Goal: Complete application form

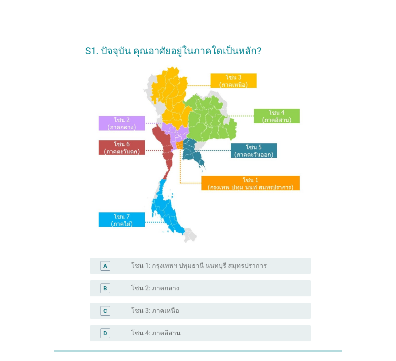
click at [176, 268] on label "โซน 1: กรุงเทพฯ ปทุมธานี นนทบุรี สมุทรปราการ" at bounding box center [199, 266] width 136 height 8
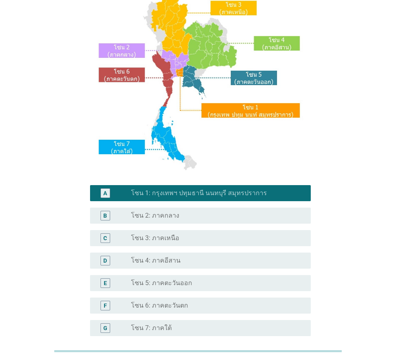
scroll to position [121, 0]
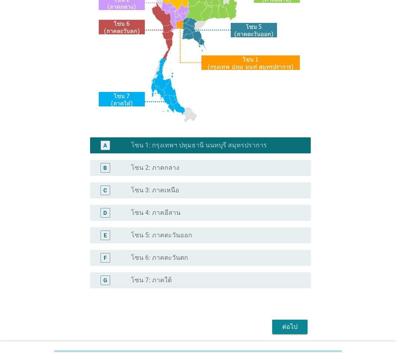
click at [286, 328] on div "ต่อไป" at bounding box center [290, 327] width 23 height 10
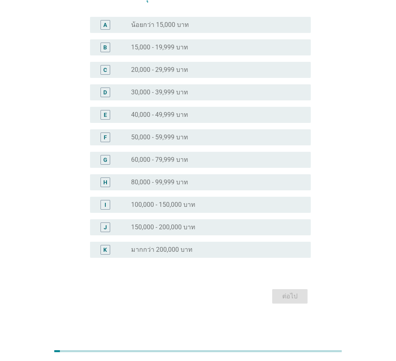
scroll to position [0, 0]
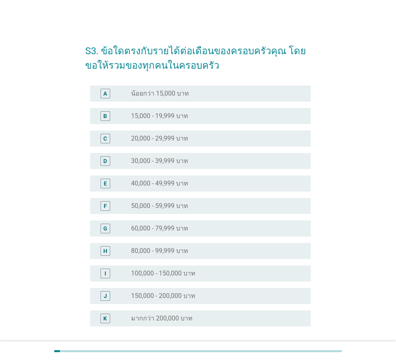
click at [155, 180] on label "40,000 - 49,999 บาท" at bounding box center [159, 184] width 57 height 8
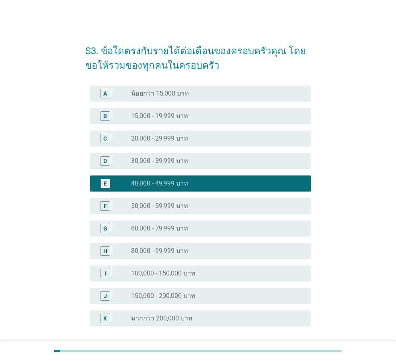
click at [163, 161] on label "30,000 - 39,999 บาท" at bounding box center [159, 161] width 57 height 8
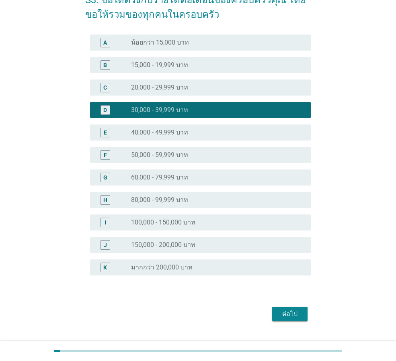
scroll to position [69, 0]
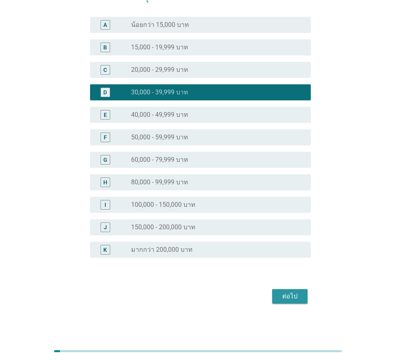
click at [292, 295] on div "ต่อไป" at bounding box center [290, 297] width 23 height 10
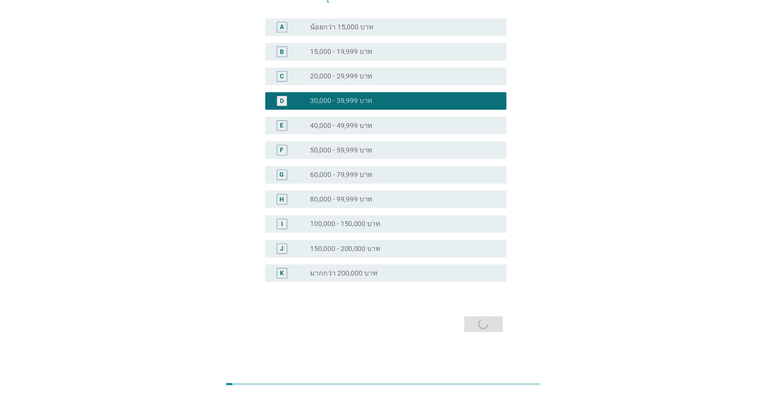
scroll to position [0, 0]
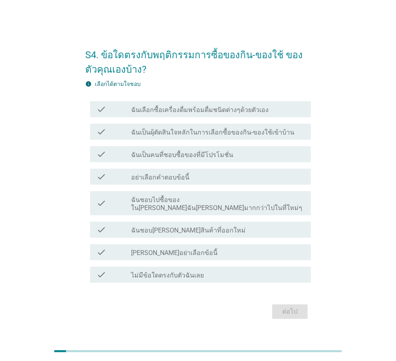
click at [177, 114] on label "ฉันเลือกซื้อเครื่องดื่มพร้อมดื่มชนิดต่างๆด้วยตัวเอง" at bounding box center [199, 110] width 137 height 8
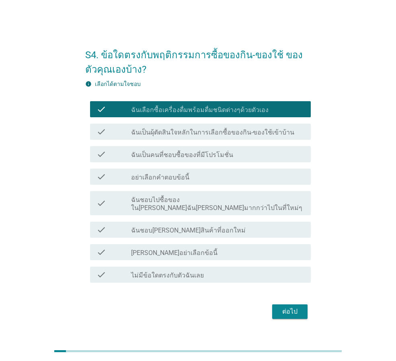
click at [177, 137] on label "ฉันเป็นผุ้ตัดสินใจหลักในการเลือกซื้อของกิน-ของใช้เข้าบ้าน" at bounding box center [212, 133] width 163 height 8
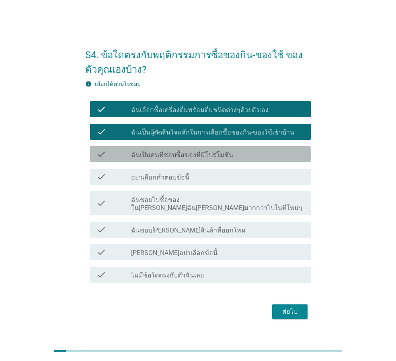
click at [174, 158] on label "ฉันเป็นคนที่ชอบซื้อของที่มีโปรโมชั่น" at bounding box center [182, 155] width 102 height 8
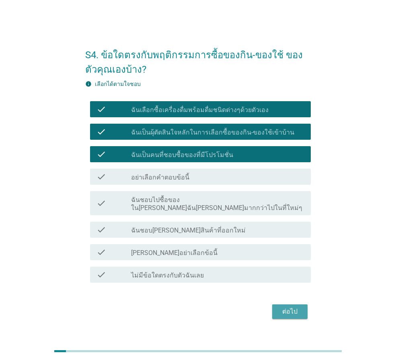
click at [291, 310] on div "ต่อไป" at bounding box center [290, 312] width 23 height 10
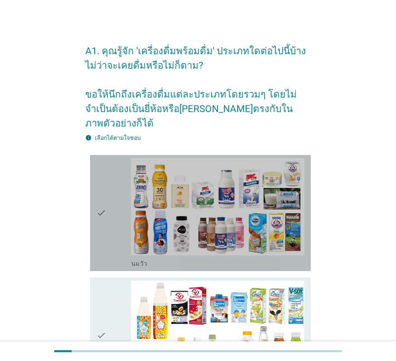
drag, startPoint x: 107, startPoint y: 206, endPoint x: 114, endPoint y: 271, distance: 65.4
click at [108, 205] on div "check" at bounding box center [113, 213] width 35 height 110
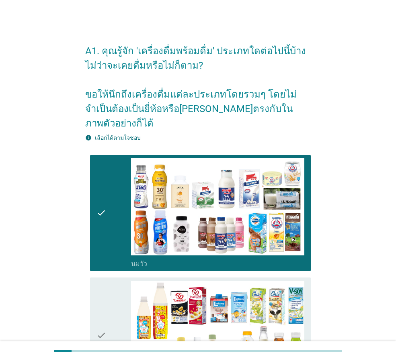
click at [113, 281] on div "check" at bounding box center [113, 336] width 35 height 110
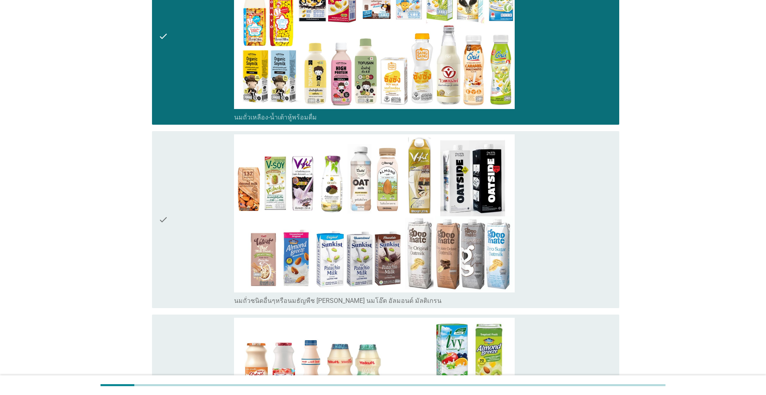
scroll to position [362, 0]
click at [189, 238] on div "check" at bounding box center [196, 219] width 76 height 170
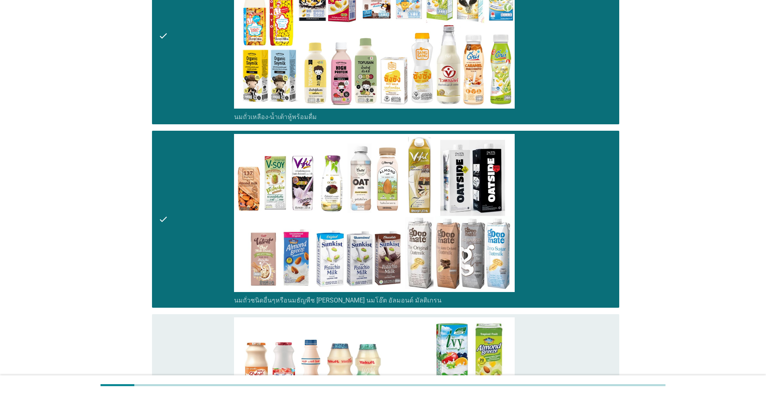
click at [191, 333] on div "check" at bounding box center [196, 402] width 76 height 170
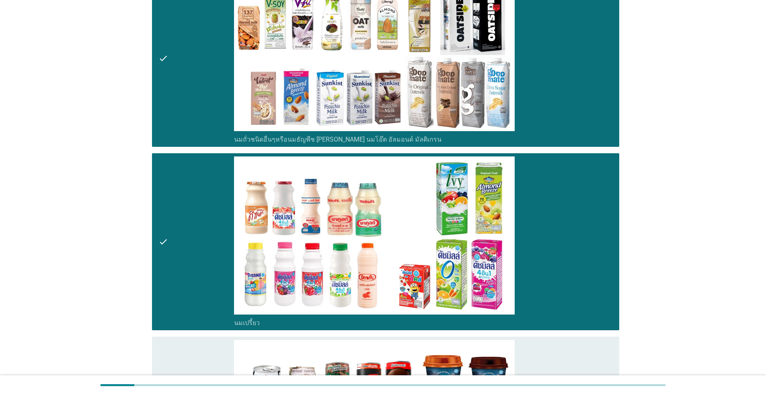
scroll to position [723, 0]
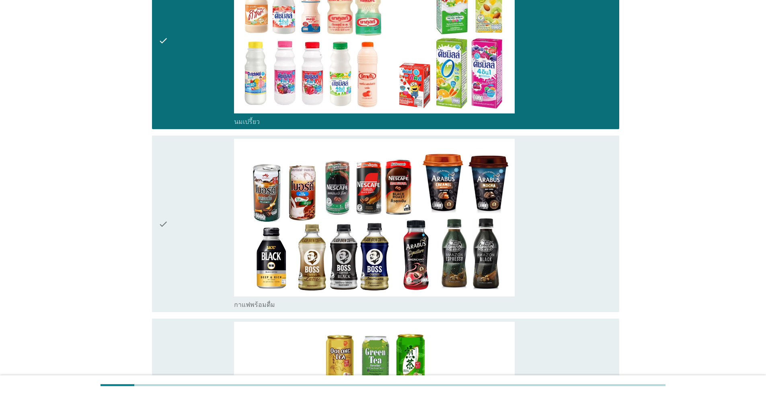
click at [188, 255] on div "check" at bounding box center [196, 224] width 76 height 170
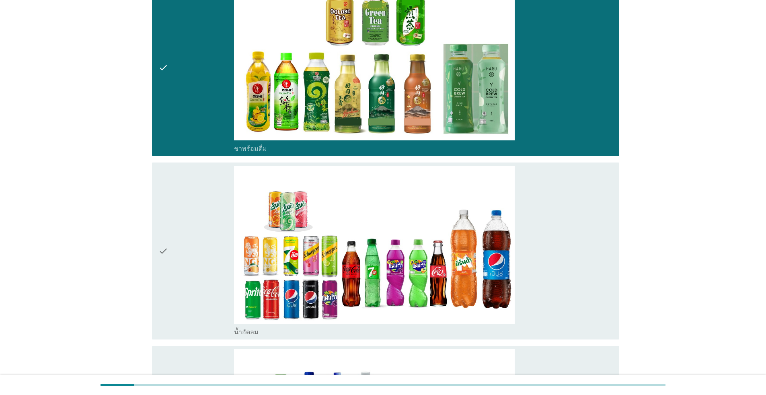
scroll to position [1125, 0]
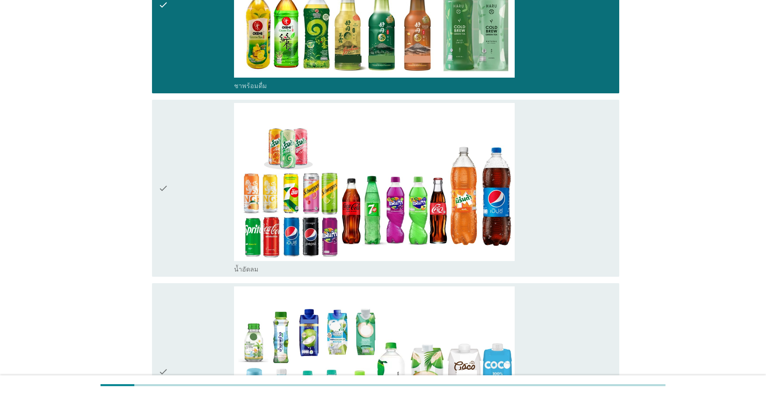
click at [193, 227] on div "check" at bounding box center [196, 188] width 76 height 170
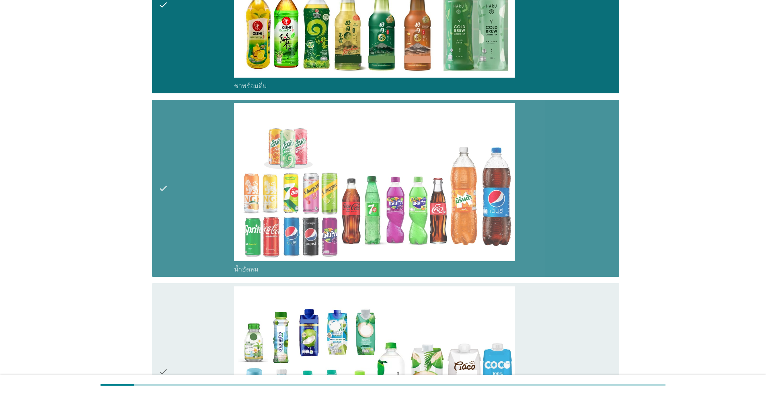
click at [196, 314] on div "check" at bounding box center [196, 371] width 76 height 170
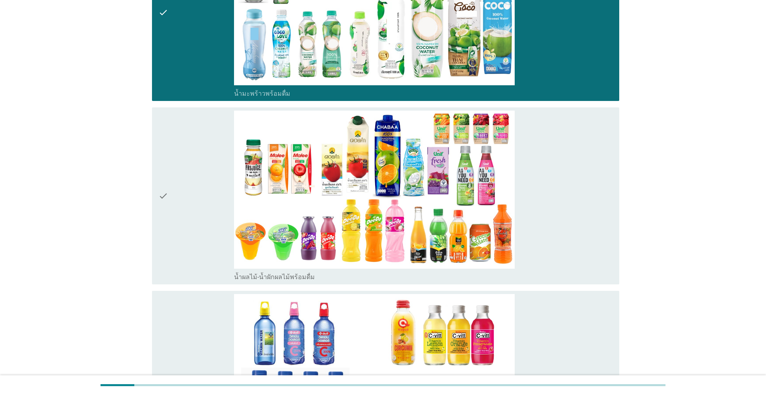
scroll to position [1487, 0]
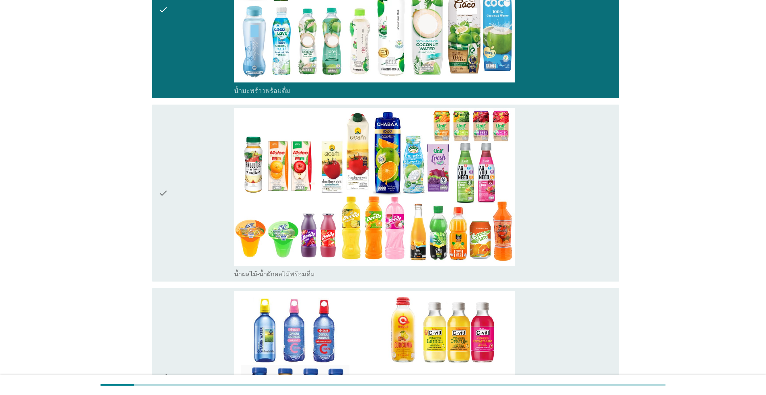
click at [195, 232] on div "check" at bounding box center [196, 193] width 76 height 170
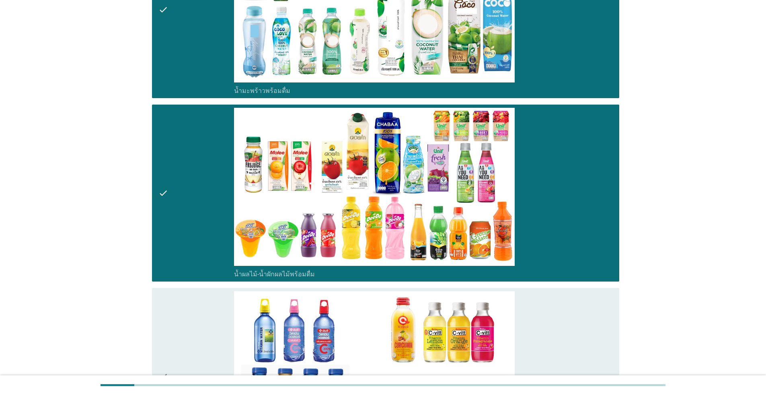
click at [199, 315] on div "check" at bounding box center [196, 376] width 76 height 170
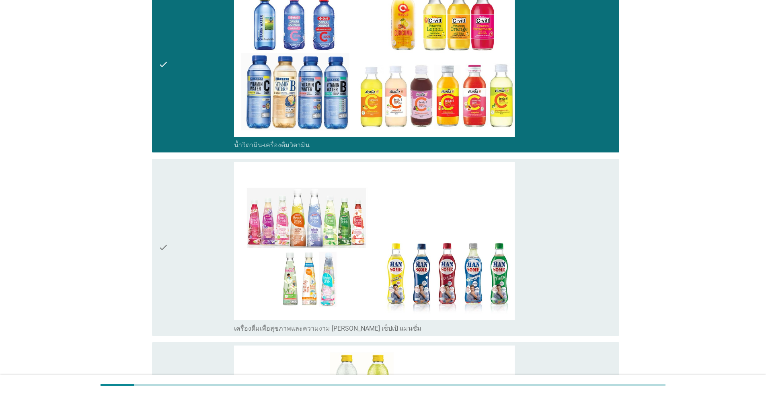
scroll to position [1849, 0]
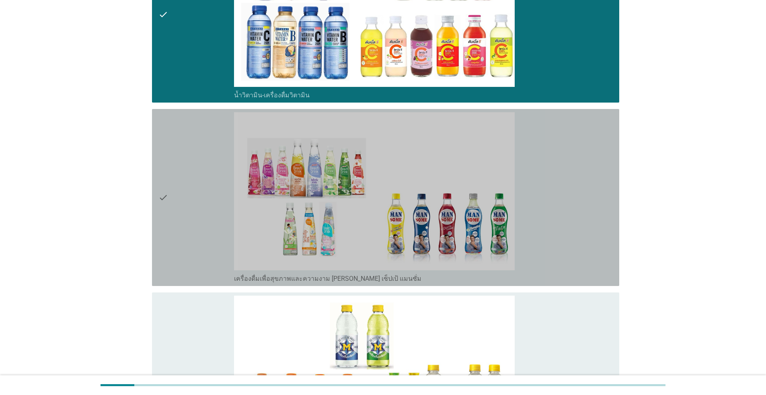
click at [190, 237] on div "check" at bounding box center [196, 197] width 76 height 170
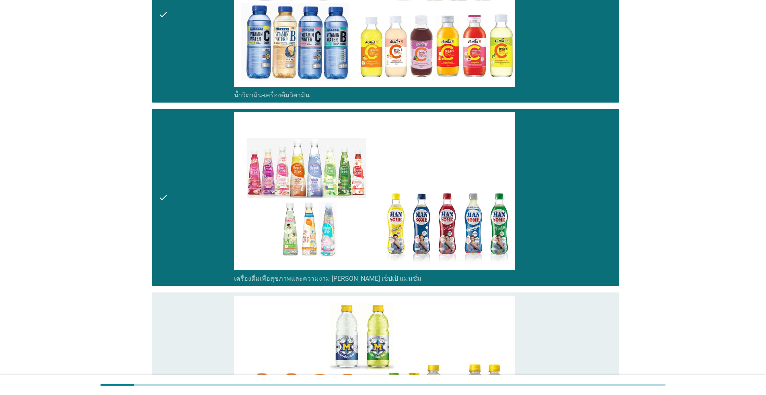
click at [194, 324] on div "check" at bounding box center [196, 380] width 76 height 170
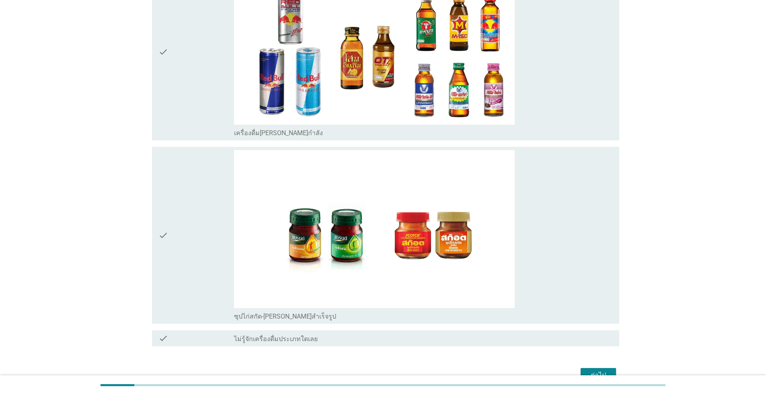
scroll to position [2331, 0]
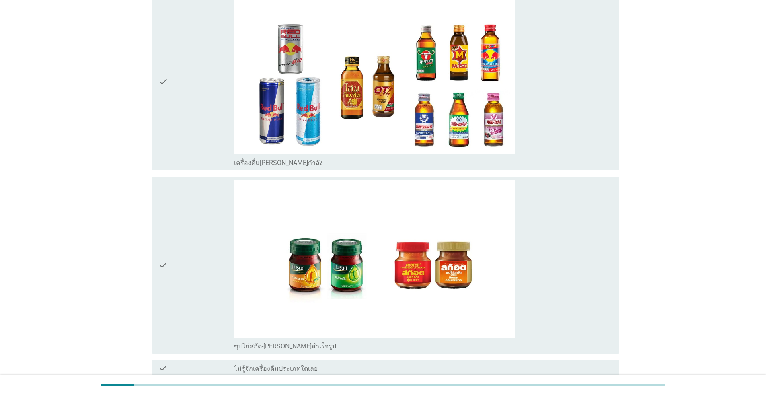
click at [204, 122] on div "check" at bounding box center [196, 81] width 76 height 170
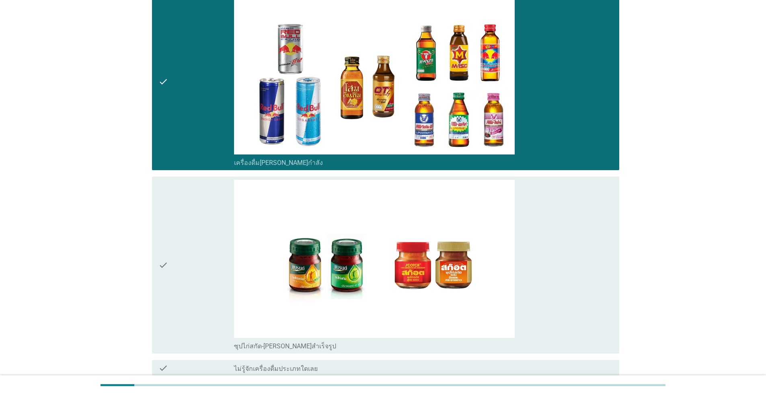
drag, startPoint x: 188, startPoint y: 238, endPoint x: 220, endPoint y: 276, distance: 49.6
click at [187, 239] on div "check" at bounding box center [196, 265] width 76 height 170
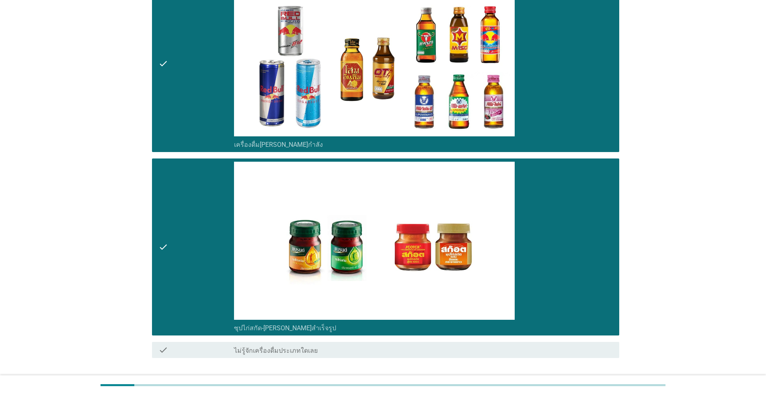
scroll to position [2371, 0]
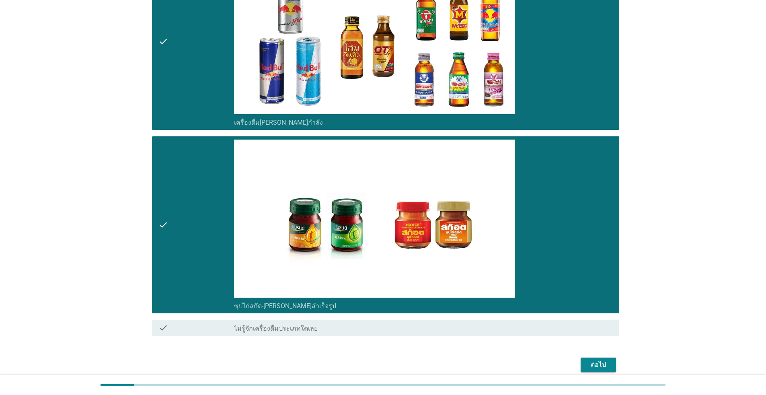
click at [395, 360] on div "ต่อไป" at bounding box center [598, 365] width 23 height 10
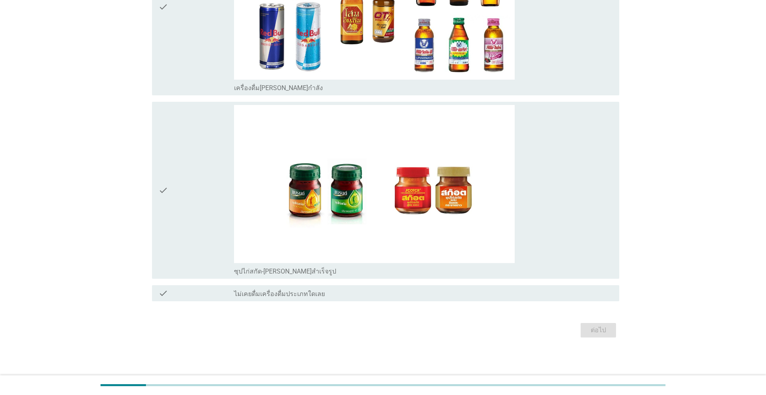
scroll to position [0, 0]
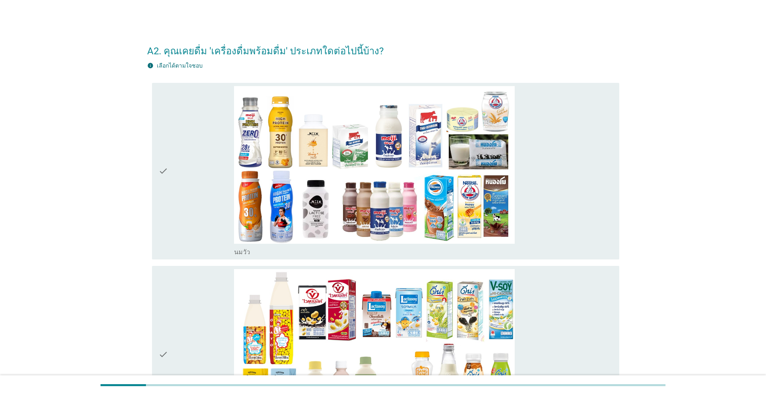
click at [197, 193] on div "check" at bounding box center [196, 171] width 76 height 170
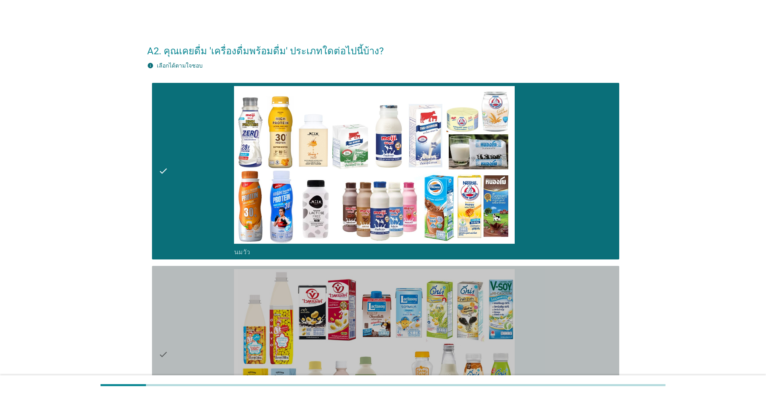
click at [190, 306] on div "check" at bounding box center [196, 354] width 76 height 170
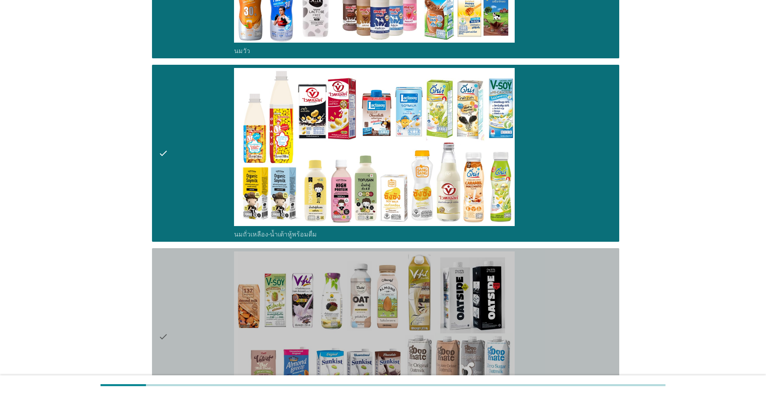
click at [193, 301] on div "check" at bounding box center [196, 336] width 76 height 170
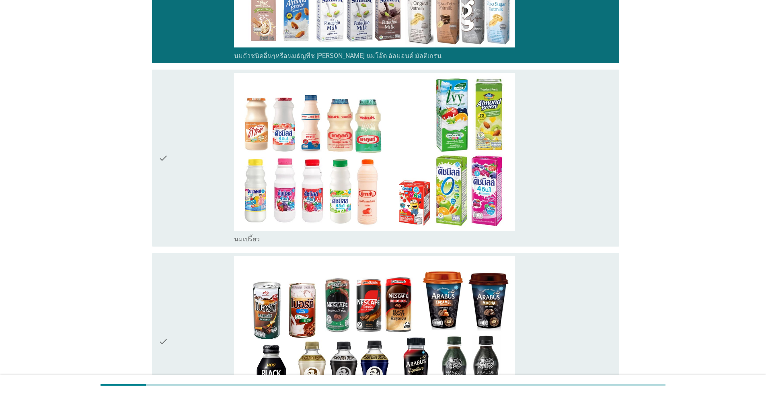
click at [184, 214] on div "check" at bounding box center [196, 158] width 76 height 170
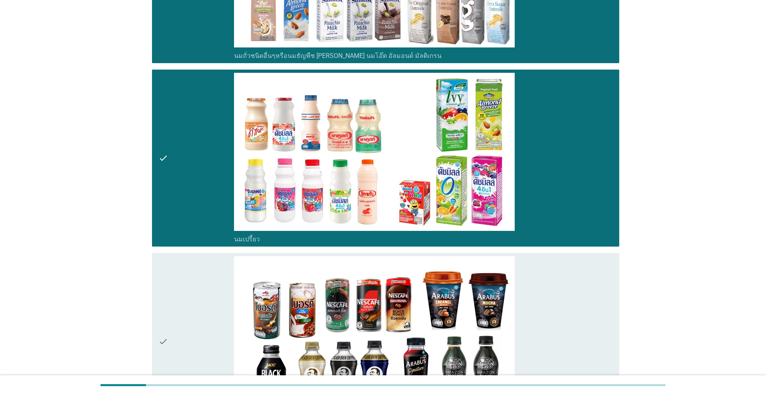
click at [190, 307] on div "check" at bounding box center [196, 341] width 76 height 170
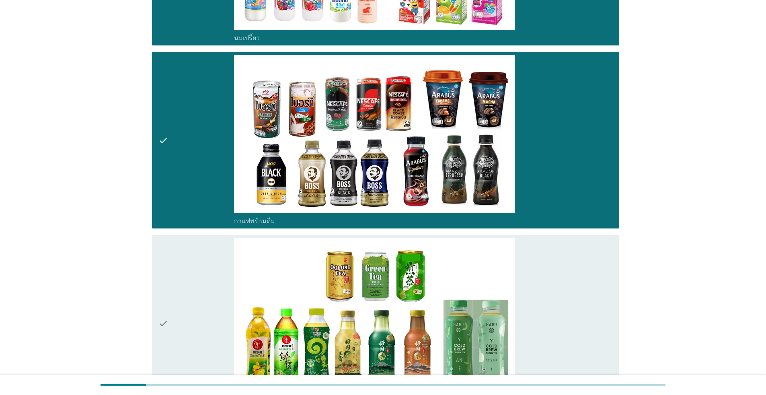
scroll to position [965, 0]
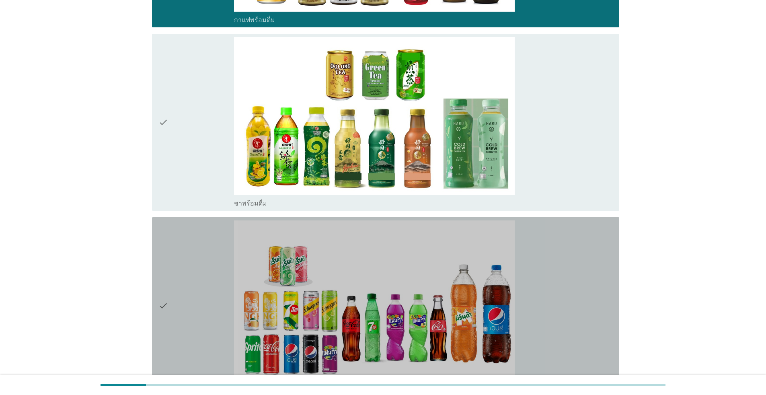
drag, startPoint x: 199, startPoint y: 277, endPoint x: 208, endPoint y: 183, distance: 94.1
click at [199, 275] on div "check" at bounding box center [196, 305] width 76 height 170
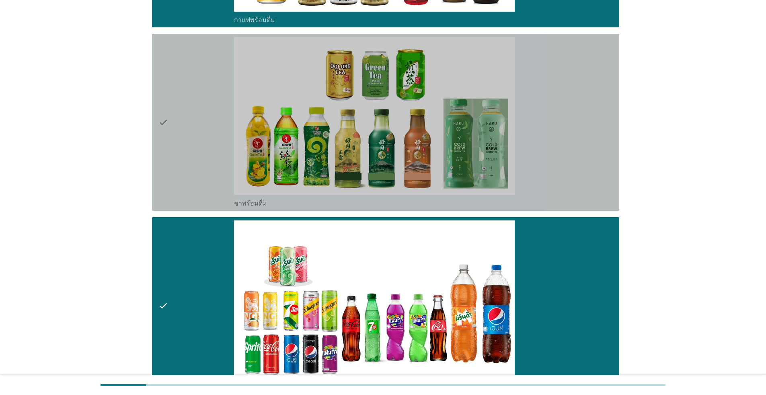
click at [208, 183] on div "check" at bounding box center [196, 122] width 76 height 170
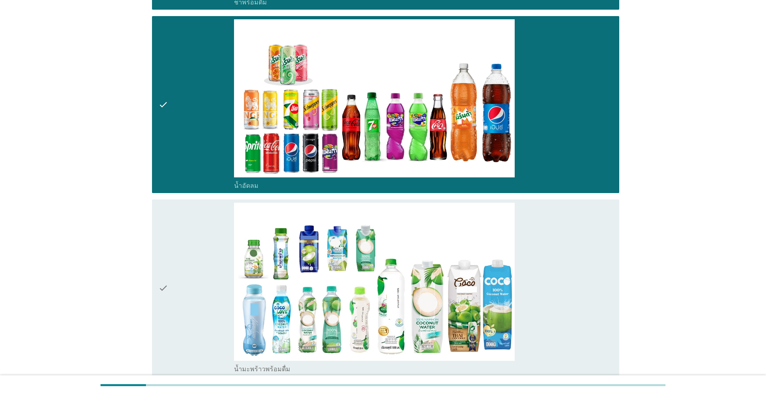
click at [210, 312] on div "check" at bounding box center [196, 288] width 76 height 170
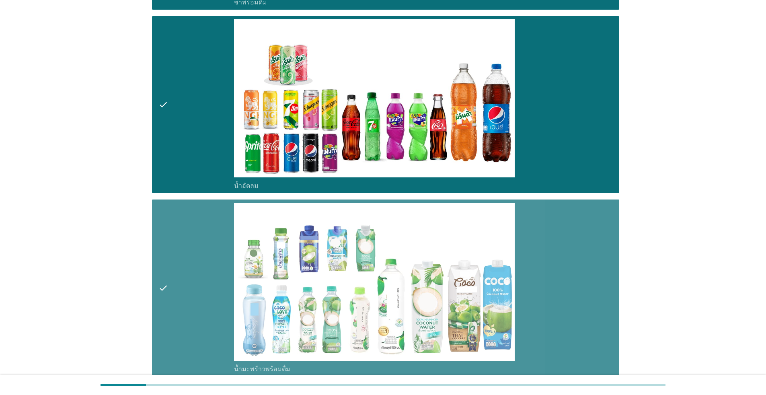
scroll to position [1326, 0]
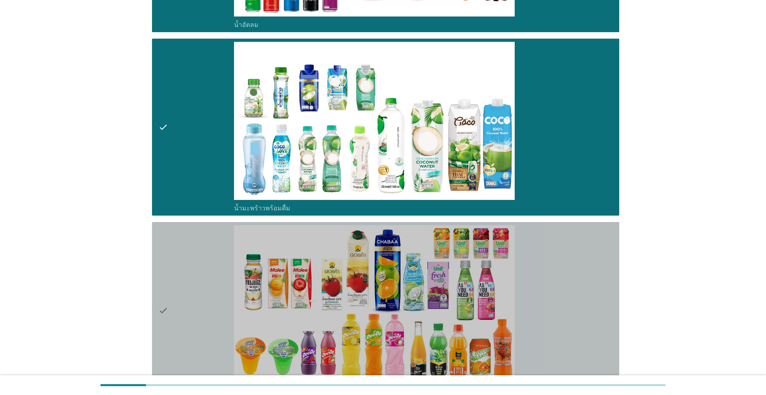
click at [211, 316] on div "check" at bounding box center [196, 310] width 76 height 170
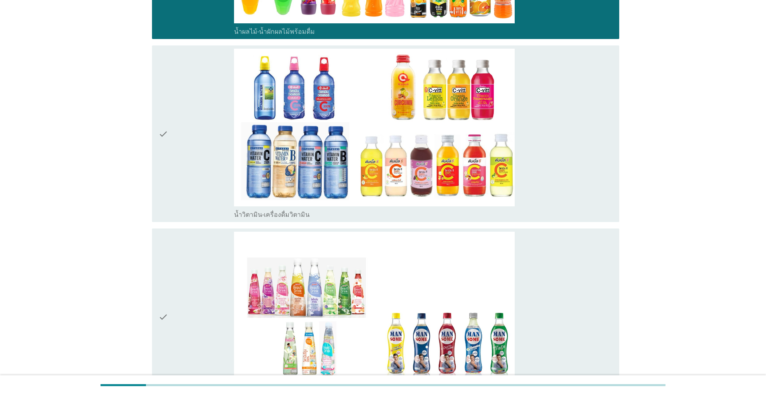
scroll to position [1688, 0]
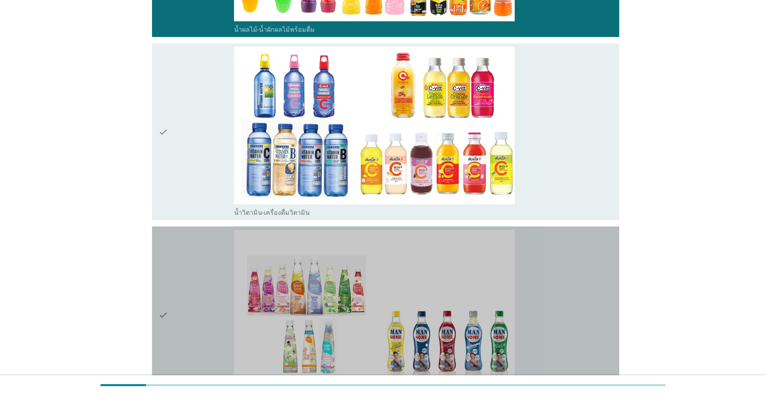
click at [197, 229] on div "check check_box_outline_blank เครื่องดื่มเพื่อสุขภาพและความงาม [PERSON_NAME] เซ…" at bounding box center [385, 314] width 467 height 177
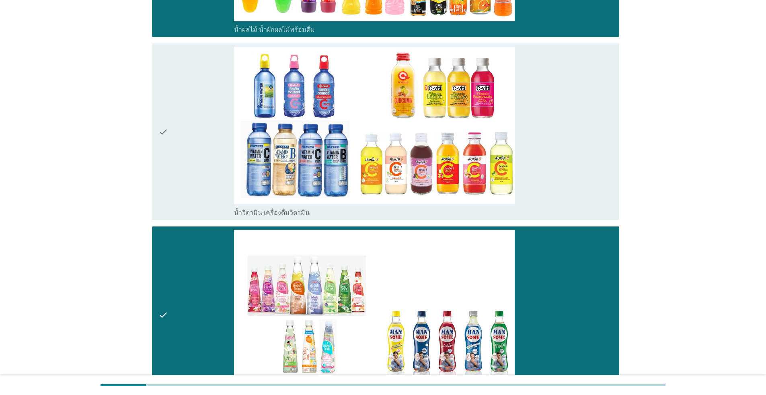
click at [200, 278] on div "check" at bounding box center [196, 314] width 76 height 170
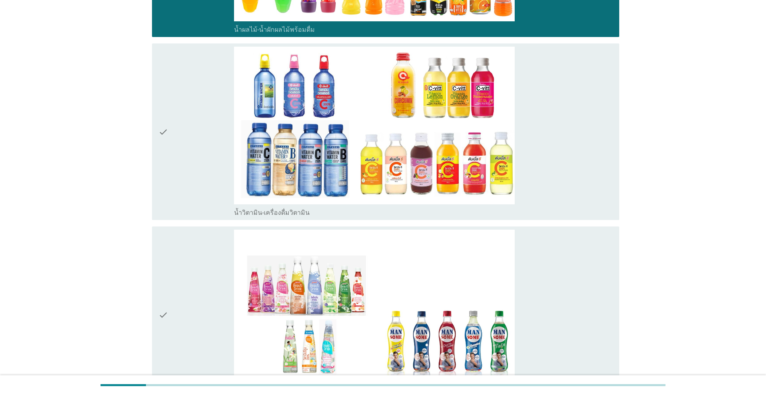
click at [201, 208] on div "check" at bounding box center [196, 132] width 76 height 170
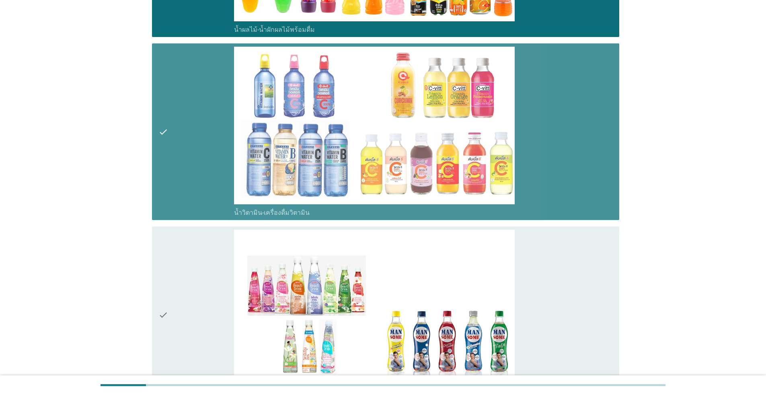
drag, startPoint x: 203, startPoint y: 257, endPoint x: 203, endPoint y: 276, distance: 19.3
click at [203, 258] on div "check" at bounding box center [196, 314] width 76 height 170
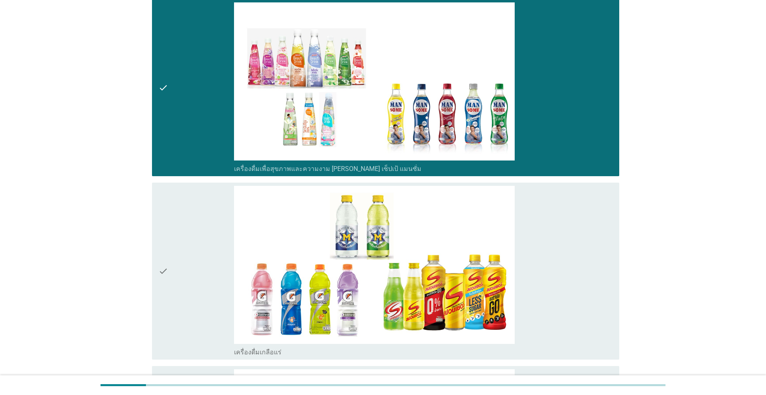
scroll to position [1969, 0]
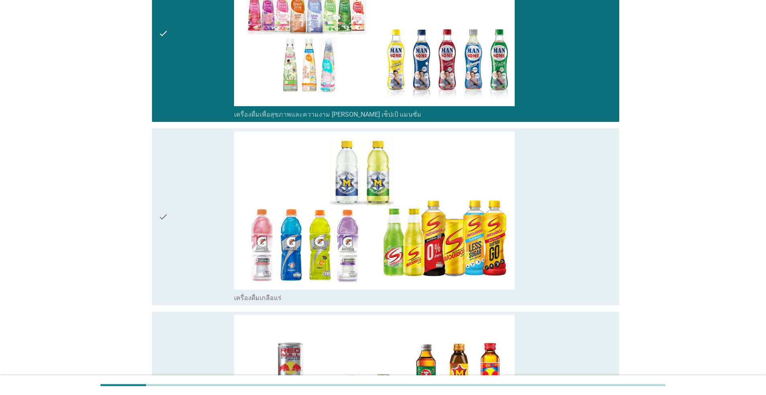
click at [204, 259] on div "check" at bounding box center [196, 216] width 76 height 170
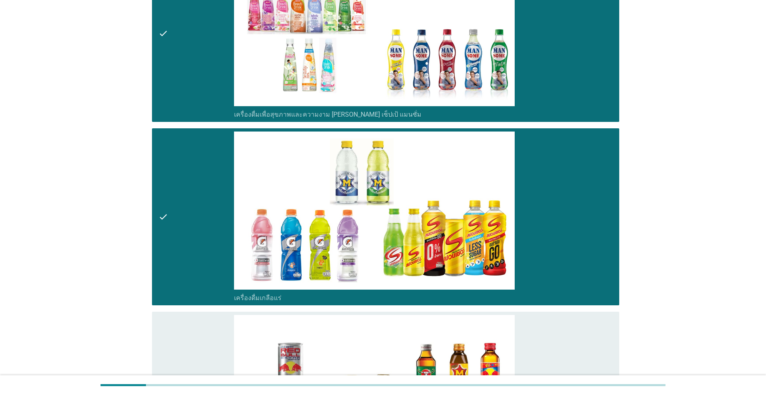
click at [203, 332] on div "check" at bounding box center [196, 400] width 76 height 170
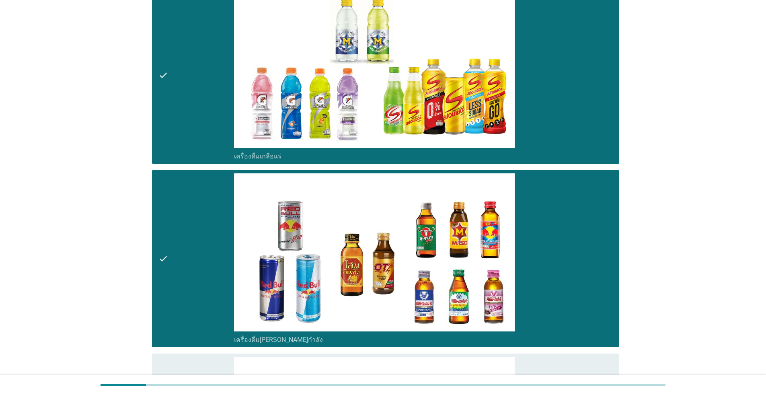
scroll to position [2170, 0]
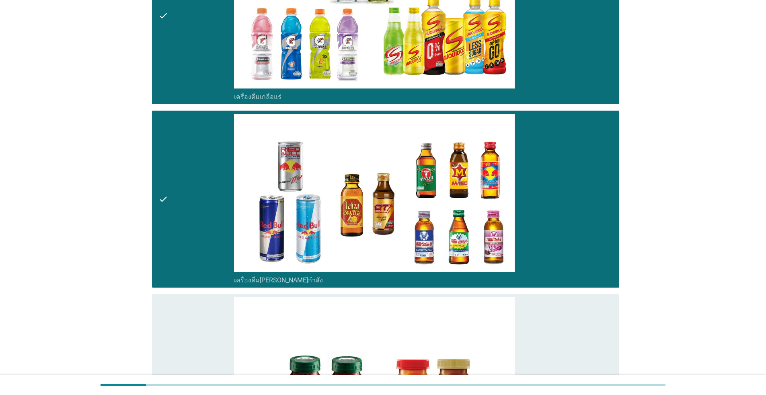
click at [209, 336] on div "check" at bounding box center [196, 382] width 76 height 170
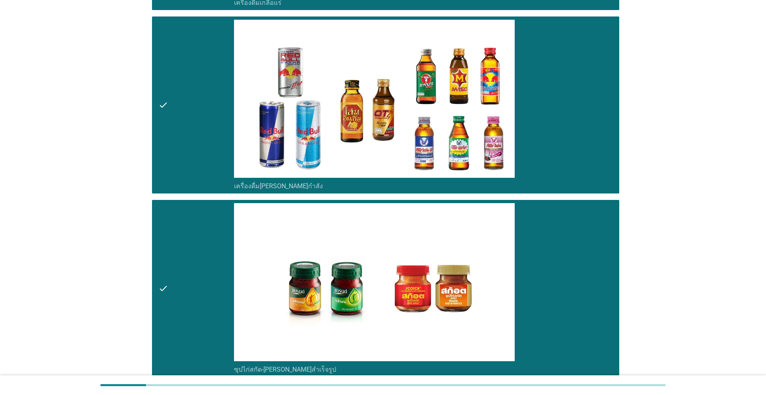
scroll to position [2362, 0]
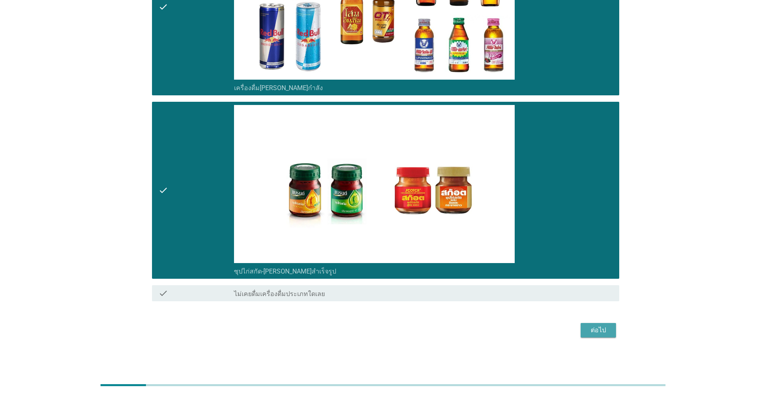
click at [395, 329] on div "ต่อไป" at bounding box center [598, 330] width 23 height 10
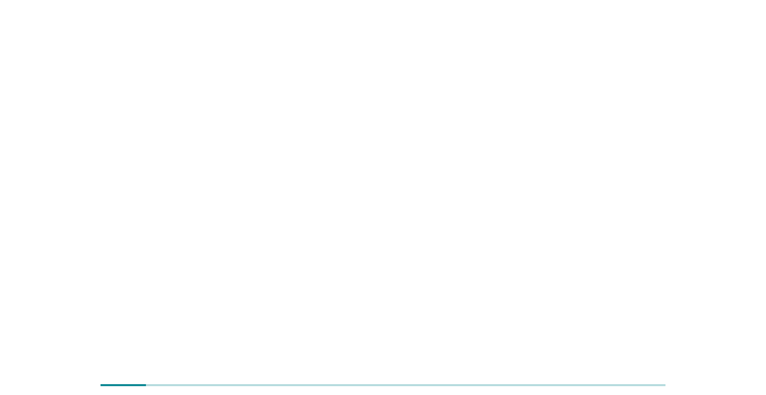
scroll to position [0, 0]
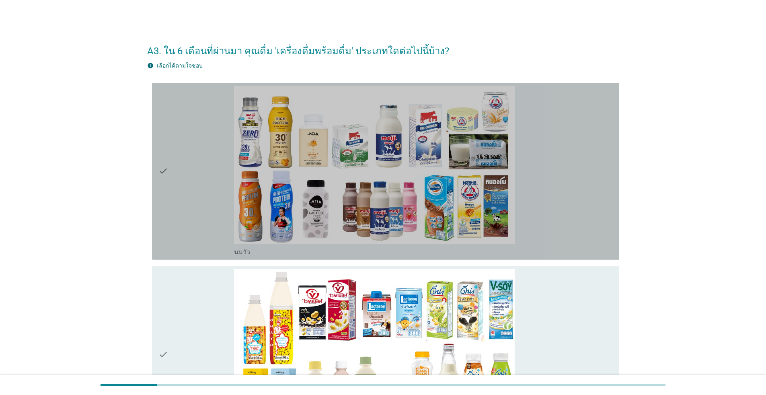
click at [199, 243] on div "check" at bounding box center [196, 171] width 76 height 170
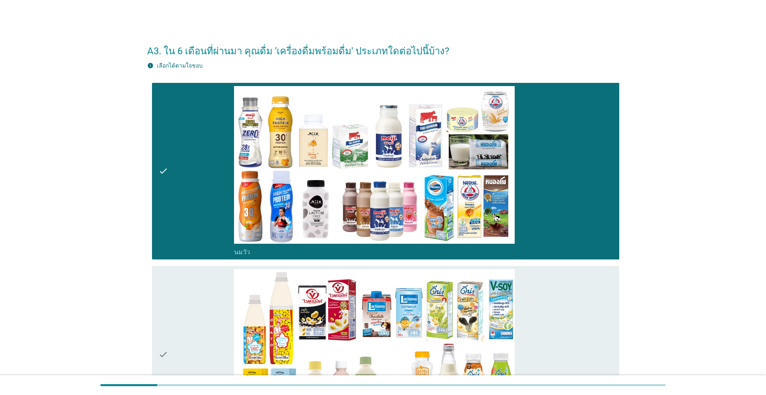
click at [201, 330] on div "check" at bounding box center [196, 354] width 76 height 170
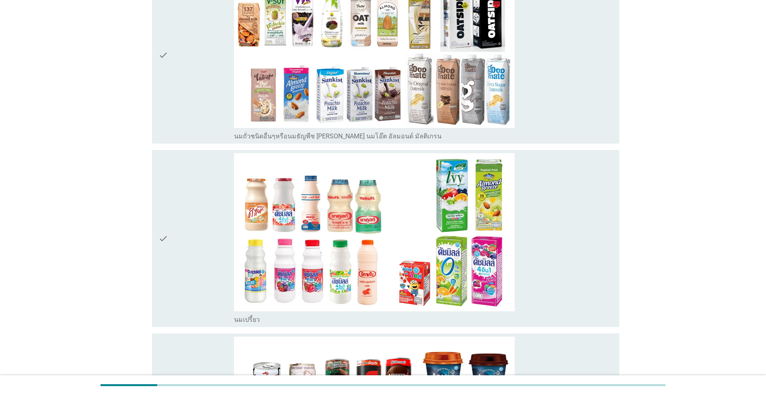
click at [207, 255] on div "check" at bounding box center [196, 238] width 76 height 170
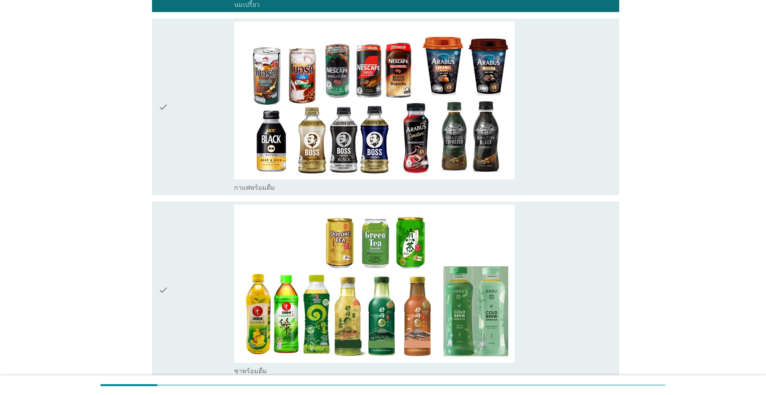
scroll to position [804, 0]
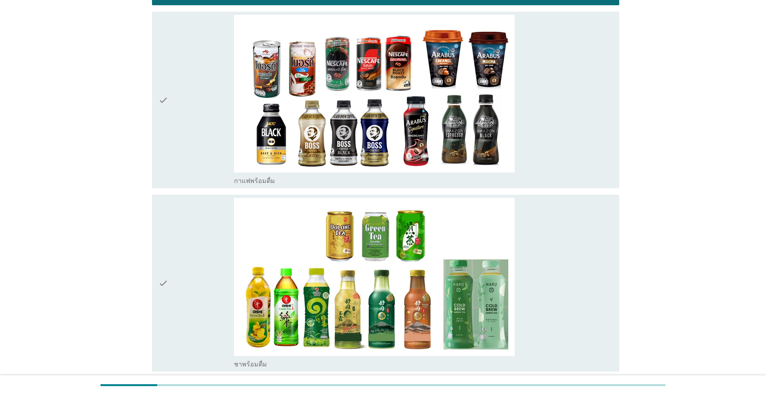
click at [201, 156] on div "check" at bounding box center [196, 100] width 76 height 170
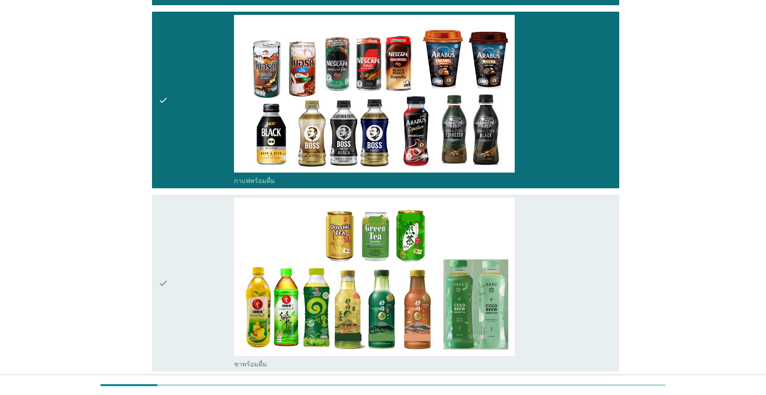
click at [203, 266] on div "check" at bounding box center [196, 283] width 76 height 170
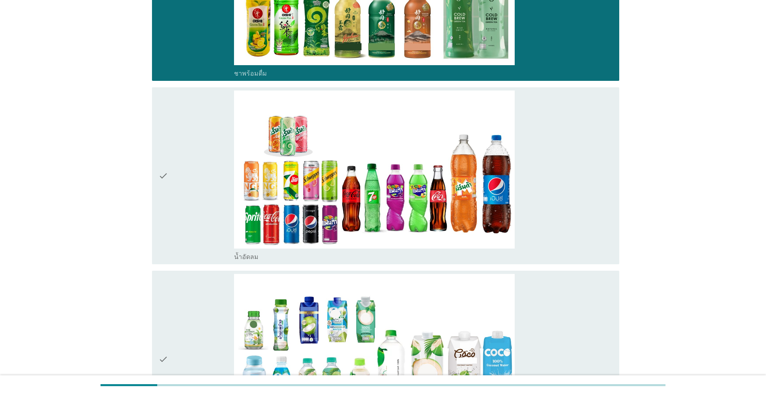
scroll to position [1165, 0]
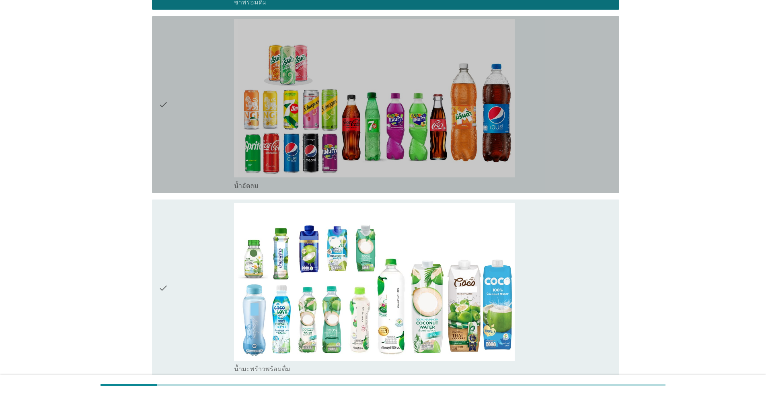
click at [192, 172] on div "check" at bounding box center [196, 104] width 76 height 170
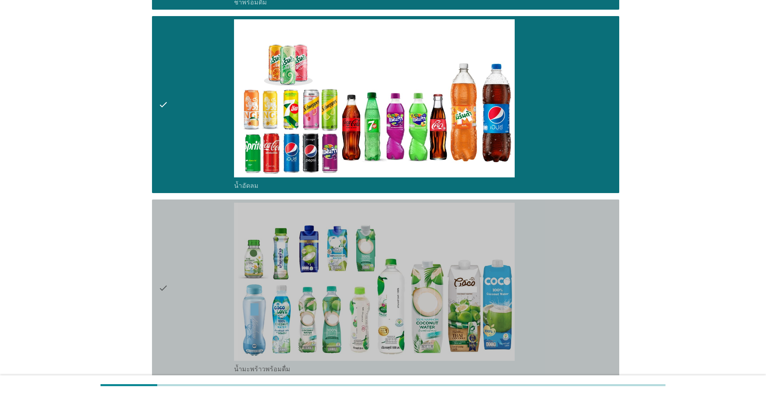
click at [194, 285] on div "check" at bounding box center [196, 288] width 76 height 170
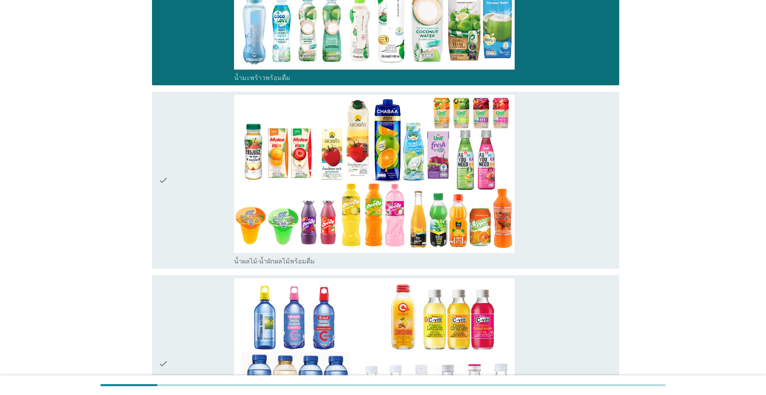
scroll to position [1487, 0]
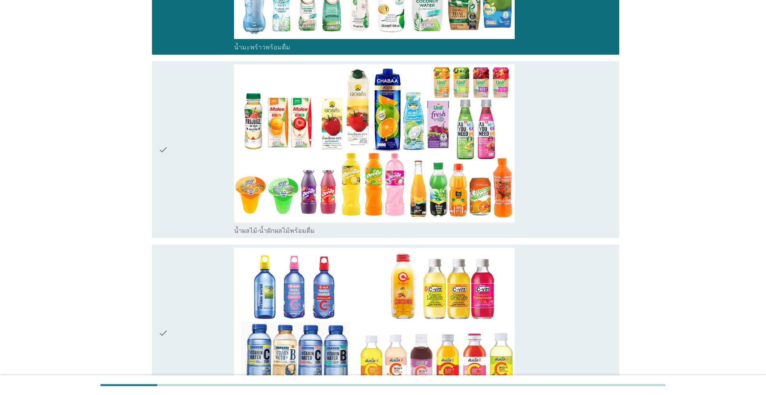
click at [190, 325] on div "check" at bounding box center [196, 333] width 76 height 170
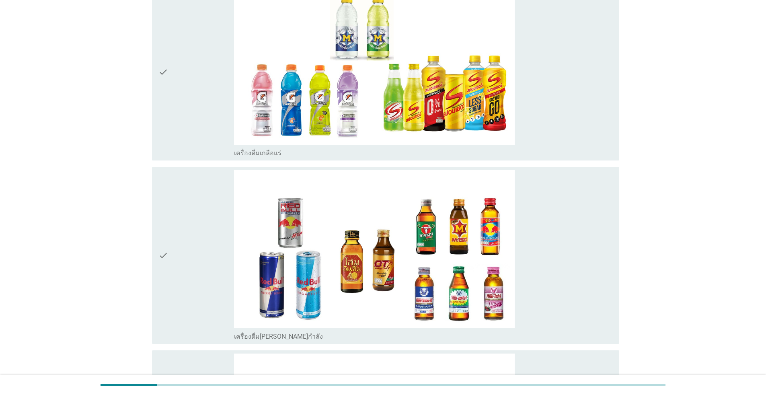
scroll to position [2130, 0]
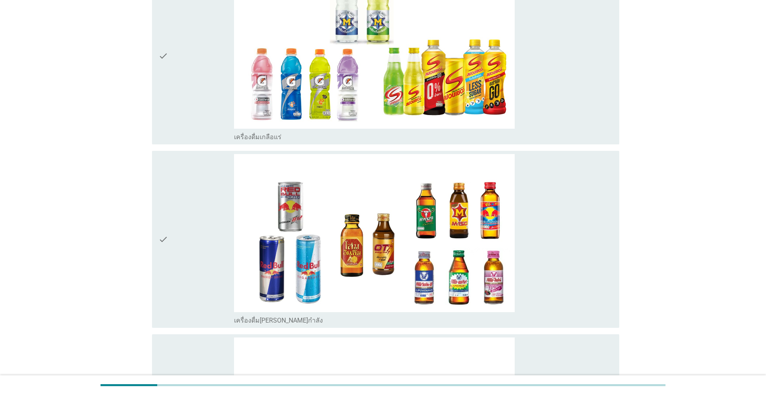
click at [189, 258] on div "check" at bounding box center [196, 239] width 76 height 170
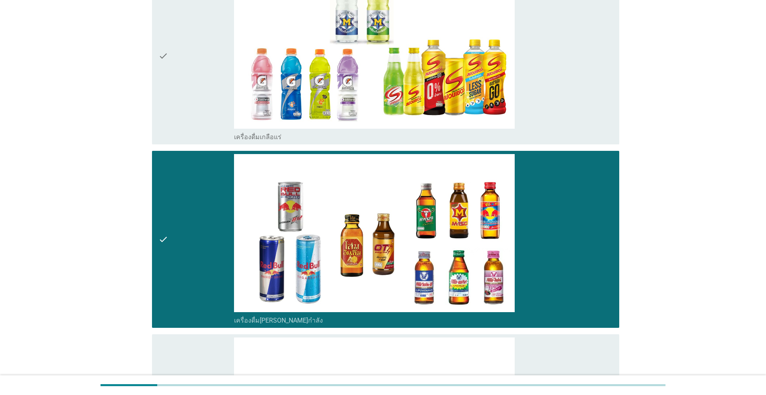
click at [189, 270] on div "check" at bounding box center [196, 239] width 76 height 170
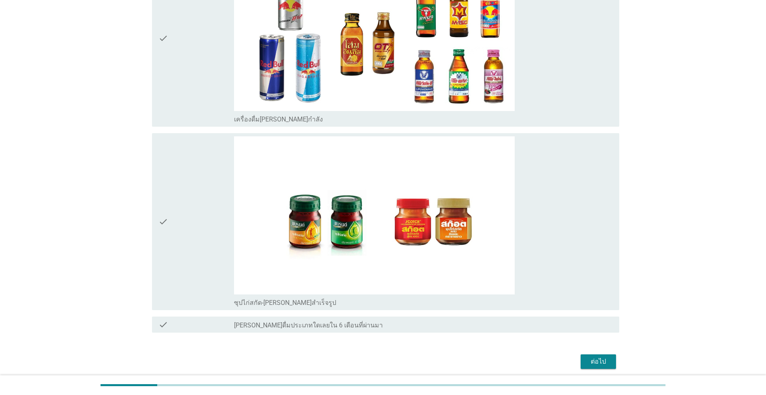
scroll to position [2362, 0]
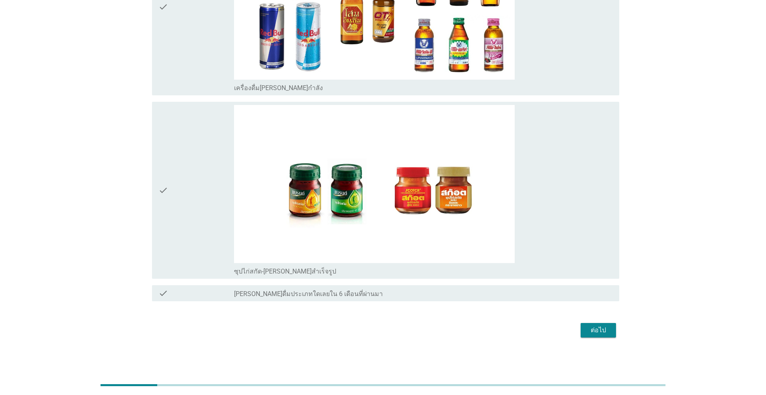
click at [197, 205] on div "check" at bounding box center [196, 190] width 76 height 170
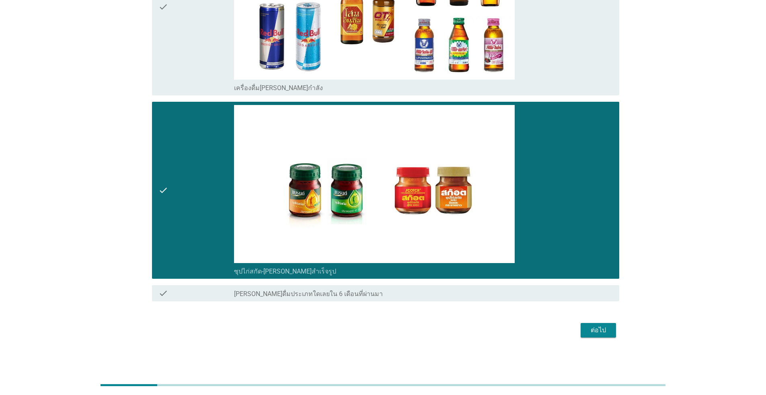
click at [395, 329] on div "ต่อไป" at bounding box center [598, 330] width 23 height 10
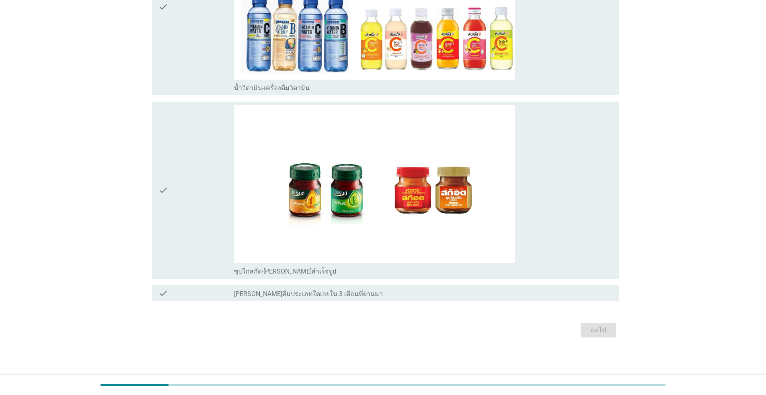
scroll to position [0, 0]
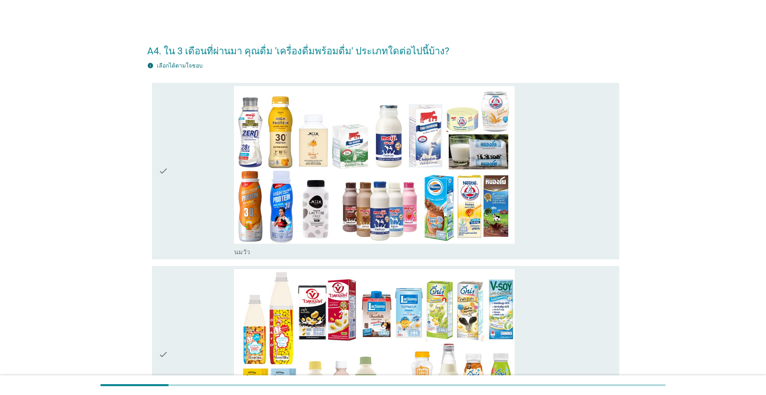
click at [189, 219] on div "check" at bounding box center [196, 171] width 76 height 170
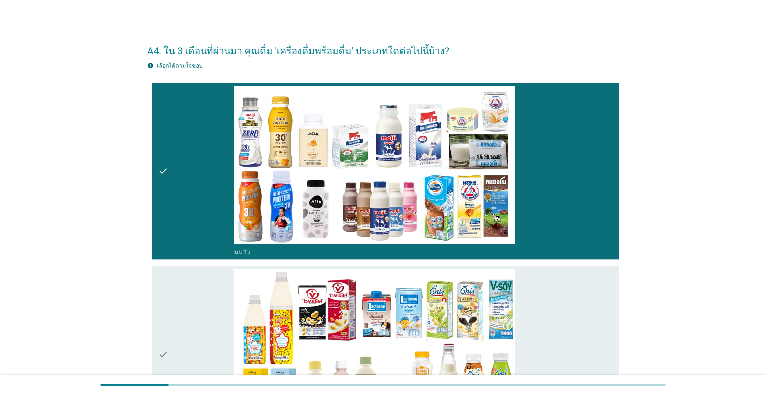
click at [193, 297] on div "check" at bounding box center [196, 354] width 76 height 170
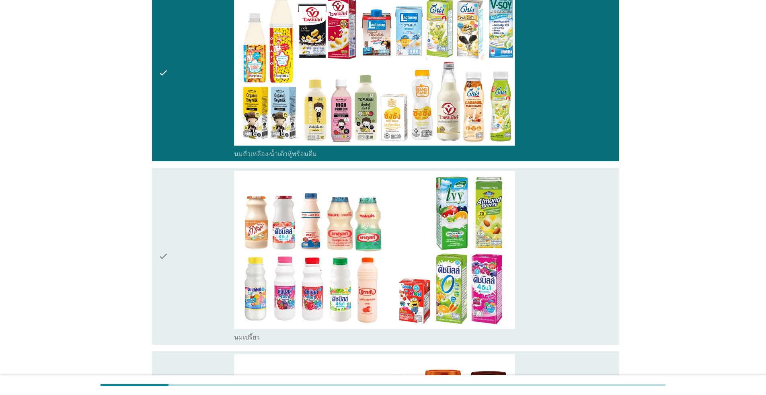
click at [178, 256] on div "check" at bounding box center [196, 256] width 76 height 170
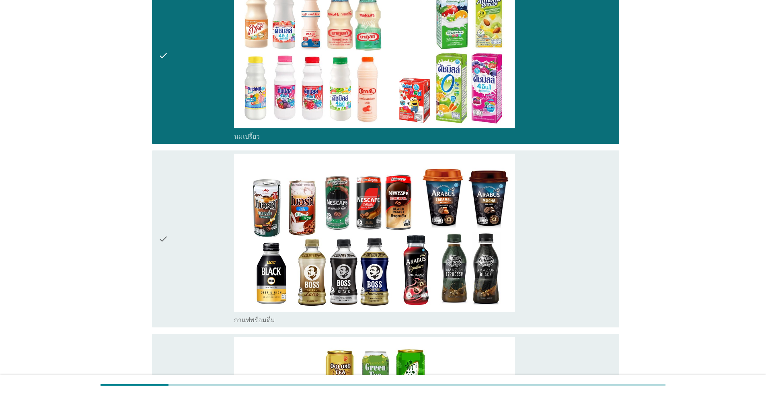
scroll to position [482, 0]
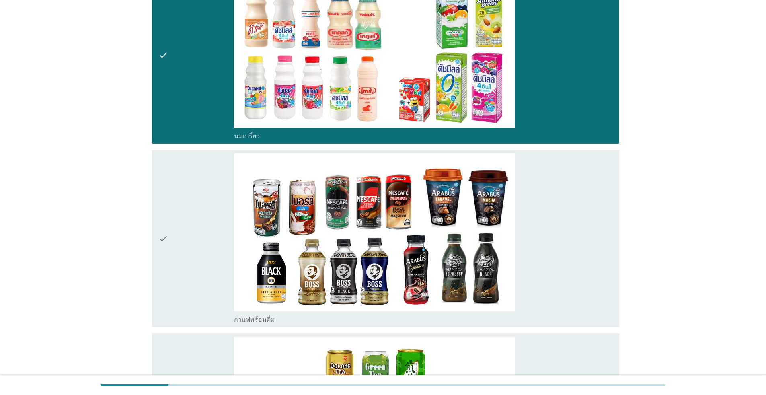
click at [188, 297] on div "check" at bounding box center [196, 238] width 76 height 170
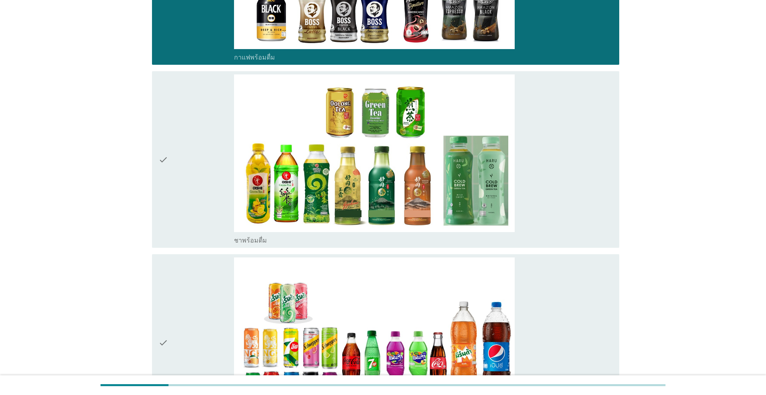
scroll to position [764, 0]
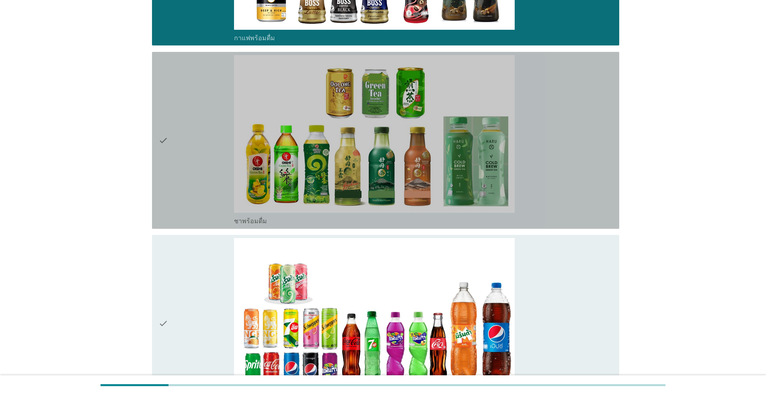
click at [184, 183] on div "check" at bounding box center [196, 140] width 76 height 170
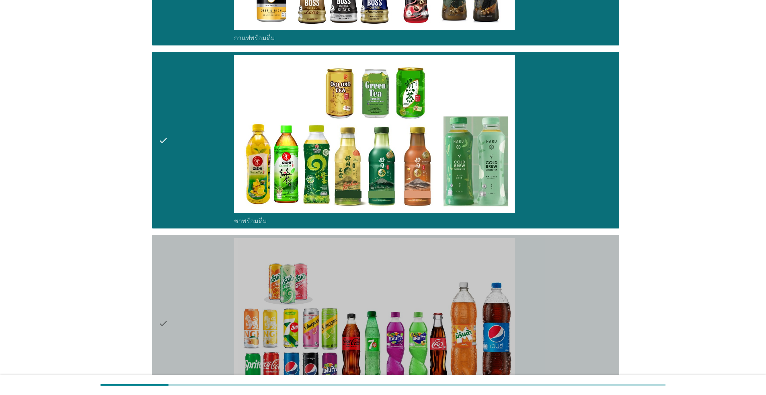
click at [191, 289] on div "check" at bounding box center [196, 323] width 76 height 170
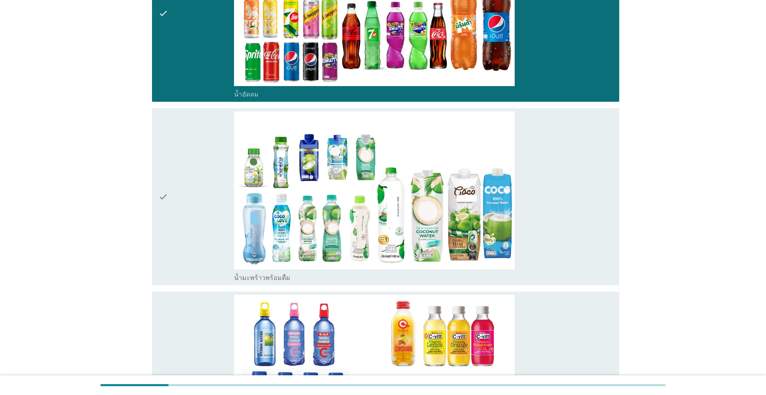
scroll to position [1085, 0]
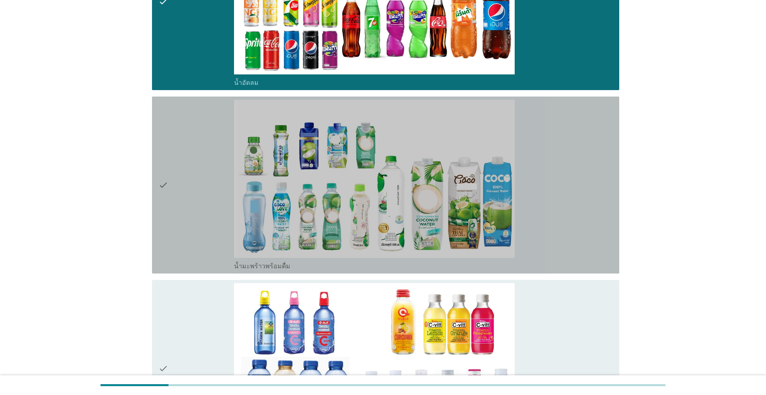
click at [194, 221] on div "check" at bounding box center [196, 185] width 76 height 170
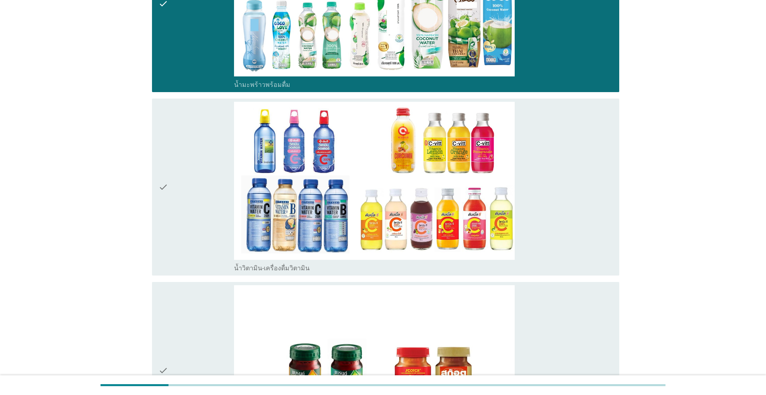
scroll to position [1286, 0]
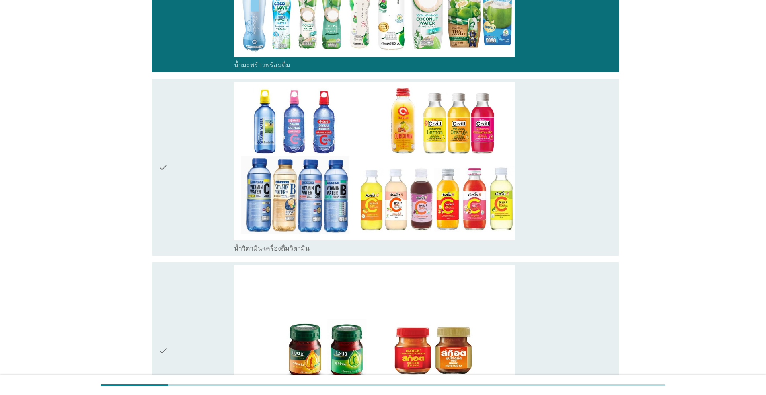
click at [193, 217] on div "check" at bounding box center [196, 167] width 76 height 170
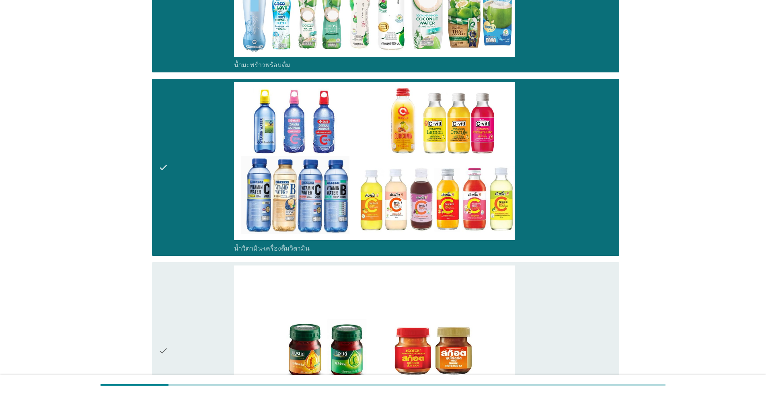
click at [198, 307] on div "check" at bounding box center [196, 350] width 76 height 170
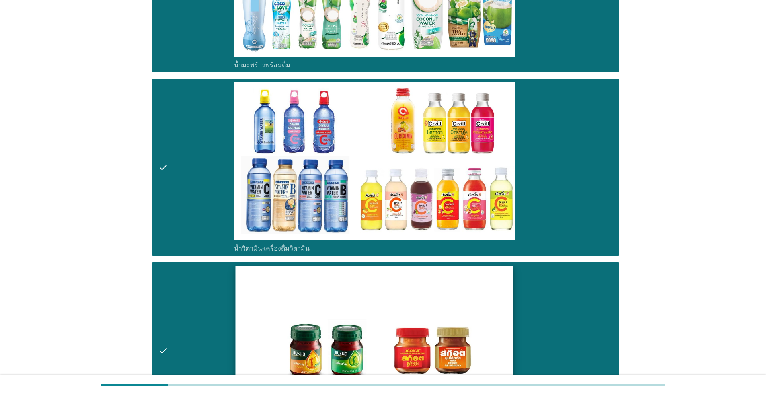
scroll to position [1446, 0]
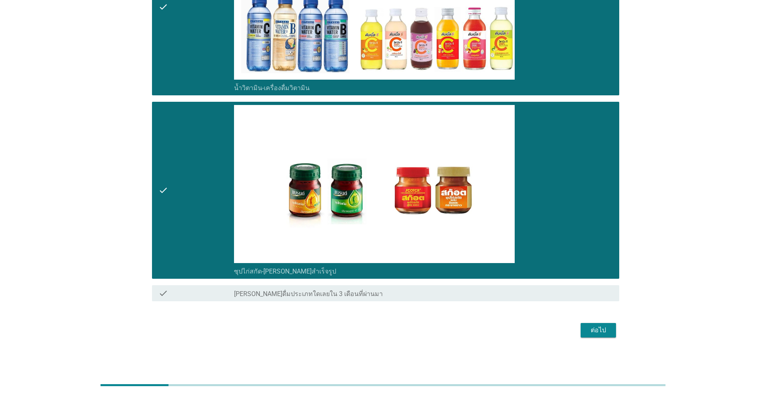
click at [395, 328] on div "ต่อไป" at bounding box center [598, 330] width 23 height 10
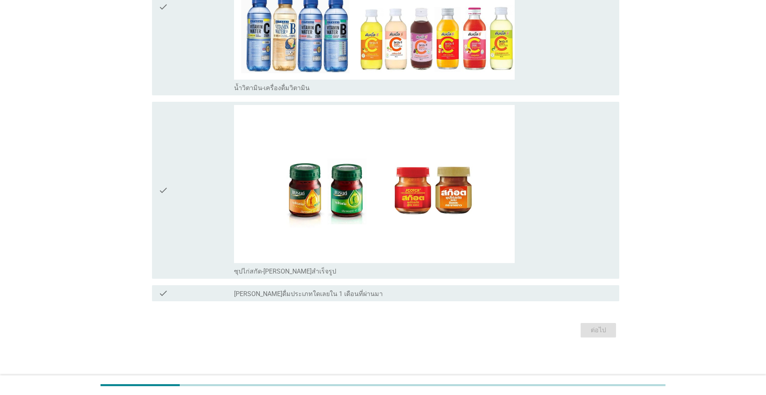
scroll to position [0, 0]
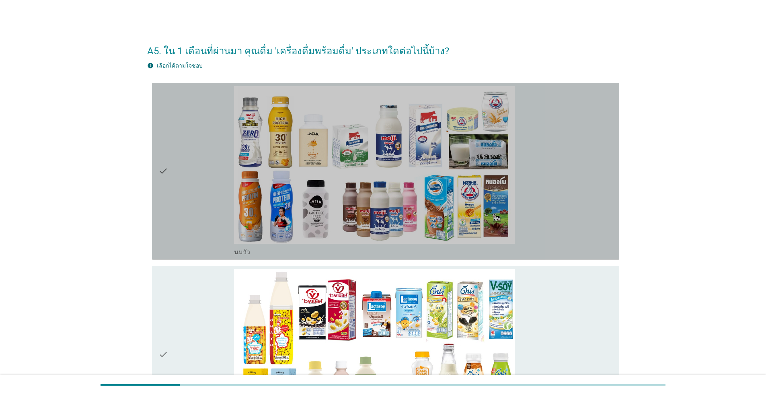
click at [199, 221] on div "check" at bounding box center [196, 171] width 76 height 170
click at [203, 323] on div "check" at bounding box center [196, 354] width 76 height 170
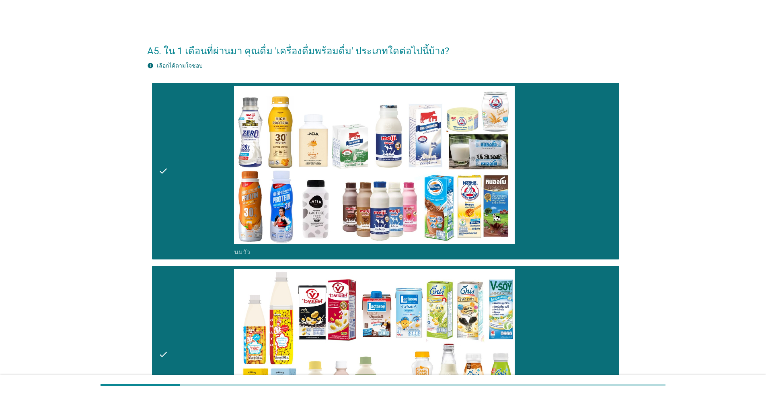
click at [216, 211] on div "check" at bounding box center [196, 171] width 76 height 170
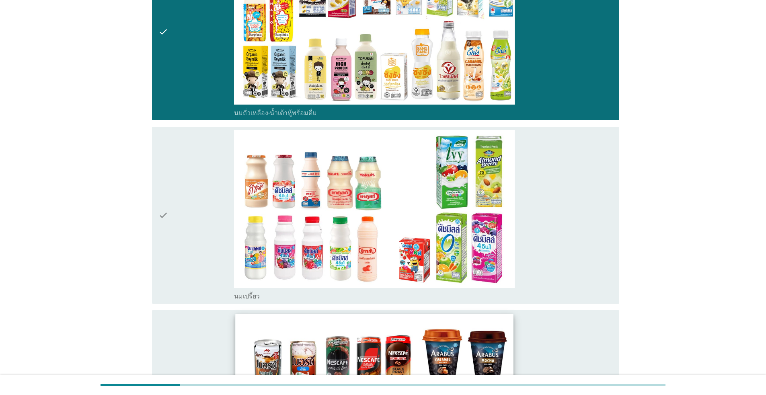
scroll to position [402, 0]
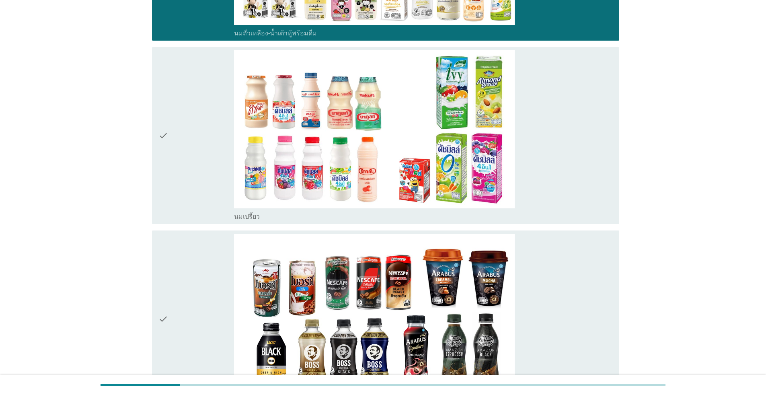
click at [199, 191] on div "check" at bounding box center [196, 135] width 76 height 170
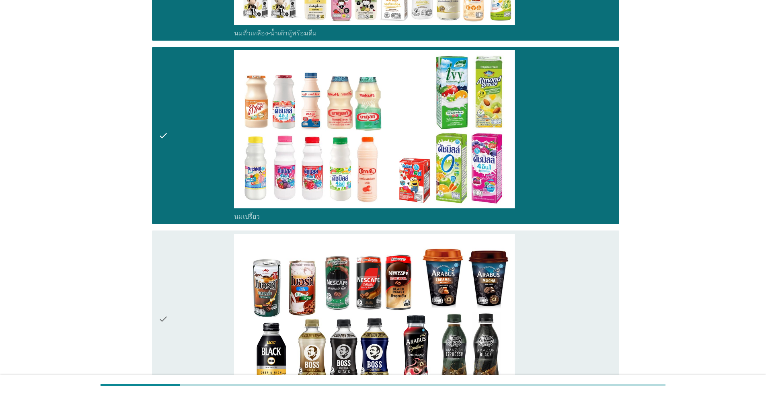
scroll to position [482, 0]
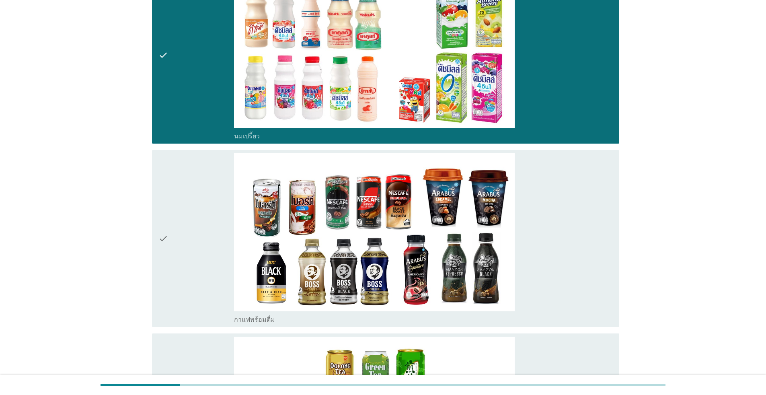
click at [216, 289] on div "check" at bounding box center [196, 238] width 76 height 170
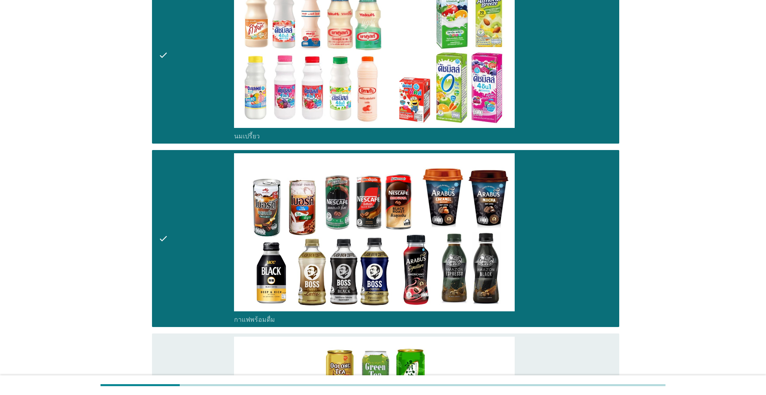
click at [210, 101] on div "check" at bounding box center [196, 55] width 76 height 170
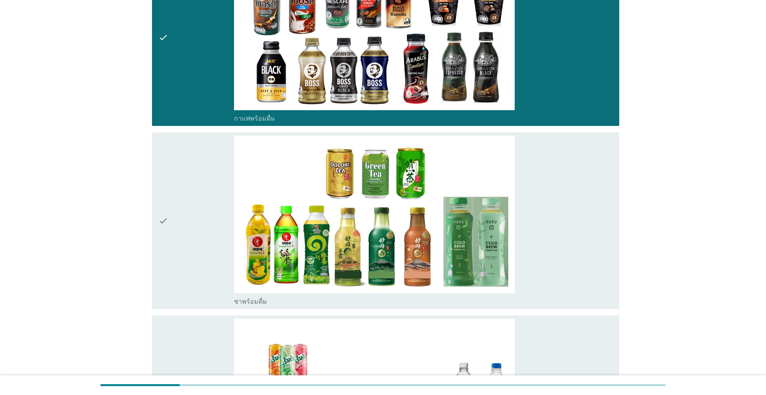
scroll to position [804, 0]
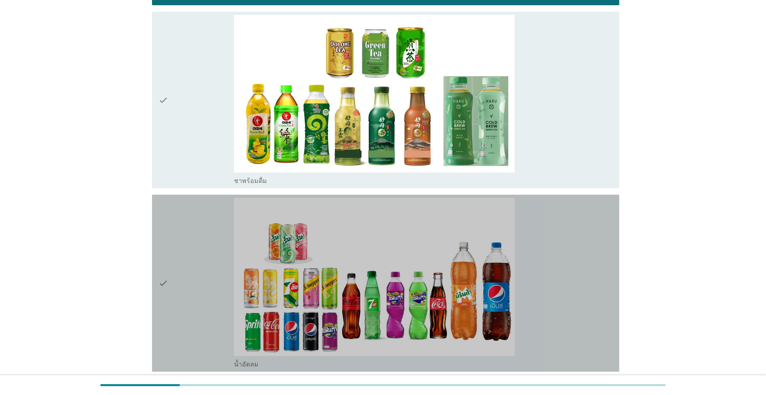
click at [201, 195] on div "check check_box น้ำอัดลม" at bounding box center [385, 283] width 467 height 177
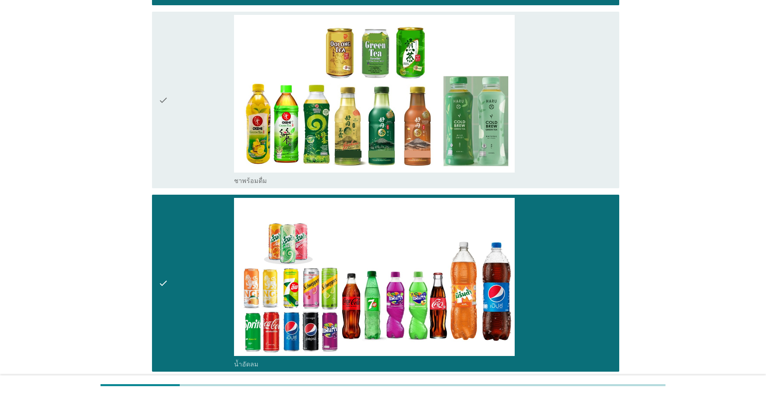
click at [203, 157] on div "check" at bounding box center [196, 100] width 76 height 170
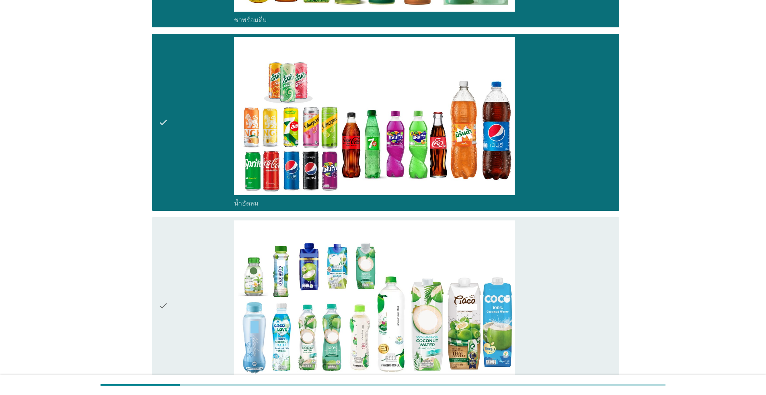
scroll to position [1125, 0]
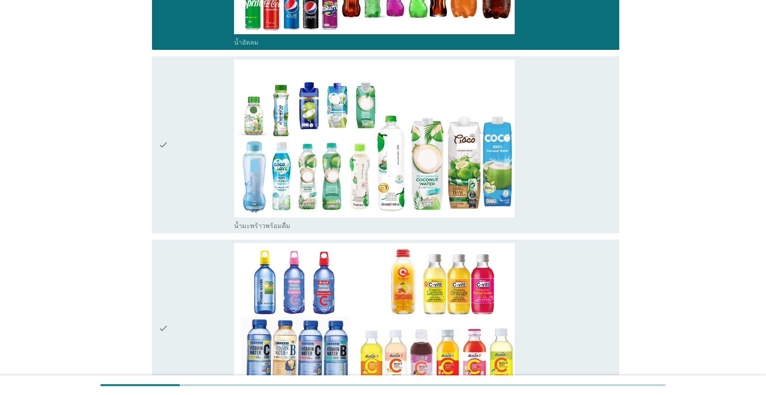
click at [212, 204] on div "check" at bounding box center [196, 144] width 76 height 170
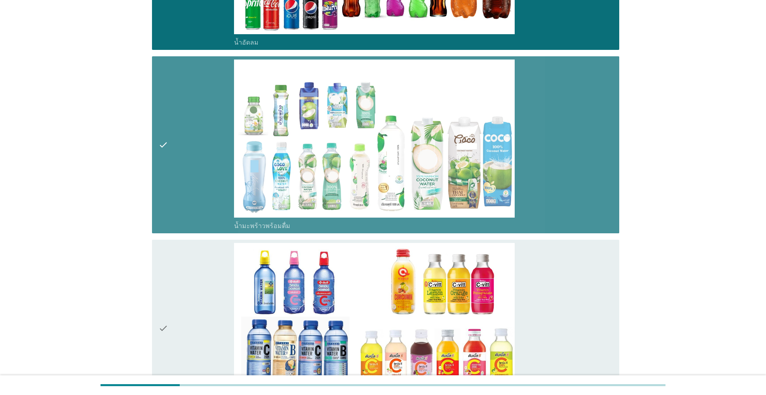
click at [200, 312] on div "check" at bounding box center [196, 328] width 76 height 170
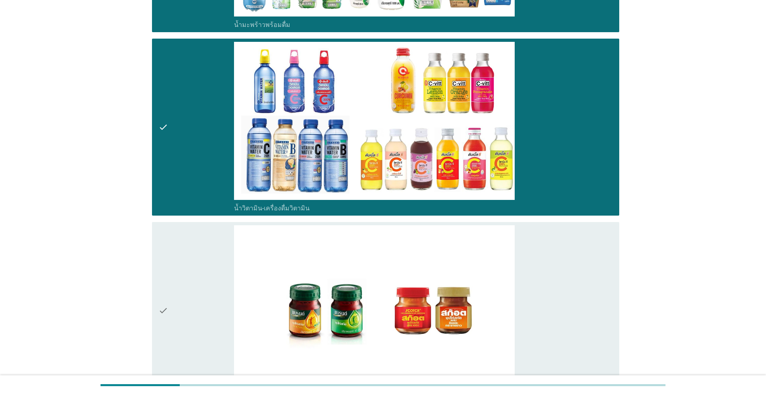
scroll to position [1446, 0]
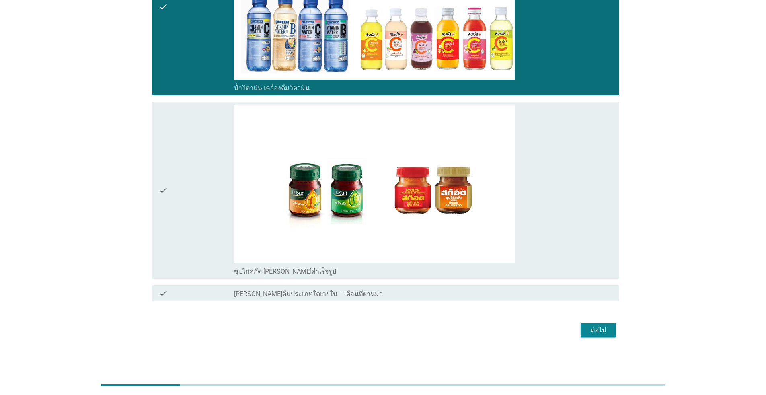
click at [193, 232] on div "check" at bounding box center [196, 190] width 76 height 170
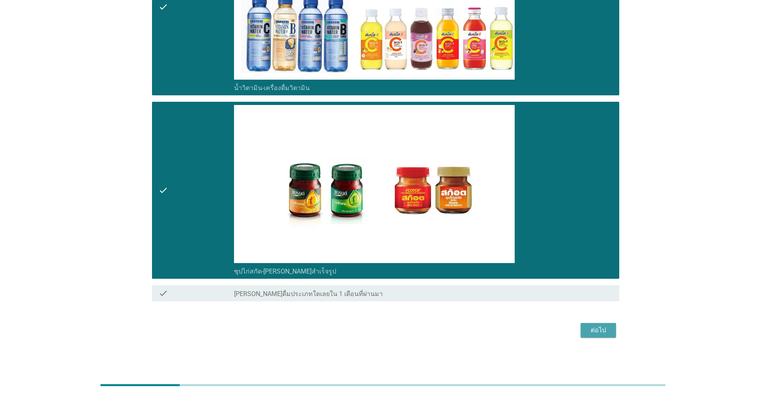
click at [395, 328] on div "ต่อไป" at bounding box center [598, 330] width 23 height 10
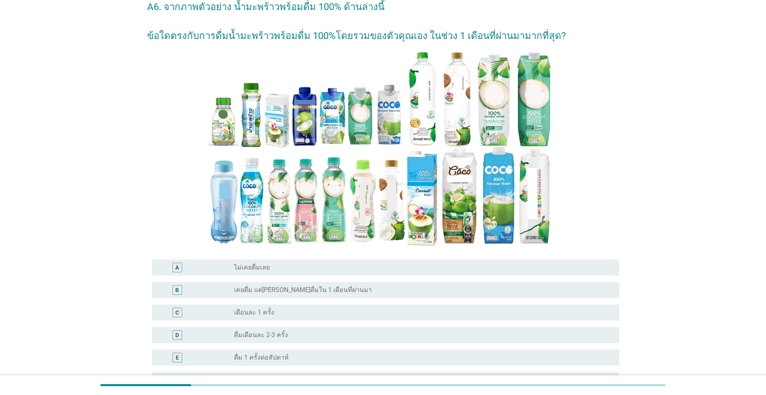
scroll to position [161, 0]
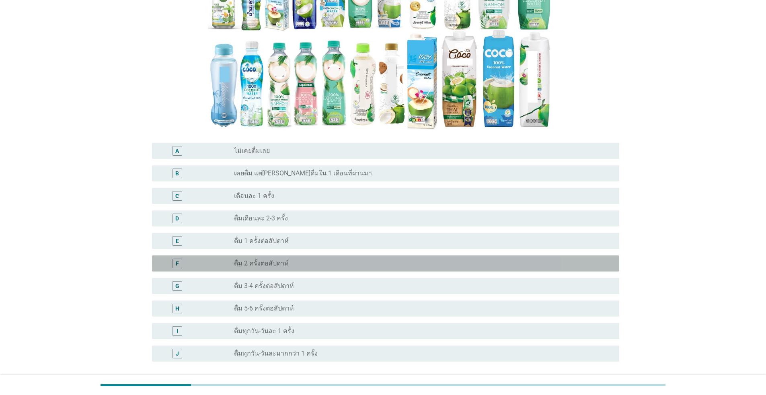
click at [301, 267] on div "radio_button_unchecked ดื่ม 2 ครั้งต่อสัปดาห์" at bounding box center [420, 263] width 372 height 8
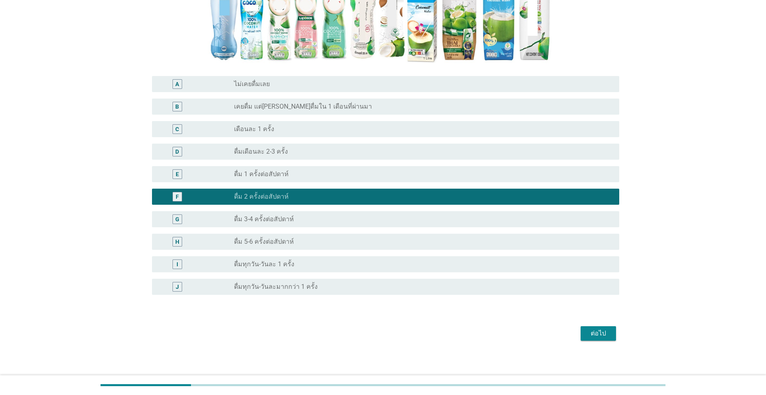
scroll to position [231, 0]
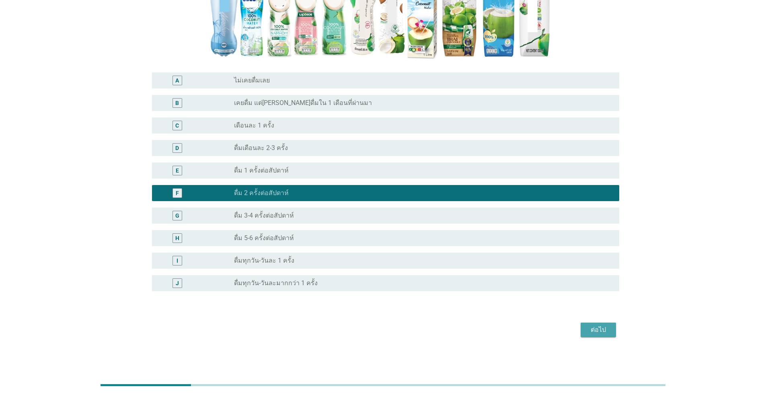
click at [395, 330] on div "ต่อไป" at bounding box center [598, 330] width 23 height 10
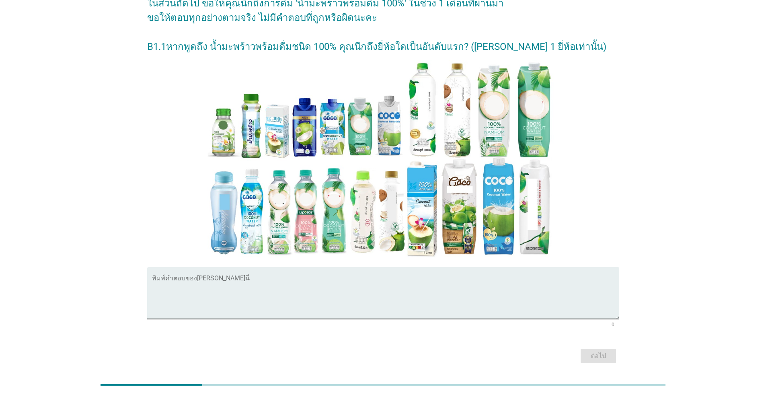
scroll to position [80, 0]
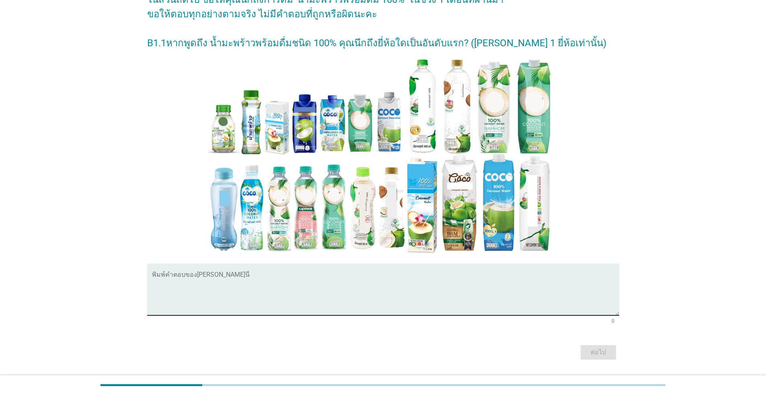
click at [249, 287] on textarea "พิมพ์คำตอบของคุณ ที่นี่" at bounding box center [385, 294] width 467 height 42
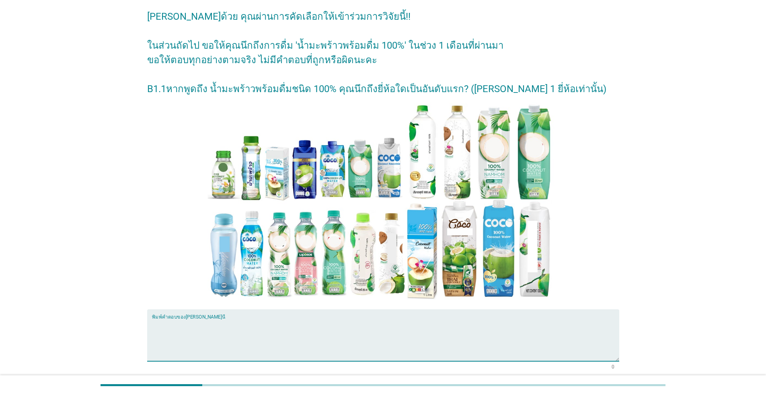
scroll to position [0, 0]
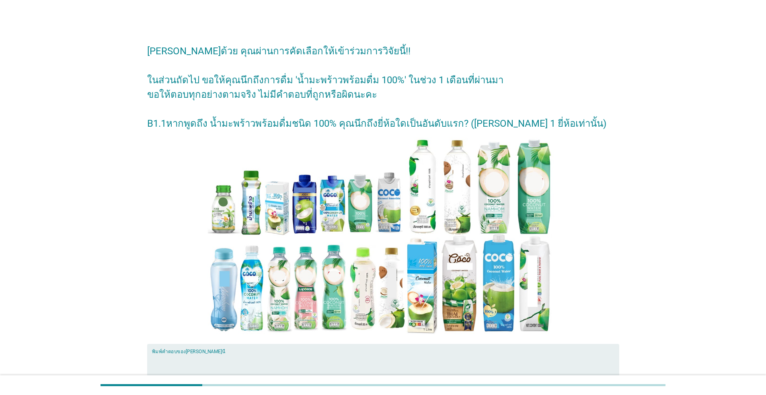
type textarea ","
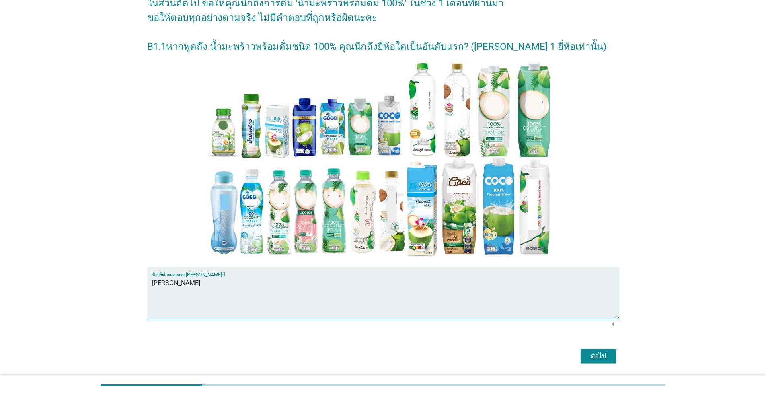
scroll to position [104, 0]
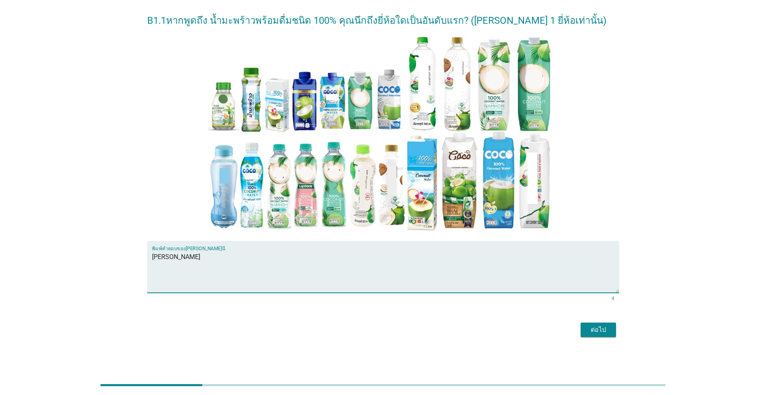
type textarea "[PERSON_NAME]"
click at [395, 338] on div "ต่อไป" at bounding box center [383, 329] width 472 height 19
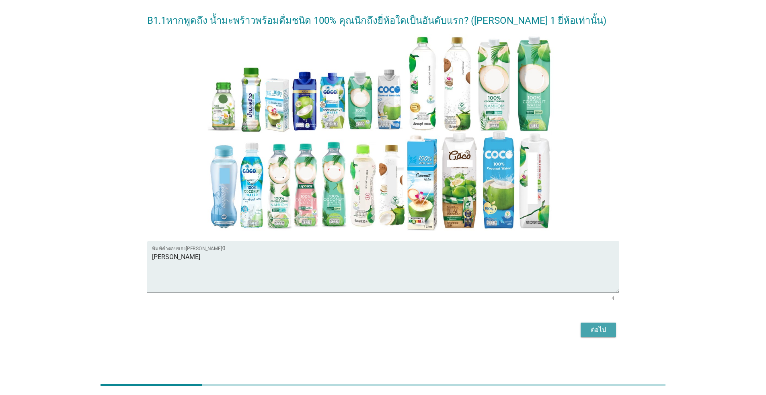
click at [395, 333] on div "ต่อไป" at bounding box center [598, 330] width 23 height 10
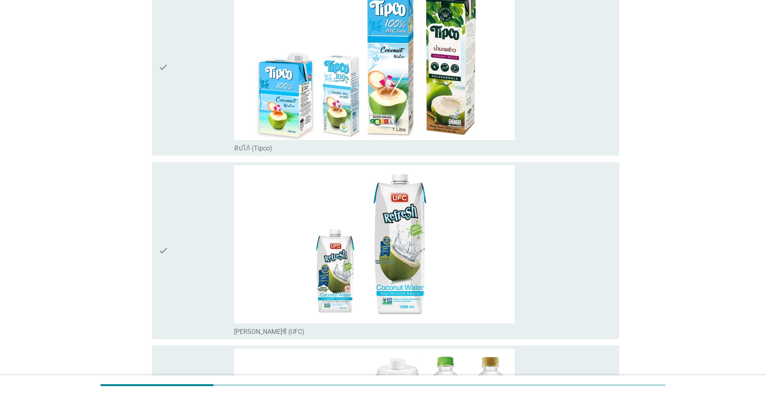
scroll to position [0, 0]
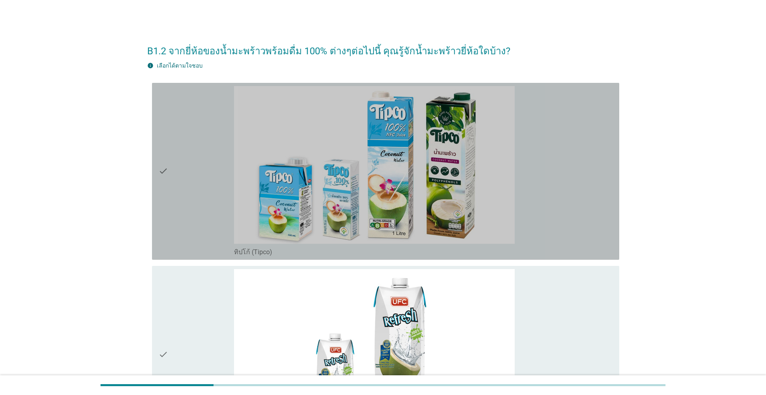
click at [202, 198] on div "check" at bounding box center [196, 171] width 76 height 170
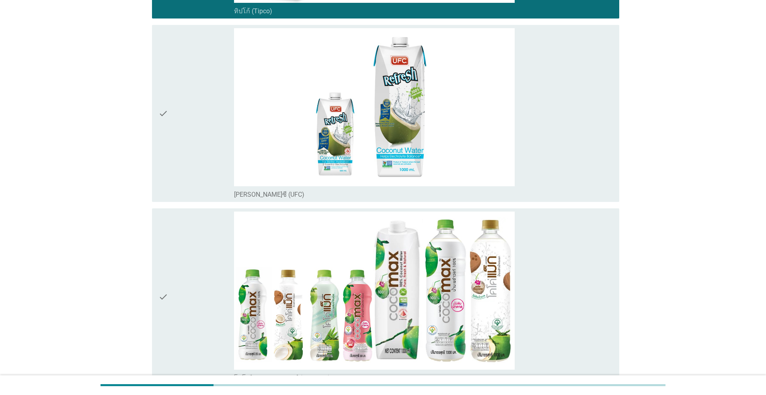
scroll to position [241, 0]
click at [198, 232] on div "check" at bounding box center [196, 296] width 76 height 170
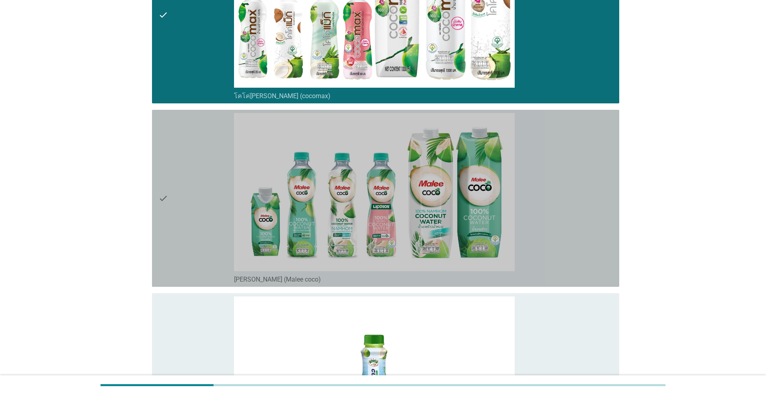
click at [200, 216] on div "check" at bounding box center [196, 198] width 76 height 170
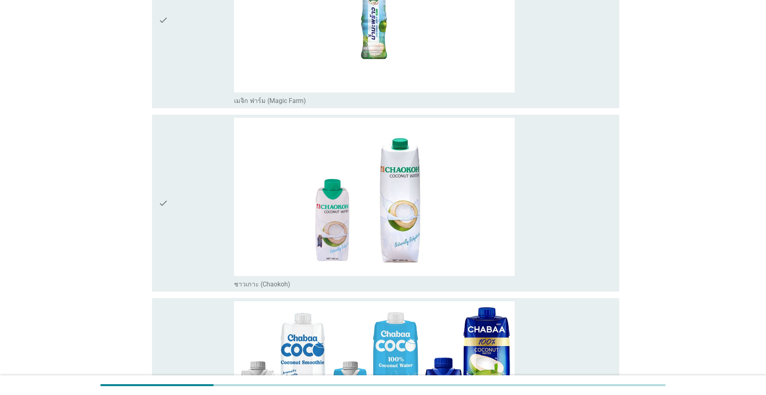
scroll to position [884, 0]
click at [195, 208] on div "check" at bounding box center [196, 202] width 76 height 170
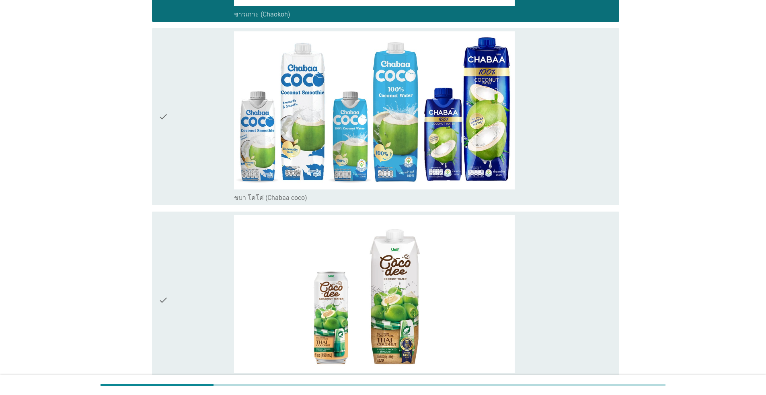
scroll to position [1165, 0]
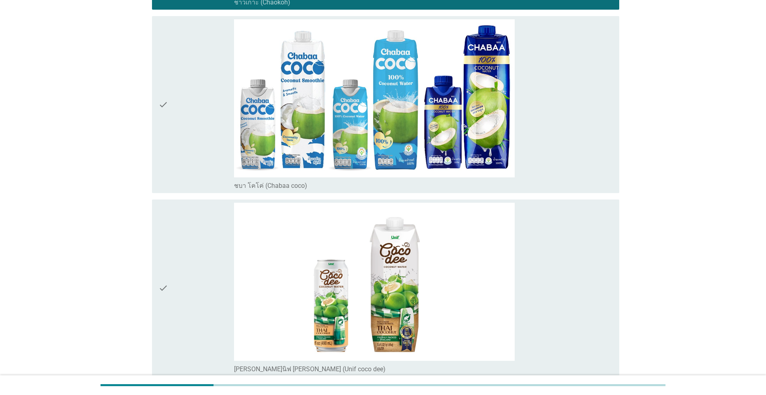
click at [187, 117] on div "check" at bounding box center [196, 104] width 76 height 170
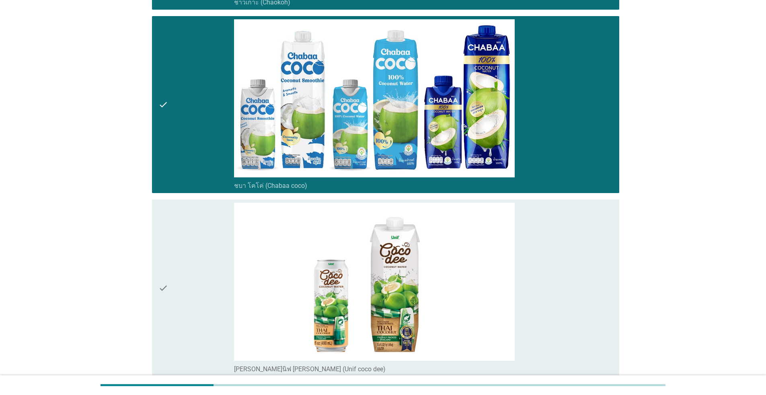
click at [191, 231] on div "check" at bounding box center [196, 288] width 76 height 170
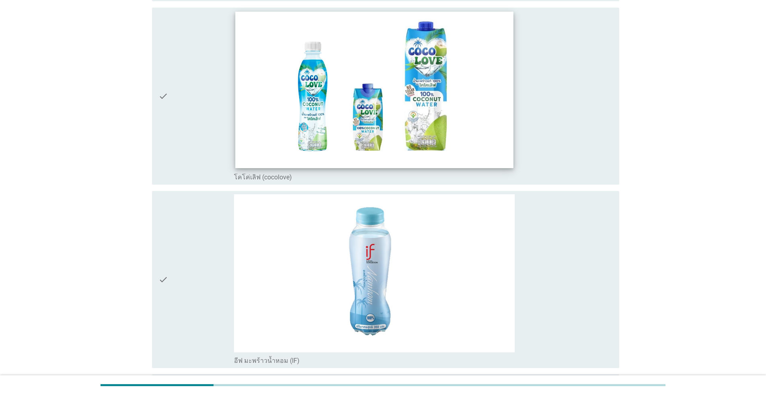
scroll to position [2179, 0]
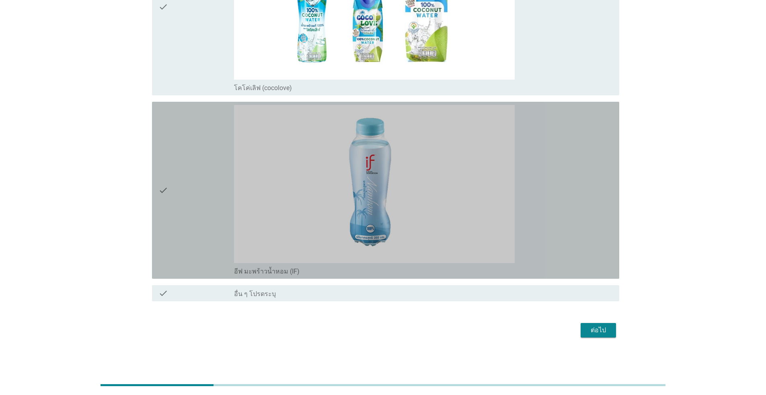
click at [201, 187] on div "check" at bounding box center [196, 190] width 76 height 170
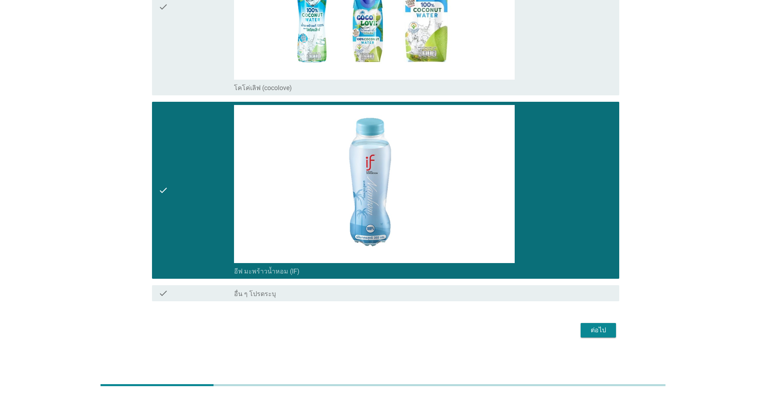
click at [395, 332] on div "ต่อไป" at bounding box center [598, 330] width 23 height 10
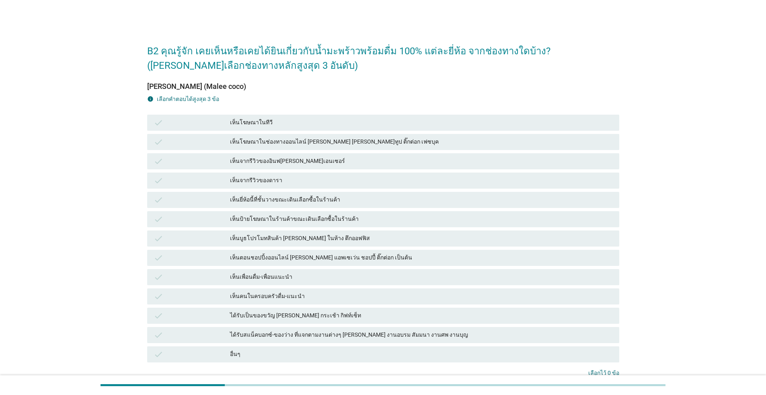
click at [282, 119] on div "เห็นโฆษณาในทีวี" at bounding box center [421, 123] width 383 height 10
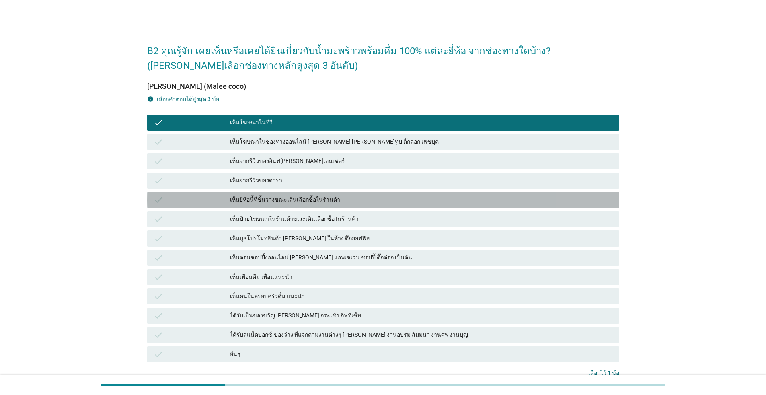
click at [286, 195] on div "เห็นยี่ห้อนี้ที่ชั้นวางขณะเดินเลือกซื้อในร้านค้า" at bounding box center [421, 200] width 383 height 10
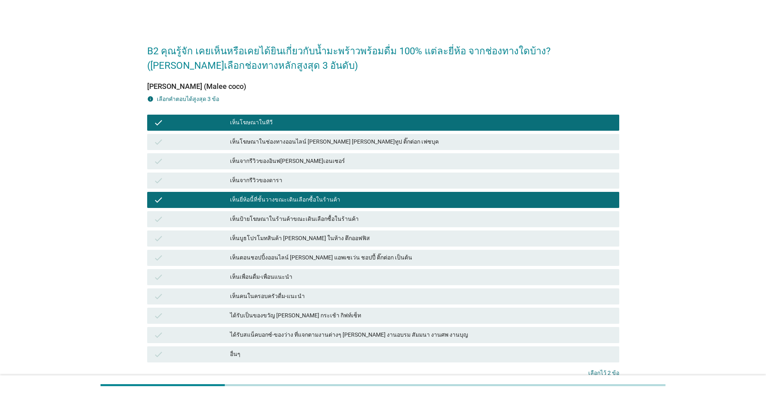
click at [290, 215] on div "เห็นป้ายโฆษณาในร้านค้าขณะเดินเลือกซื้อในร้านค้า" at bounding box center [421, 219] width 383 height 10
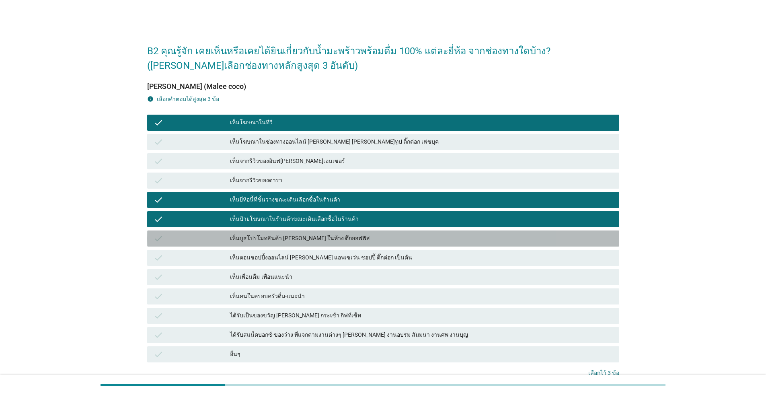
click at [270, 236] on div "เห็นบูธโปรโมทสินค้า [PERSON_NAME] ในห้าง ตึกออฟฟิส" at bounding box center [421, 238] width 383 height 10
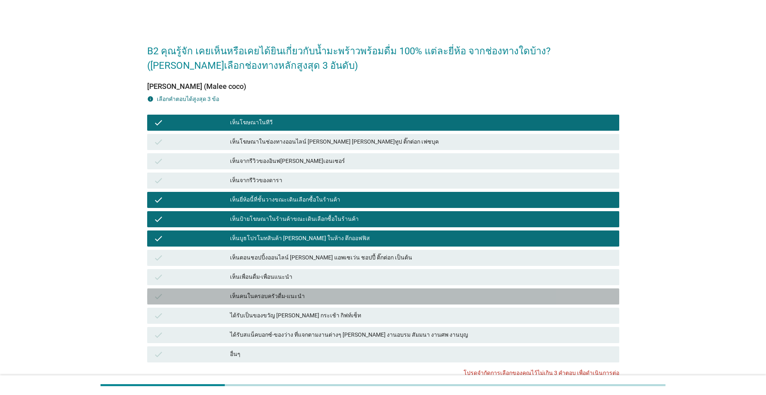
click at [268, 298] on div "เห็นคนในครอบครัวดื่ม-แนะนำ" at bounding box center [421, 296] width 383 height 10
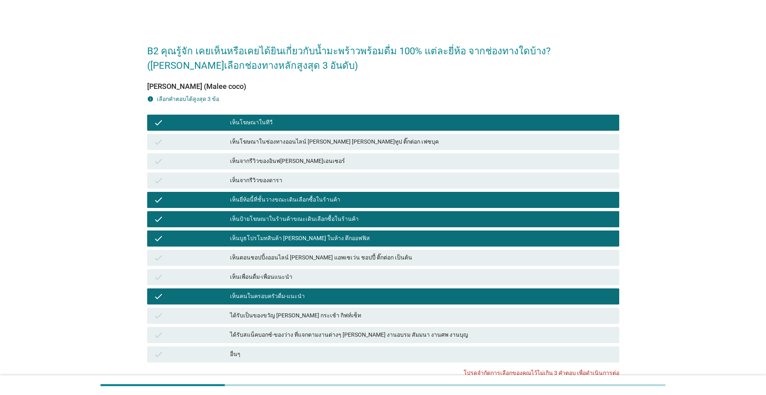
click at [293, 297] on div "เห็นคนในครอบครัวดื่ม-แนะนำ" at bounding box center [421, 296] width 383 height 10
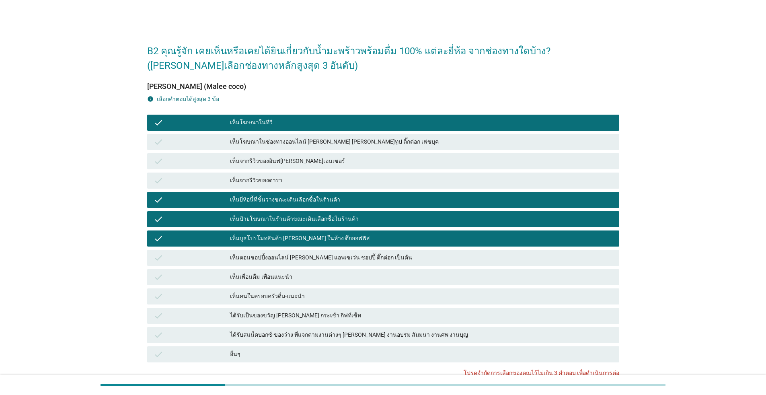
click at [298, 239] on div "เห็นบูธโปรโมทสินค้า [PERSON_NAME] ในห้าง ตึกออฟฟิส" at bounding box center [421, 238] width 383 height 10
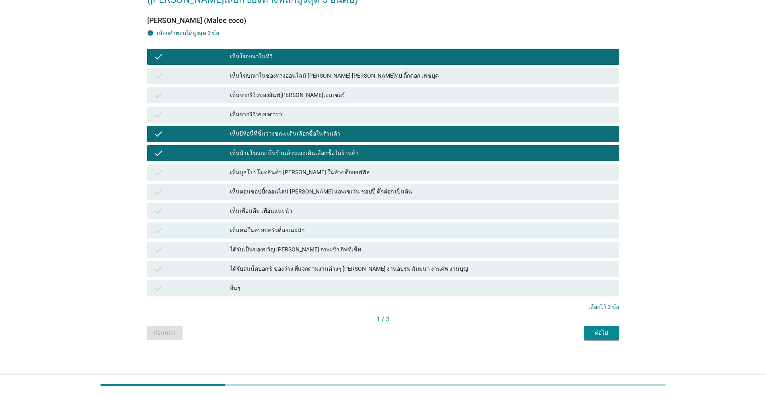
scroll to position [66, 0]
click at [395, 334] on div "ต่อไป" at bounding box center [601, 332] width 23 height 8
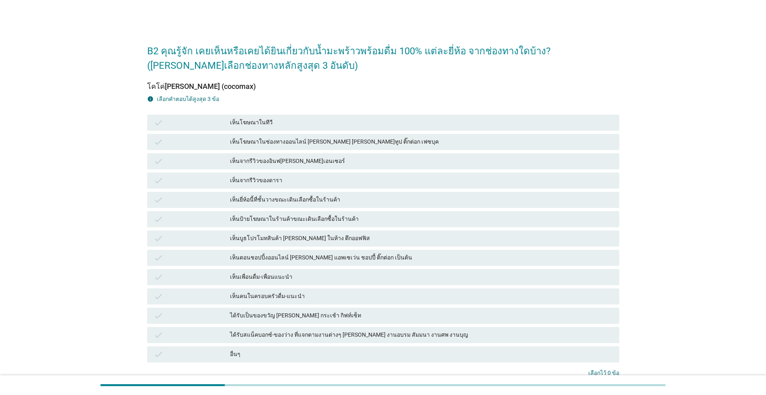
click at [283, 127] on div "check เห็นโฆษณาในทีวี" at bounding box center [383, 123] width 472 height 16
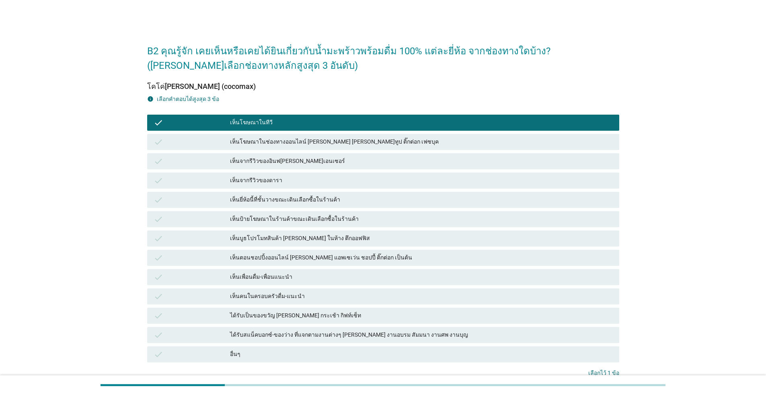
click at [284, 199] on div "เห็นยี่ห้อนี้ที่ชั้นวางขณะเดินเลือกซื้อในร้านค้า" at bounding box center [421, 200] width 383 height 10
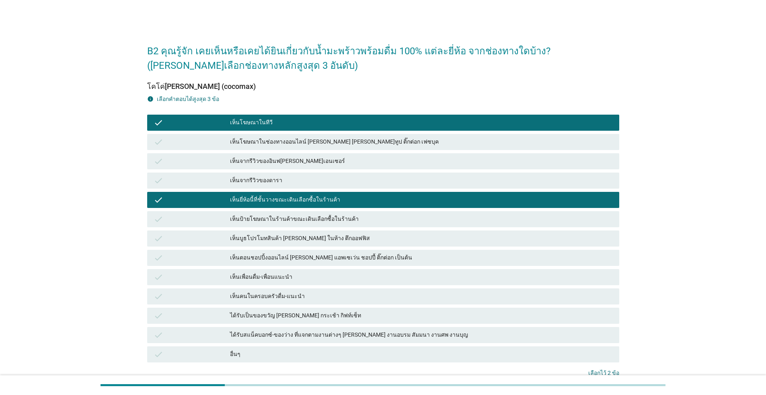
click at [286, 215] on div "เห็นป้ายโฆษณาในร้านค้าขณะเดินเลือกซื้อในร้านค้า" at bounding box center [421, 219] width 383 height 10
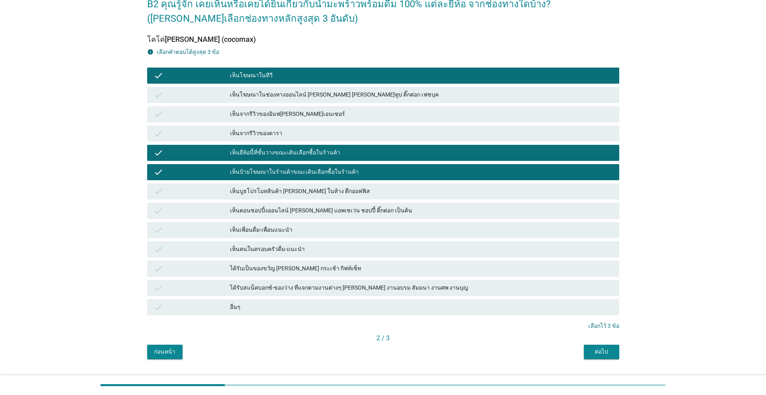
scroll to position [66, 0]
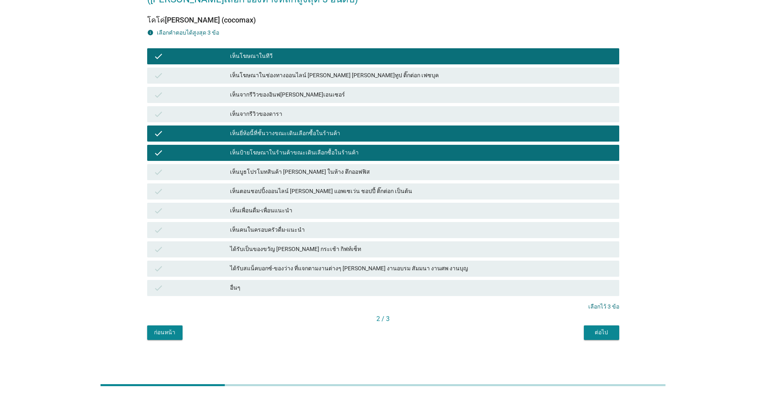
click at [395, 332] on div "ต่อไป" at bounding box center [601, 332] width 23 height 8
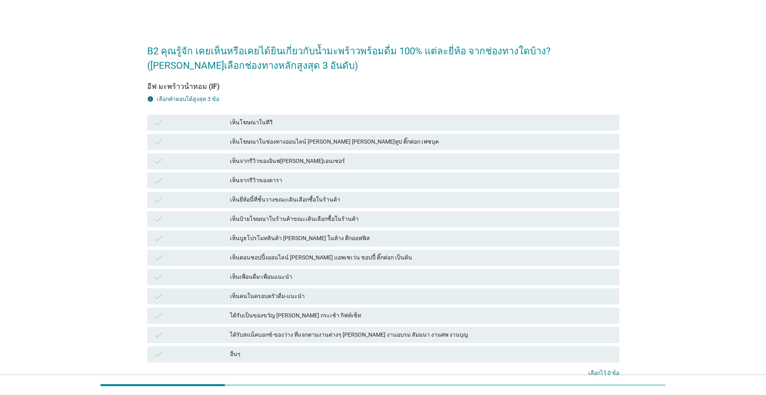
click at [289, 123] on div "เห็นโฆษณาในทีวี" at bounding box center [421, 123] width 383 height 10
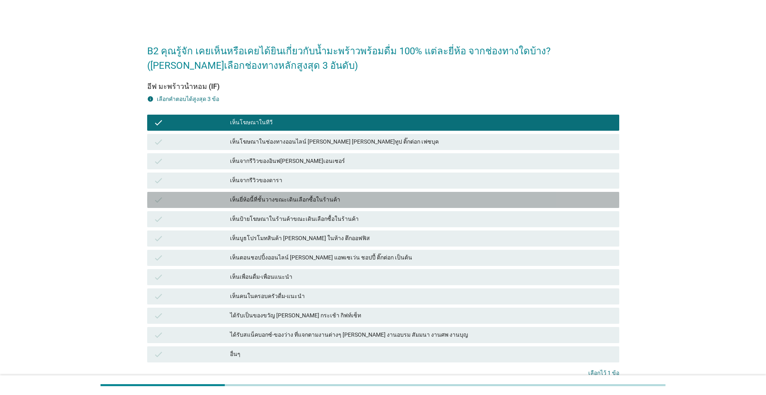
drag, startPoint x: 297, startPoint y: 199, endPoint x: 303, endPoint y: 213, distance: 15.7
click at [297, 199] on div "เห็นยี่ห้อนี้ที่ชั้นวางขณะเดินเลือกซื้อในร้านค้า" at bounding box center [421, 200] width 383 height 10
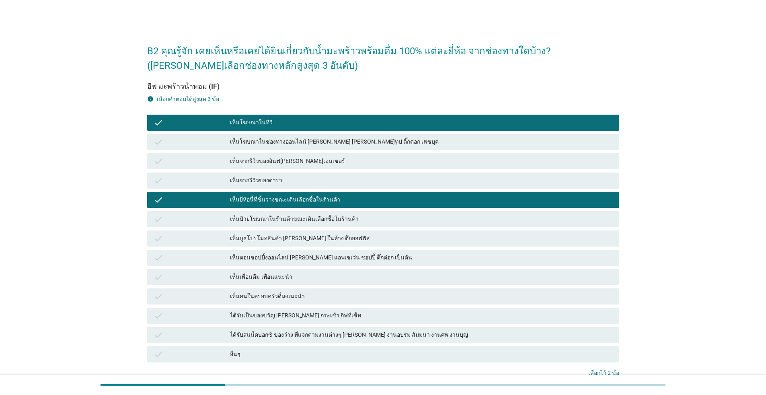
click at [303, 213] on div "check เห็นป้ายโฆษณาในร้านค้าขณะเดินเลือกซื้อในร้านค้า" at bounding box center [383, 219] width 472 height 16
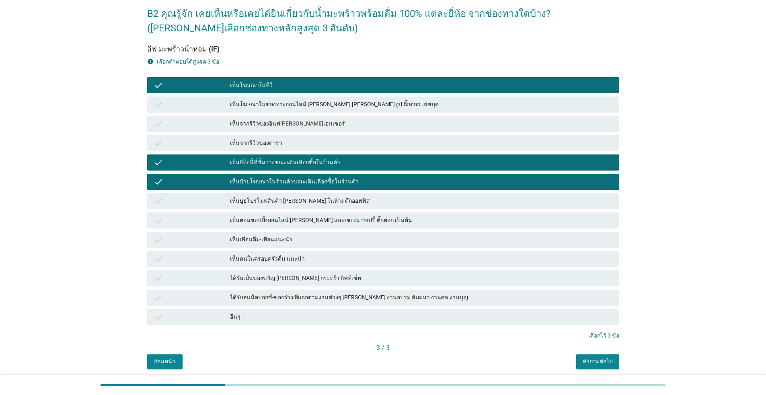
scroll to position [66, 0]
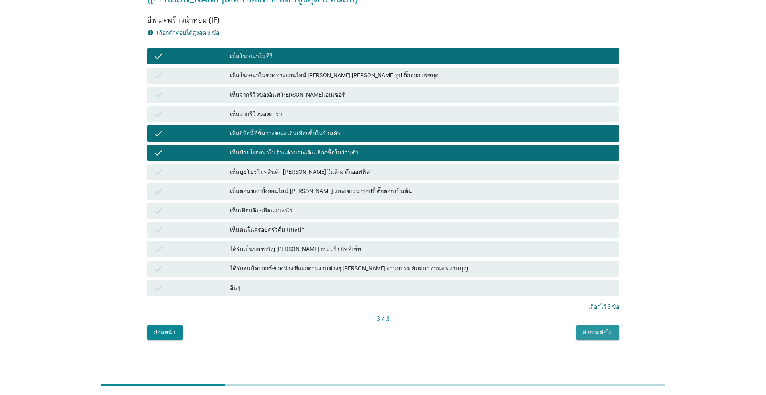
click at [395, 332] on div "คำถามต่อไป" at bounding box center [597, 332] width 30 height 8
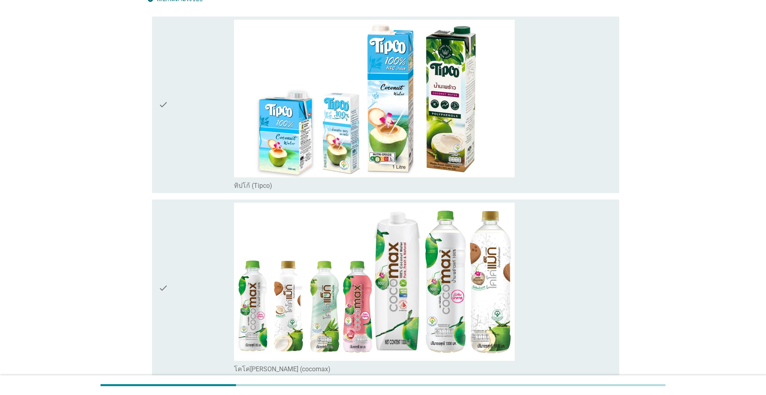
scroll to position [0, 0]
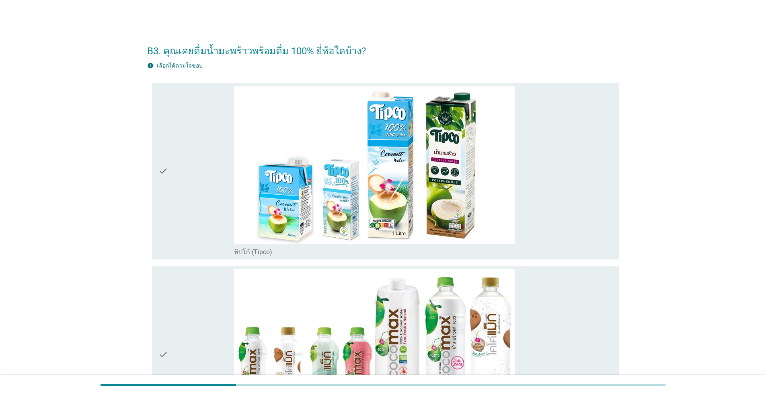
click at [195, 180] on div "check" at bounding box center [196, 171] width 76 height 170
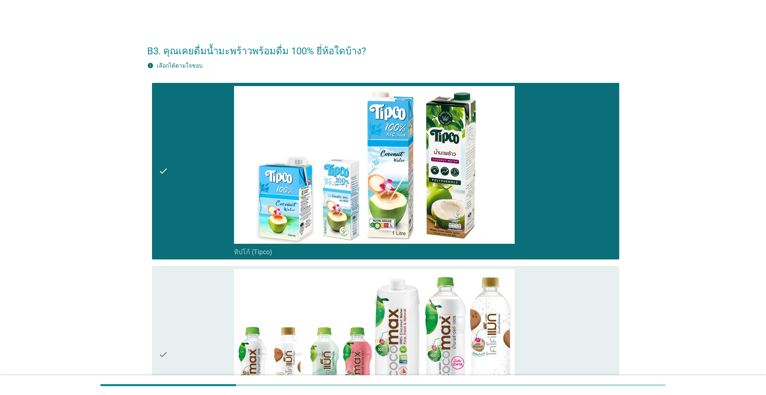
click at [185, 325] on div "check" at bounding box center [196, 354] width 76 height 170
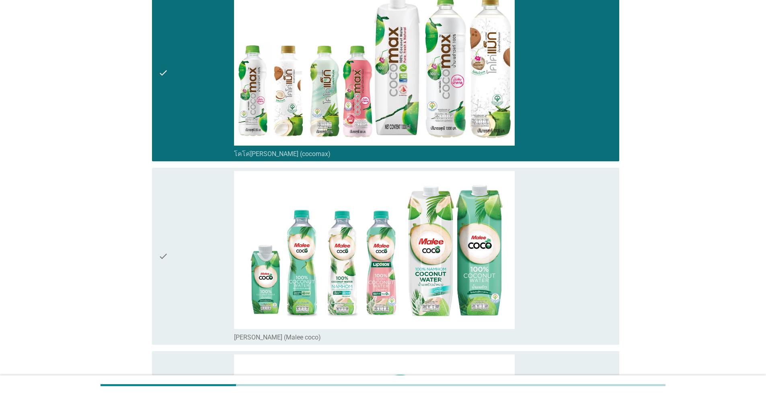
click at [188, 269] on div "check" at bounding box center [196, 256] width 76 height 170
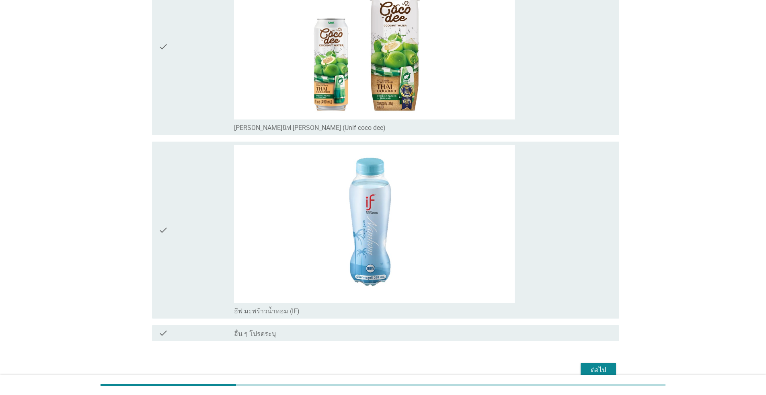
scroll to position [1080, 0]
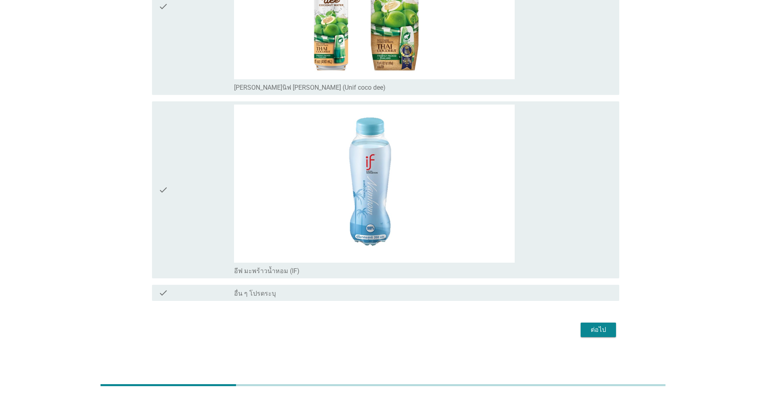
click at [184, 223] on div "check" at bounding box center [196, 189] width 76 height 170
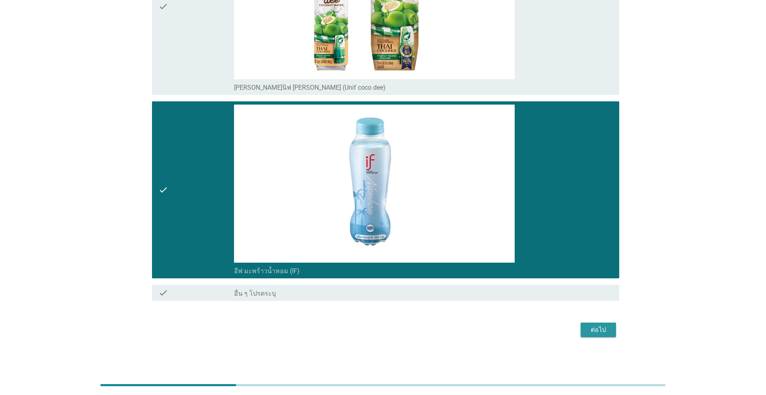
click at [395, 330] on div "ต่อไป" at bounding box center [598, 330] width 23 height 10
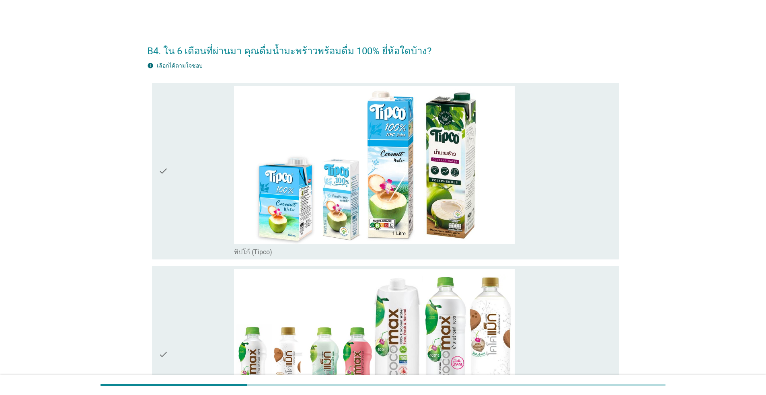
click at [195, 211] on div "check" at bounding box center [196, 171] width 76 height 170
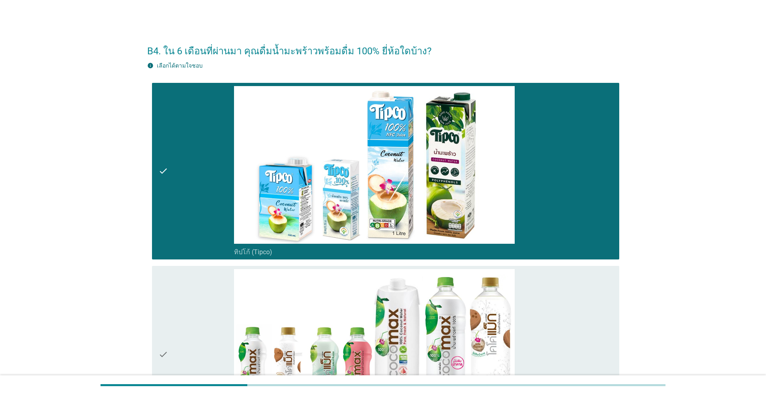
click at [197, 313] on div "check" at bounding box center [196, 354] width 76 height 170
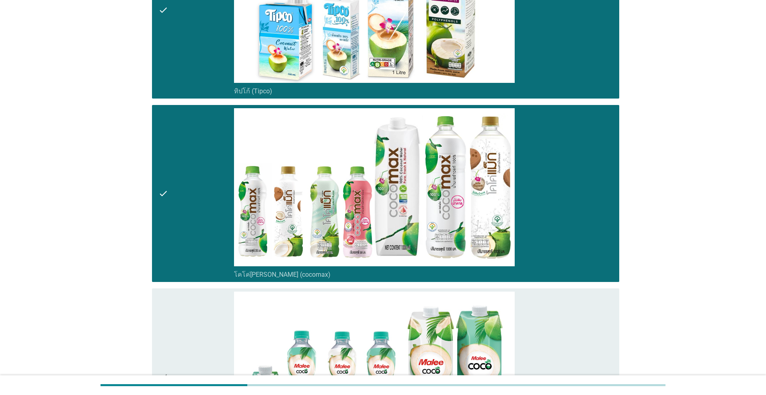
scroll to position [362, 0]
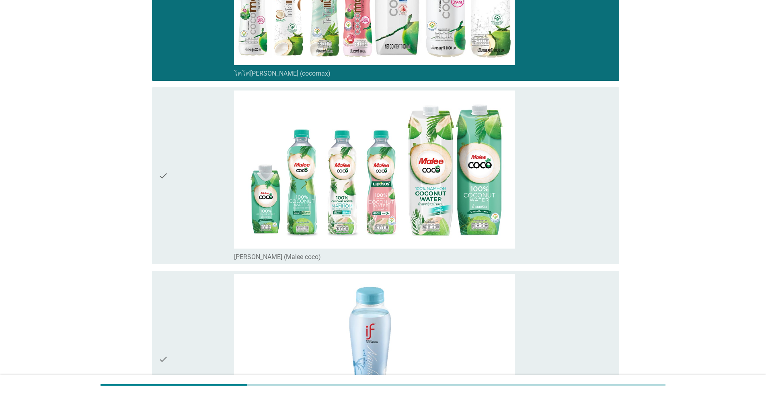
click at [194, 202] on div "check" at bounding box center [196, 175] width 76 height 170
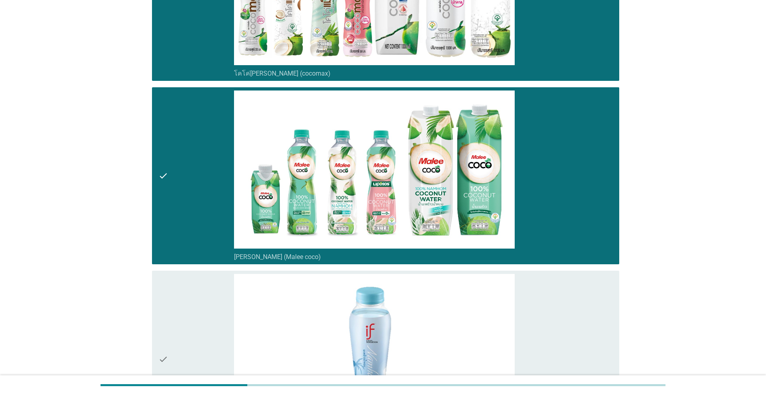
scroll to position [522, 0]
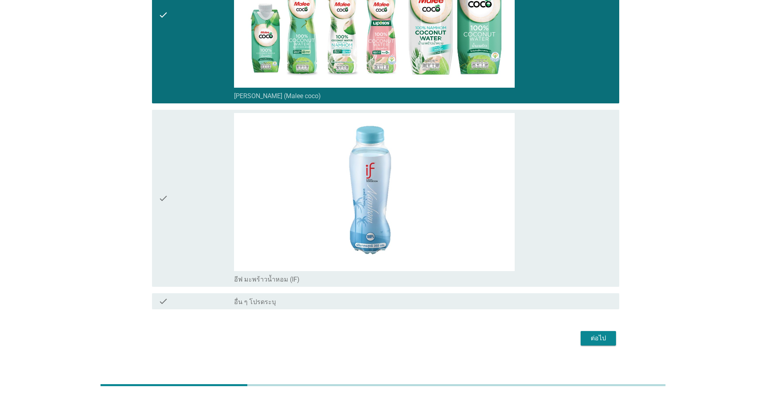
click at [191, 260] on div "check" at bounding box center [196, 198] width 76 height 170
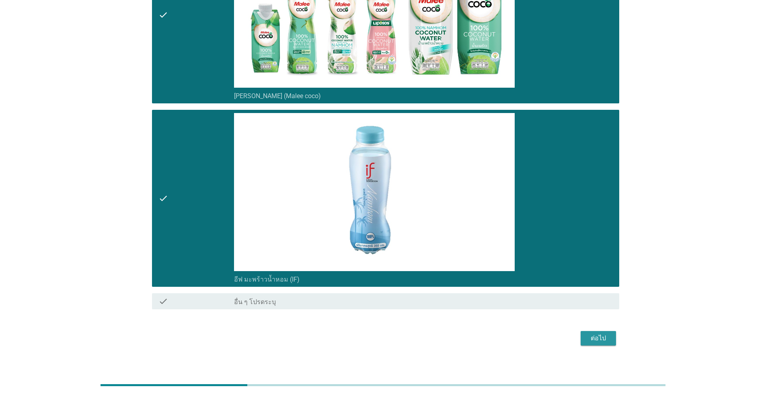
click at [395, 339] on div "ต่อไป" at bounding box center [598, 338] width 23 height 10
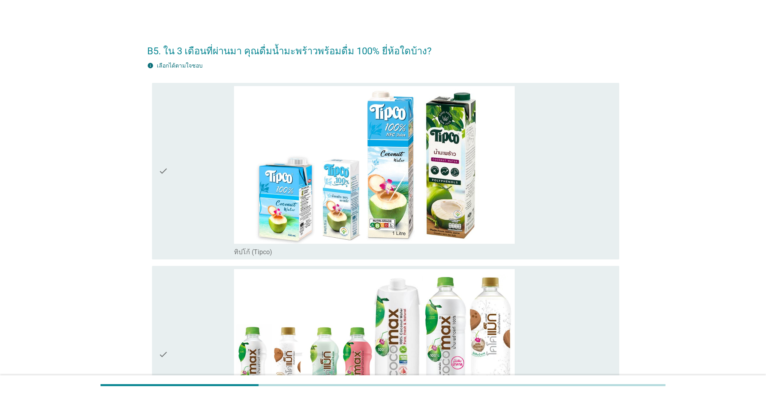
click at [196, 310] on div "check" at bounding box center [196, 354] width 76 height 170
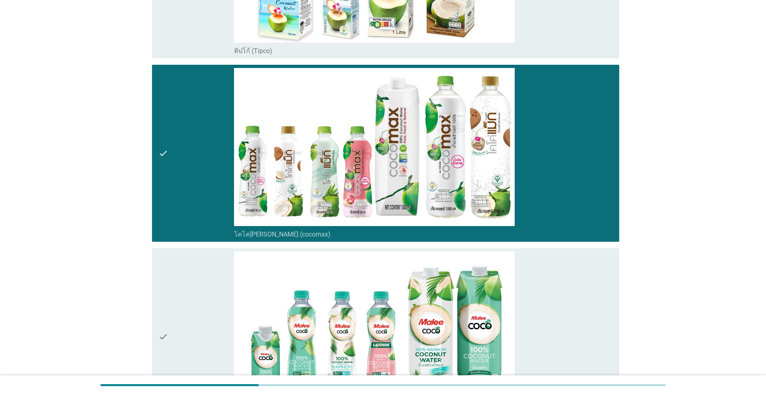
click at [202, 309] on div "check" at bounding box center [196, 336] width 76 height 170
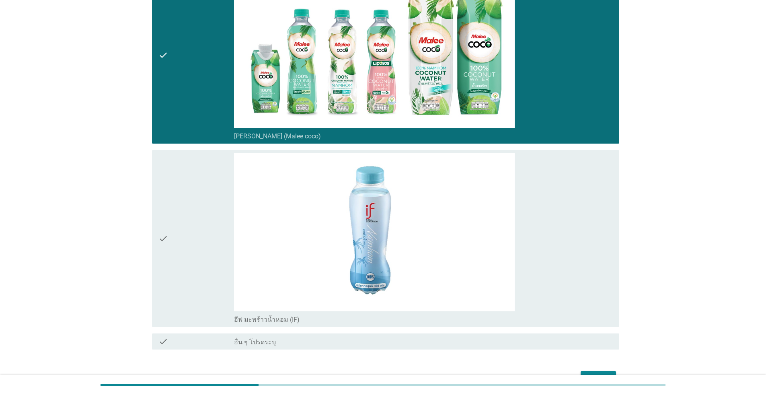
scroll to position [522, 0]
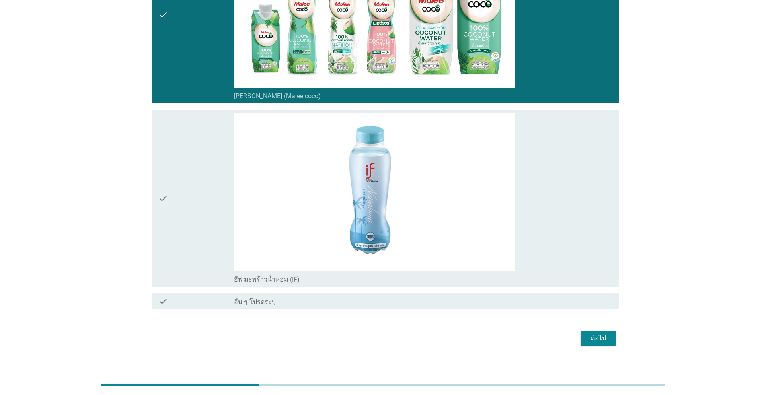
click at [182, 231] on div "check" at bounding box center [196, 198] width 76 height 170
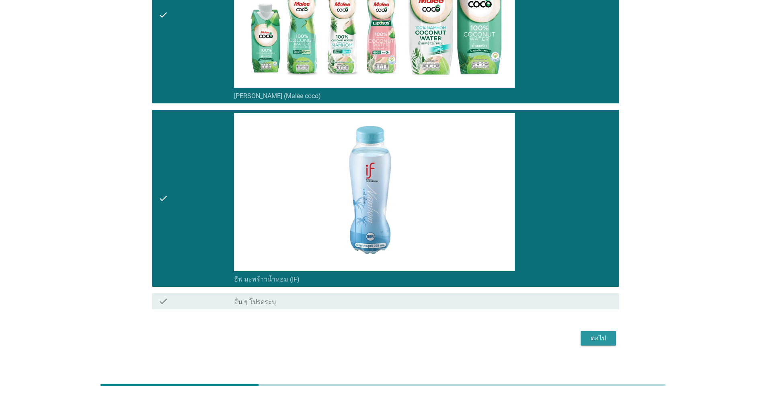
click at [395, 338] on div "ต่อไป" at bounding box center [598, 338] width 23 height 10
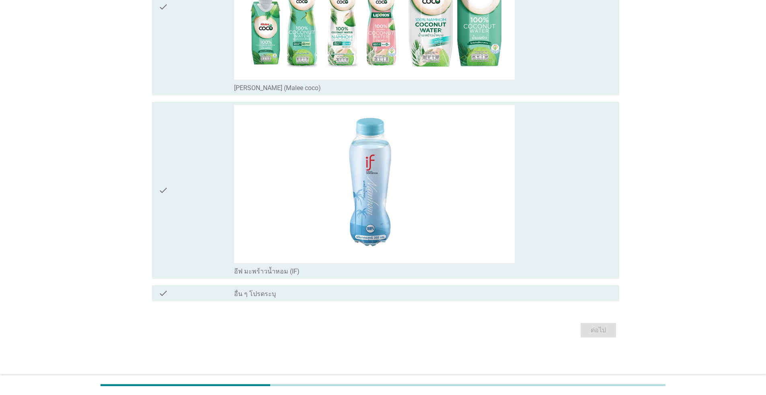
scroll to position [0, 0]
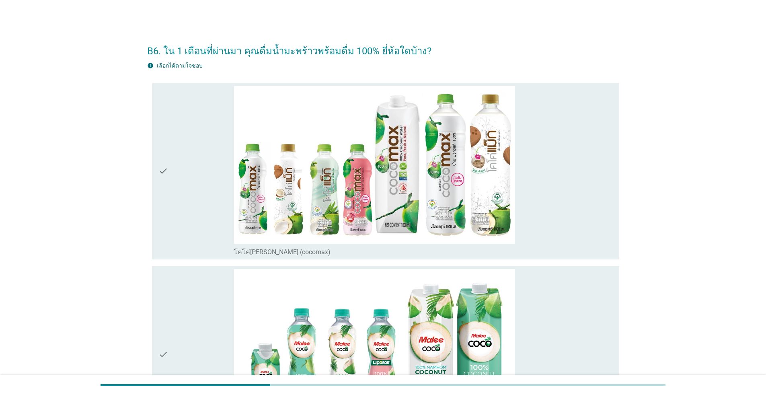
click at [182, 196] on div "check" at bounding box center [196, 171] width 76 height 170
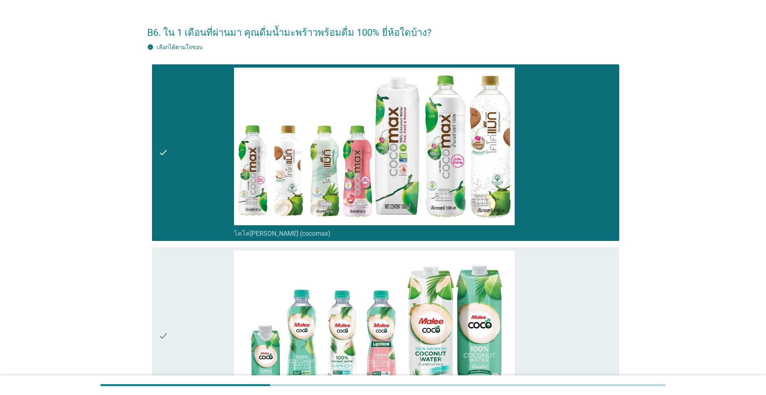
scroll to position [201, 0]
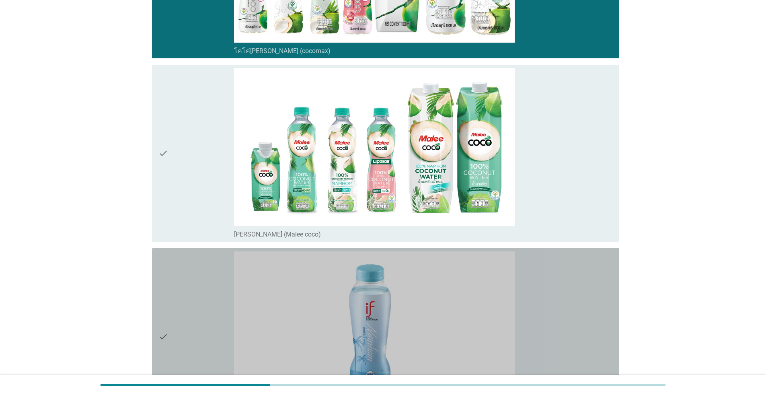
drag, startPoint x: 198, startPoint y: 300, endPoint x: 561, endPoint y: 350, distance: 366.8
click at [198, 299] on div "check" at bounding box center [196, 336] width 76 height 170
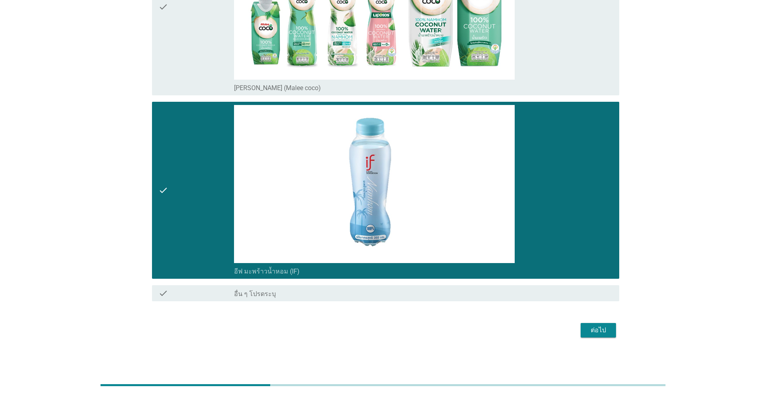
scroll to position [146, 0]
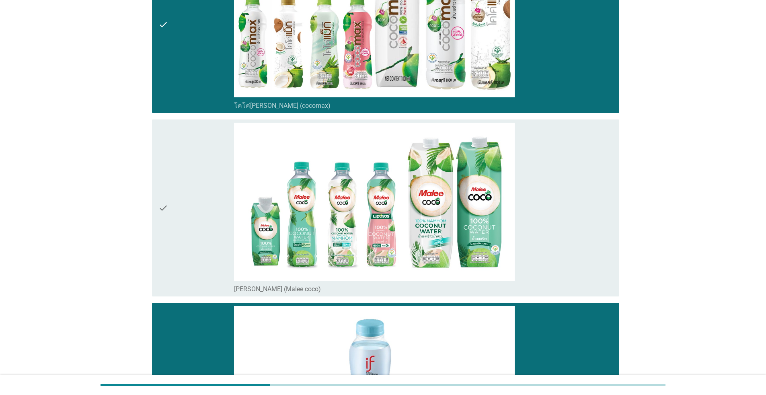
drag, startPoint x: 193, startPoint y: 217, endPoint x: 464, endPoint y: 305, distance: 285.0
click at [193, 218] on div "check" at bounding box center [196, 208] width 76 height 170
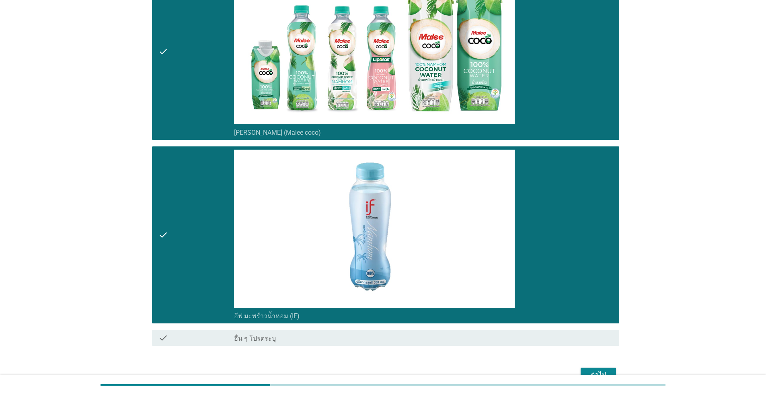
scroll to position [347, 0]
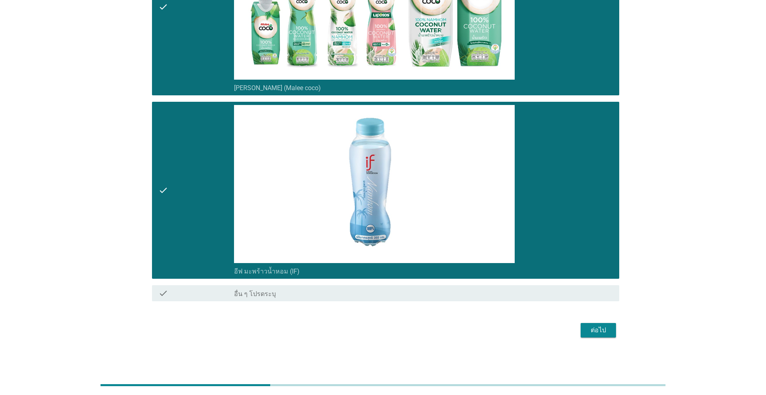
click at [395, 330] on div "ต่อไป" at bounding box center [598, 330] width 23 height 10
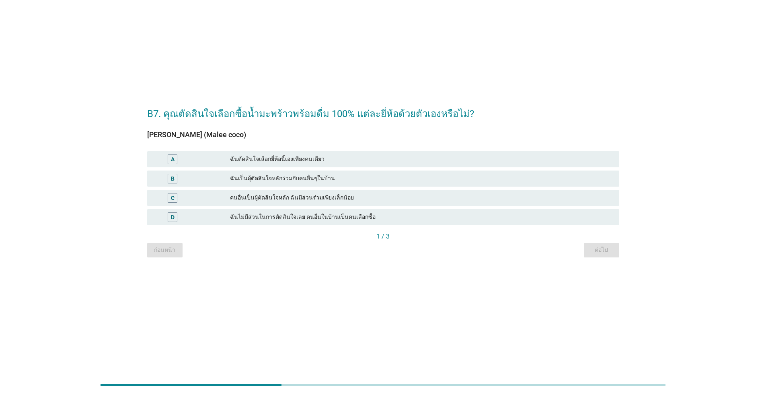
scroll to position [0, 0]
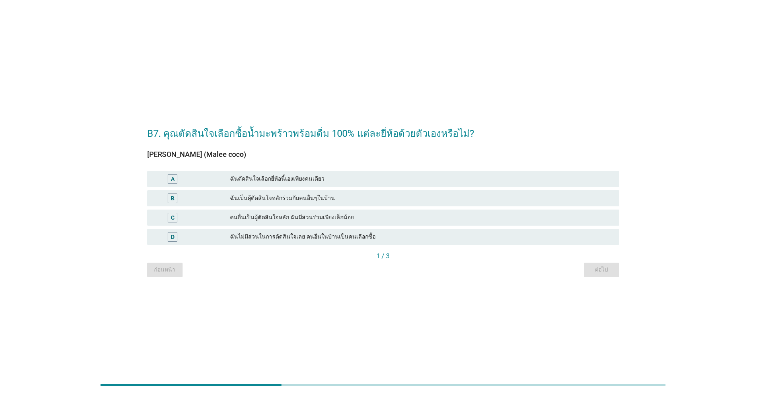
click at [293, 197] on div "ฉันเป็นผุ้ตัดสินใจหลักร่วมกับคนอื่นๆในบ้าน" at bounding box center [421, 198] width 383 height 10
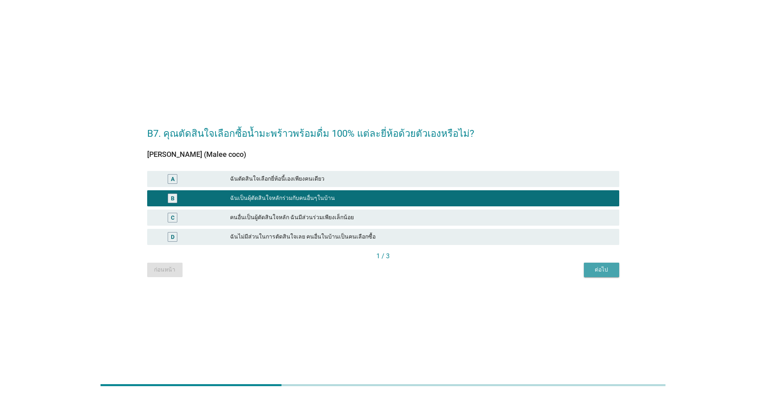
click at [395, 270] on div "ต่อไป" at bounding box center [601, 269] width 23 height 8
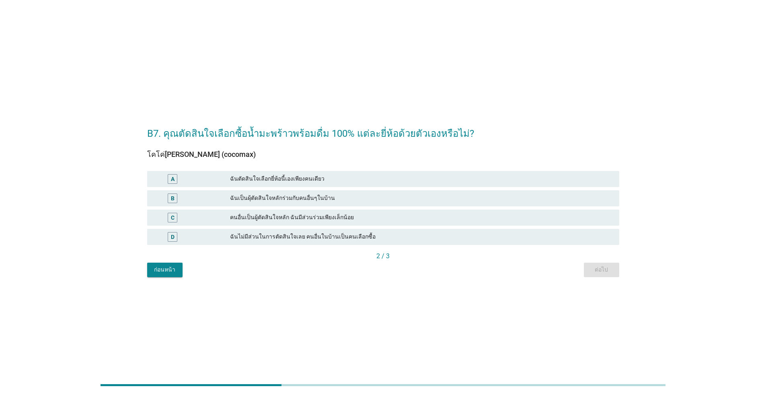
click at [301, 180] on div "ฉันตัดสินใจเลือกยี่ห้อนี้เองเพียงคนเดียว" at bounding box center [421, 179] width 383 height 10
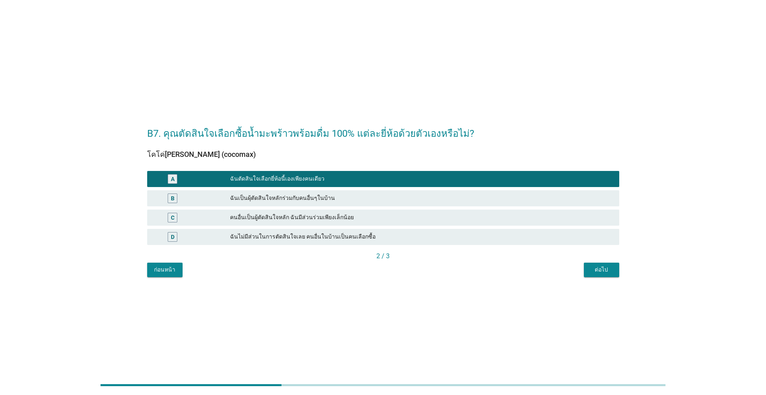
click at [395, 270] on div "ต่อไป" at bounding box center [601, 269] width 23 height 8
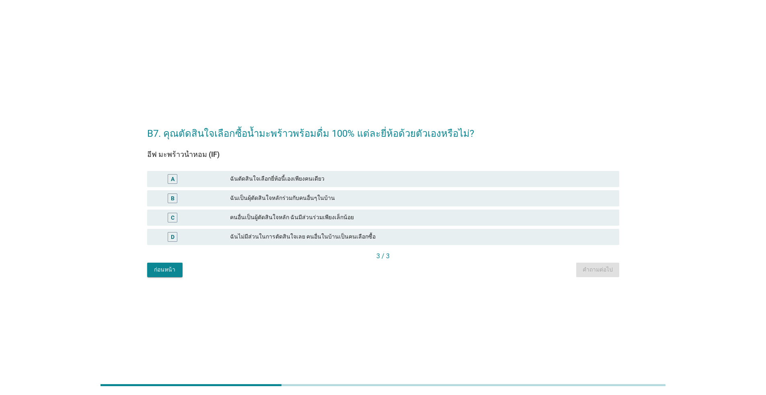
click at [305, 188] on div "B ฉันเป็นผุ้ตัดสินใจหลักร่วมกับคนอื่นๆในบ้าน" at bounding box center [382, 197] width 475 height 19
click at [307, 198] on div "ฉันเป็นผุ้ตัดสินใจหลักร่วมกับคนอื่นๆในบ้าน" at bounding box center [421, 198] width 383 height 10
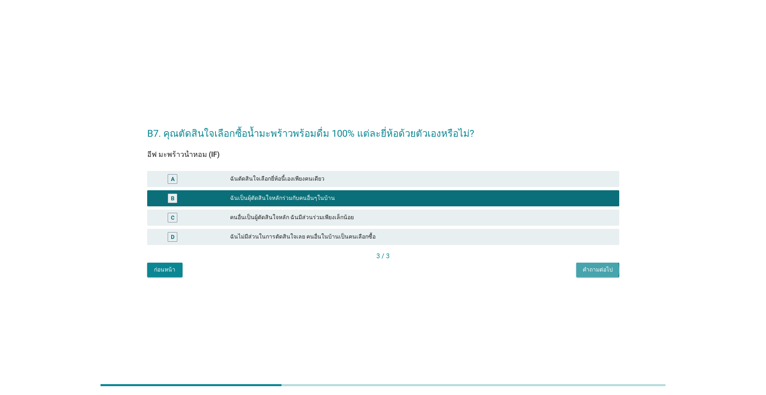
click at [395, 269] on div "คำถามต่อไป" at bounding box center [597, 269] width 30 height 8
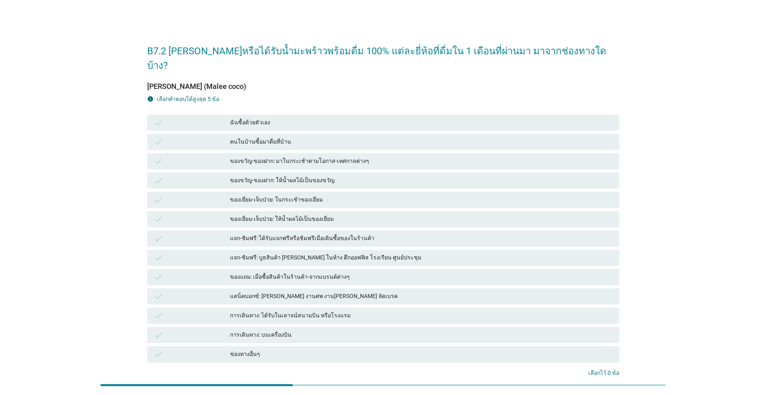
click at [270, 118] on div "ฉันซื้อด้วยตัวเอง" at bounding box center [421, 123] width 383 height 10
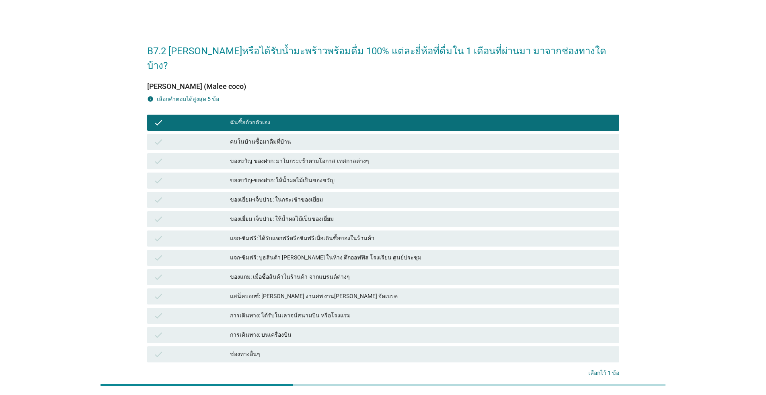
click at [283, 137] on div "คนในบ้านซื้อมาดื่มที่บ้าน" at bounding box center [421, 142] width 383 height 10
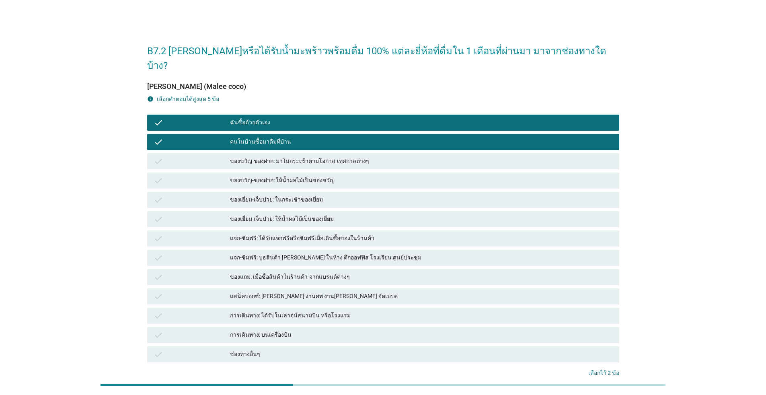
click at [291, 156] on div "ของขวัญ-ของฝาก: มาในกระเช้าตามโอกาส-เทศกาลต่างๆ" at bounding box center [421, 161] width 383 height 10
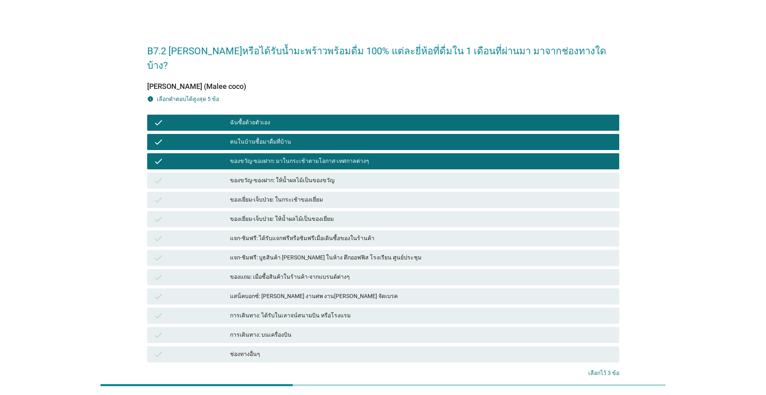
click at [323, 253] on div "แจก-ชิมฟรี: บูธสินค้า [PERSON_NAME] ในห้าง ตึกออฟฟิส โรงเรียน ศูนย์ประชุม" at bounding box center [421, 258] width 383 height 10
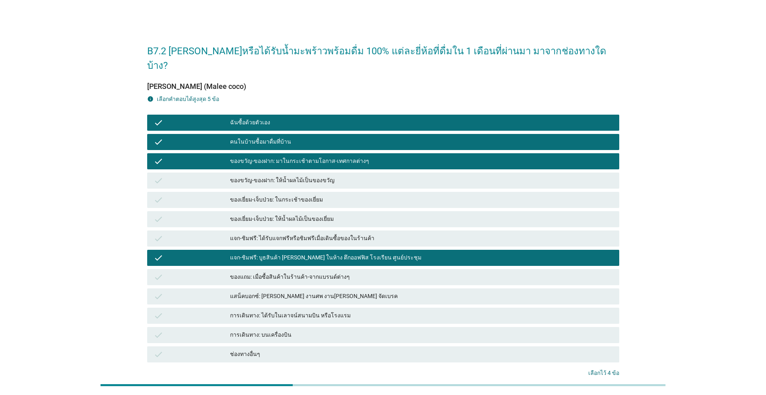
click at [311, 311] on div "การเดินทาง: ได้รับในเลาจน์สนามบิน หรือโรงแรม" at bounding box center [421, 316] width 383 height 10
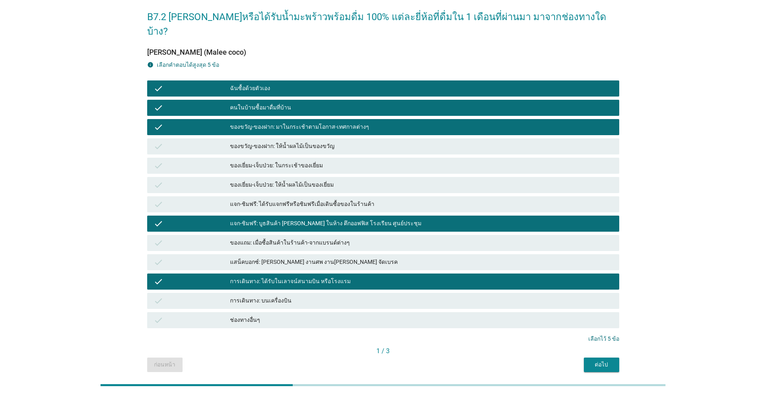
scroll to position [52, 0]
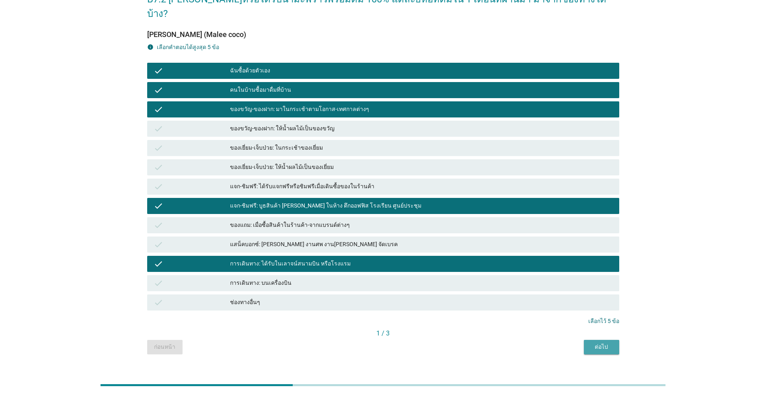
click at [395, 342] on div "ต่อไป" at bounding box center [601, 346] width 23 height 8
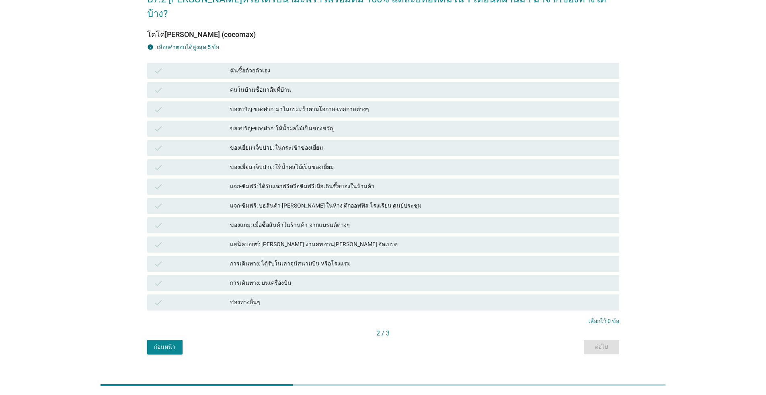
scroll to position [0, 0]
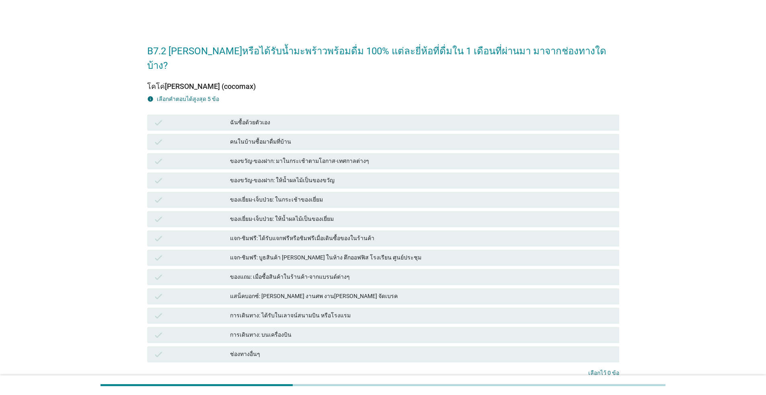
click at [277, 115] on div "check ฉันซื้อด้วยตัวเอง" at bounding box center [383, 123] width 472 height 16
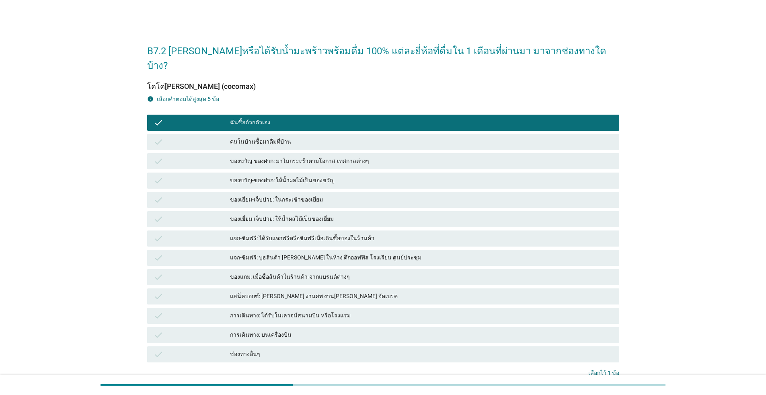
click at [280, 137] on div "คนในบ้านซื้อมาดื่มที่บ้าน" at bounding box center [421, 142] width 383 height 10
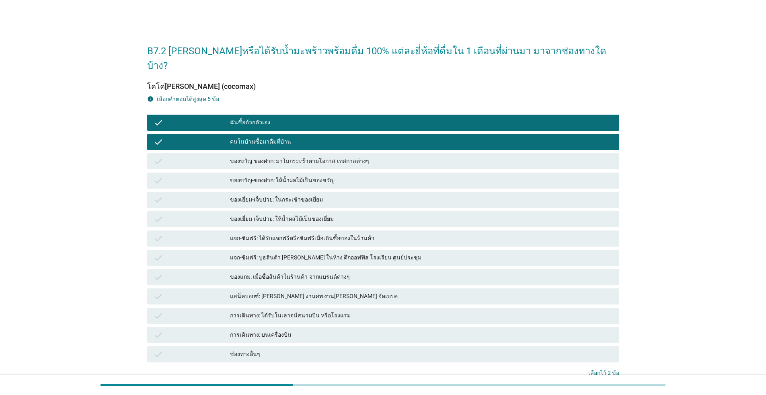
click at [285, 153] on div "check ของขวัญ-ของฝาก: มาในกระเช้าตามโอกาส-เทศกาลต่างๆ" at bounding box center [383, 161] width 472 height 16
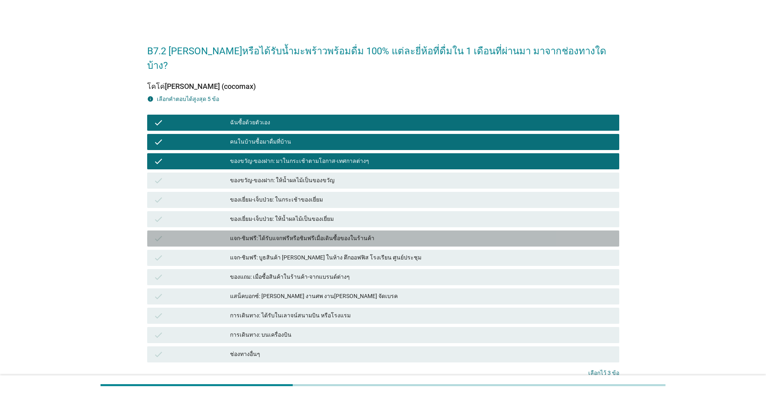
click at [293, 233] on div "แจก-ชิมฟรี: ได้รับแจกฟรีหรือชิมฟรีเมื่อเดินซื้อของในร้านค้า" at bounding box center [421, 238] width 383 height 10
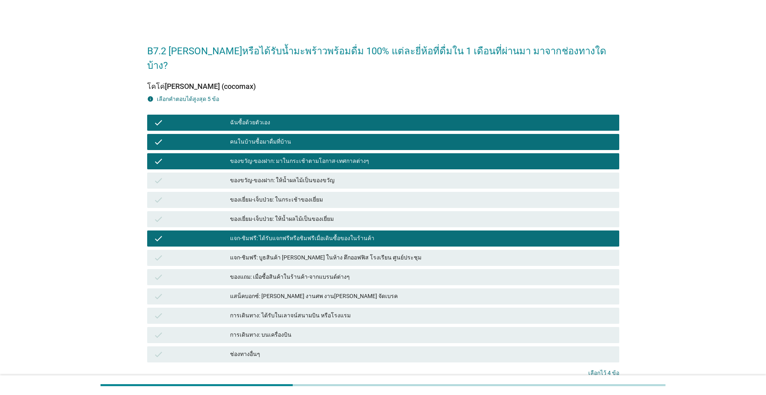
click at [296, 291] on div "แสน็คบอกซ์: [PERSON_NAME] งานศพ งาน[PERSON_NAME] จัดเบรค" at bounding box center [421, 296] width 383 height 10
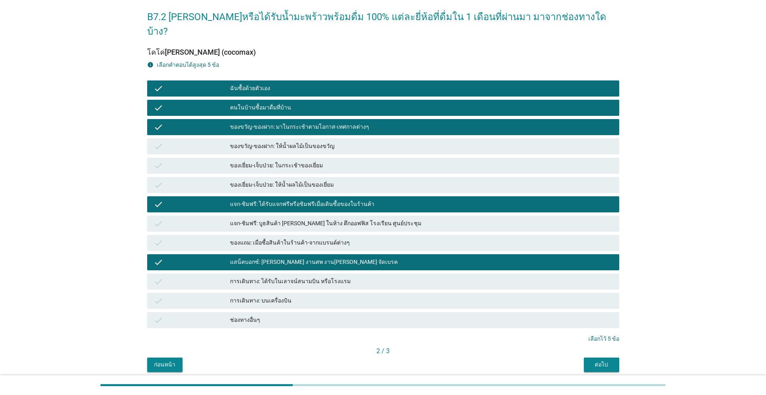
scroll to position [52, 0]
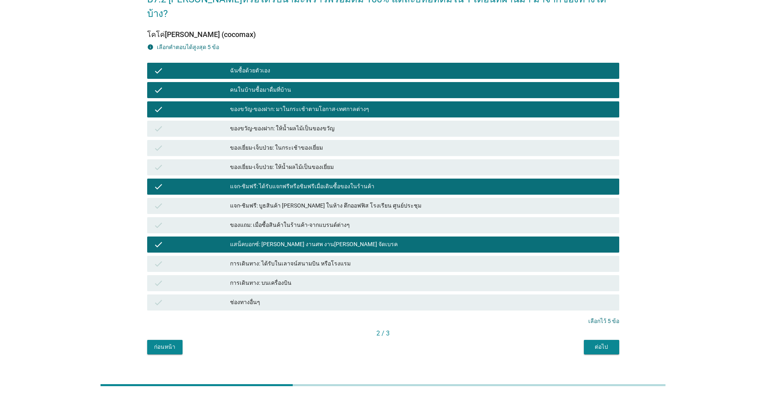
click at [395, 342] on div "ต่อไป" at bounding box center [601, 346] width 23 height 8
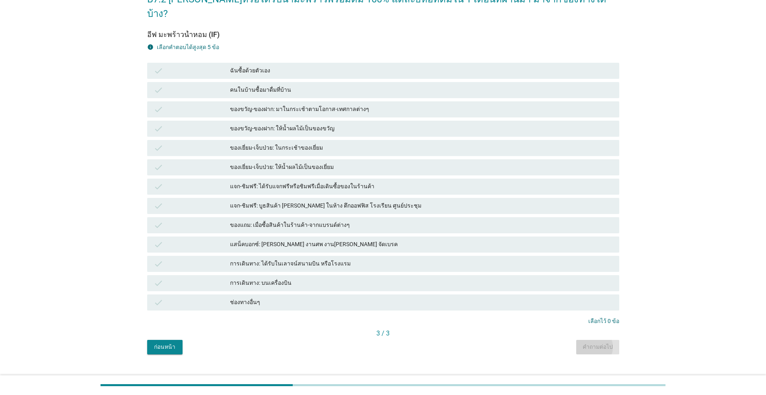
scroll to position [0, 0]
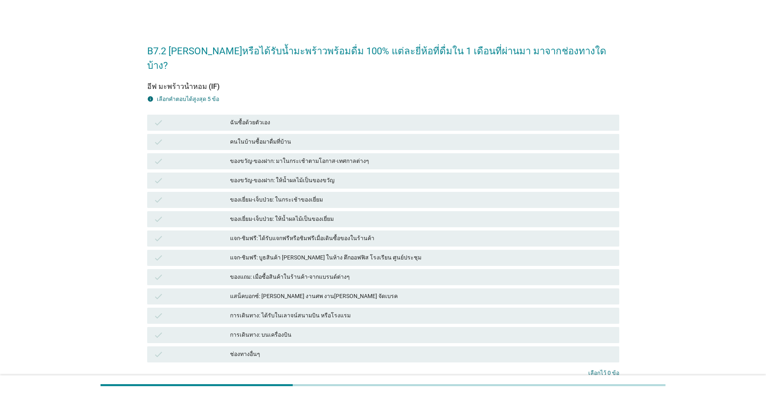
click at [240, 137] on div "คนในบ้านซื้อมาดื่มที่บ้าน" at bounding box center [421, 142] width 383 height 10
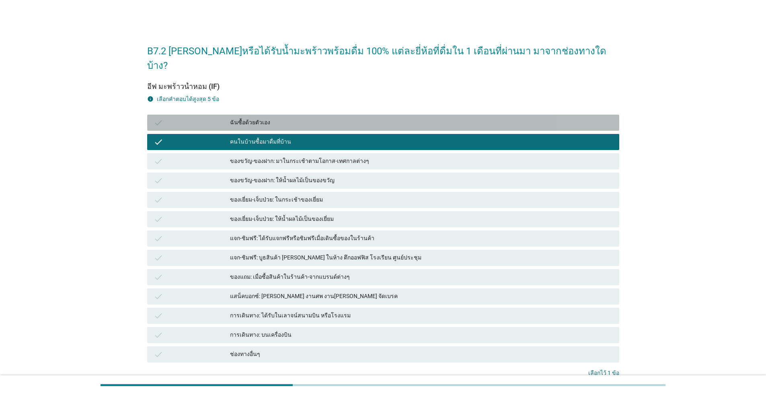
click at [242, 118] on div "ฉันซื้อด้วยตัวเอง" at bounding box center [421, 123] width 383 height 10
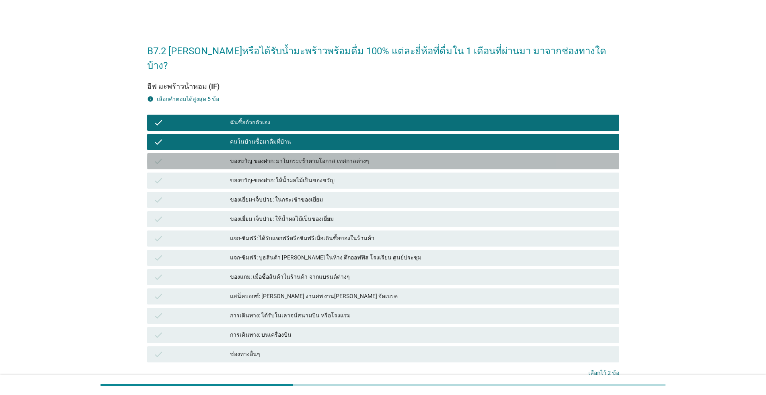
click at [251, 156] on div "ของขวัญ-ของฝาก: มาในกระเช้าตามโอกาส-เทศกาลต่างๆ" at bounding box center [421, 161] width 383 height 10
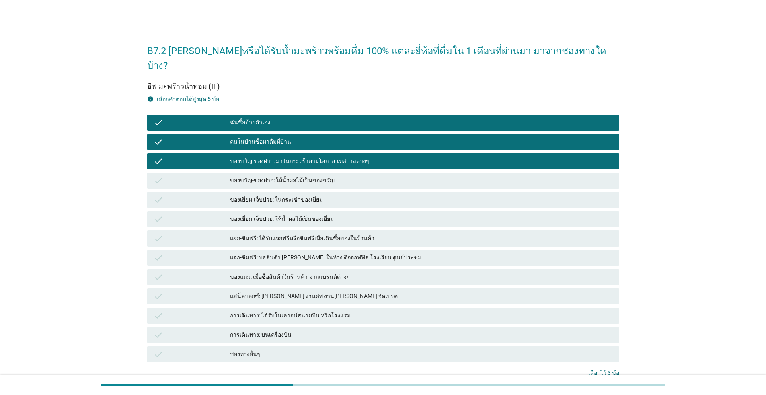
click at [265, 253] on div "แจก-ชิมฟรี: บูธสินค้า [PERSON_NAME] ในห้าง ตึกออฟฟิส โรงเรียน ศูนย์ประชุม" at bounding box center [421, 258] width 383 height 10
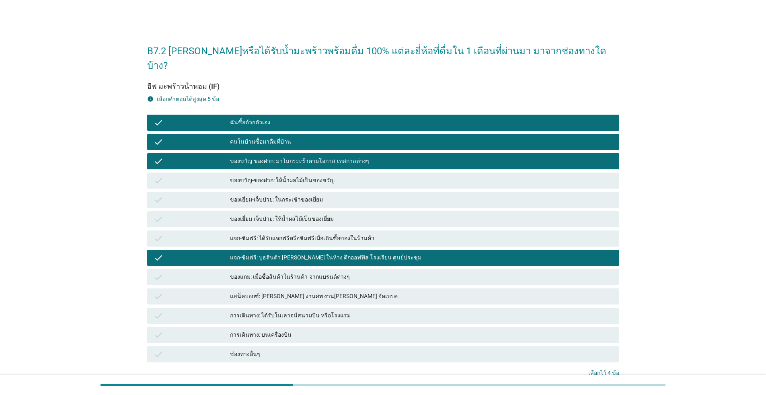
click at [271, 272] on div "ของแถม: เมื่อซื้อสินค้าในร้านค้า-จากแบรนด์ต่างๆ" at bounding box center [421, 277] width 383 height 10
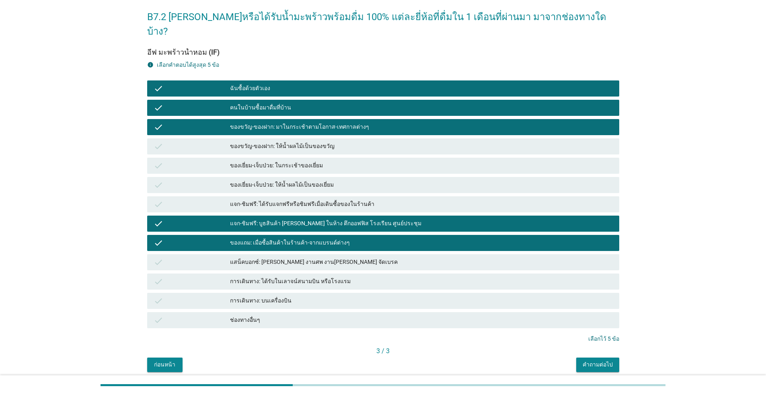
scroll to position [52, 0]
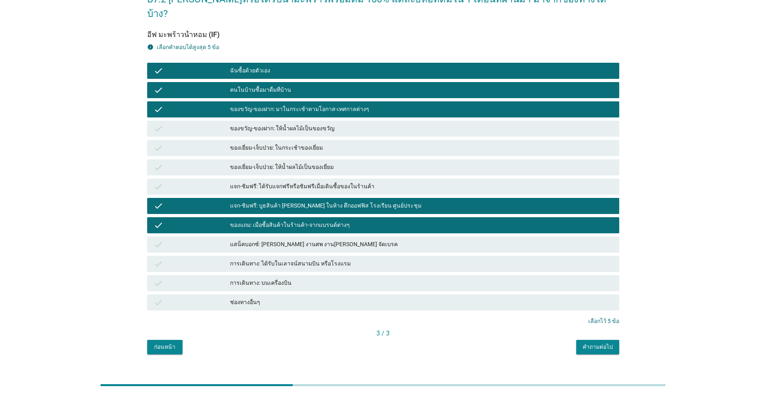
click at [395, 342] on div "คำถามต่อไป" at bounding box center [597, 346] width 30 height 8
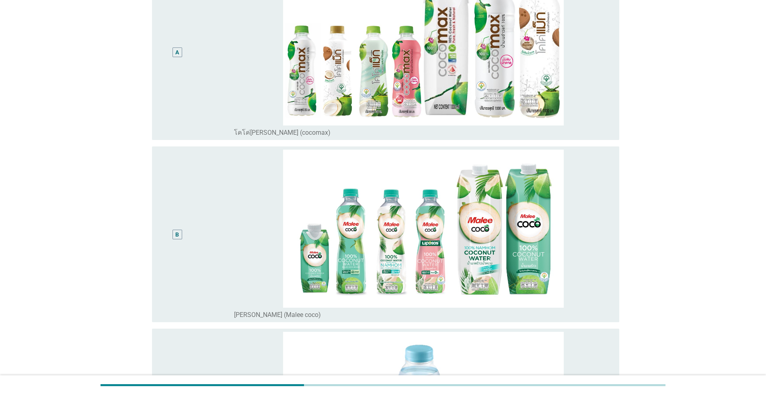
scroll to position [121, 0]
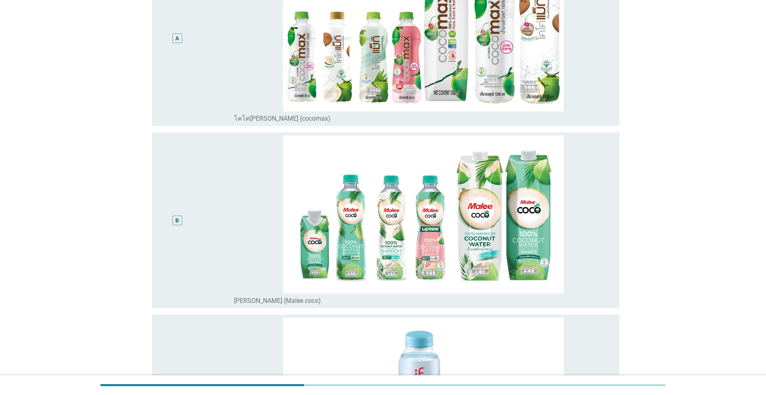
click at [219, 43] on div "A" at bounding box center [196, 38] width 76 height 169
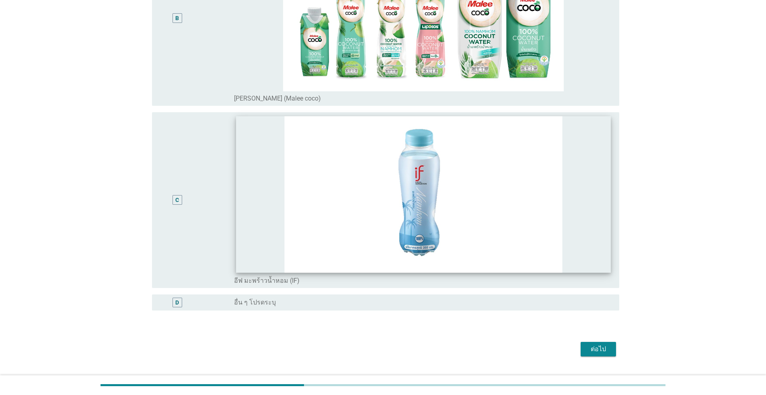
scroll to position [342, 0]
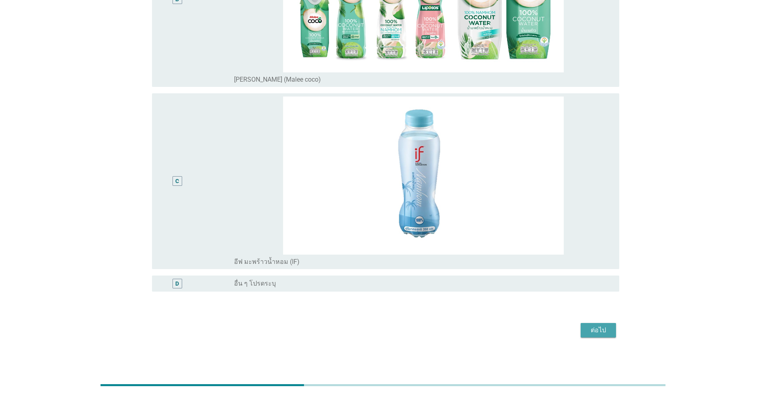
click at [395, 328] on div "ต่อไป" at bounding box center [598, 330] width 23 height 10
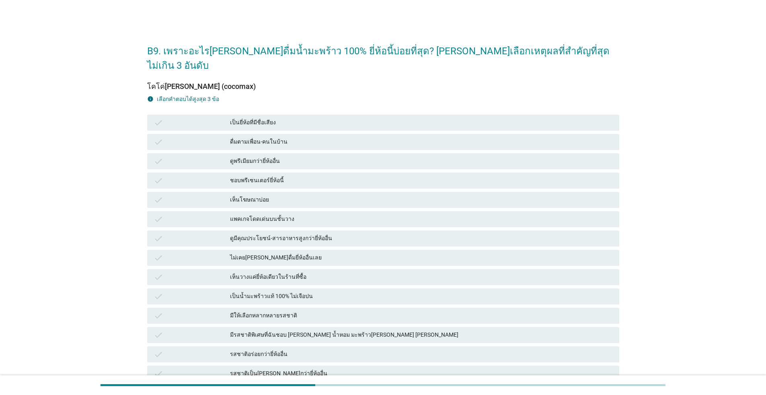
click at [284, 137] on div "ดื่มตามเพื่อน-คนในบ้าน" at bounding box center [421, 142] width 383 height 10
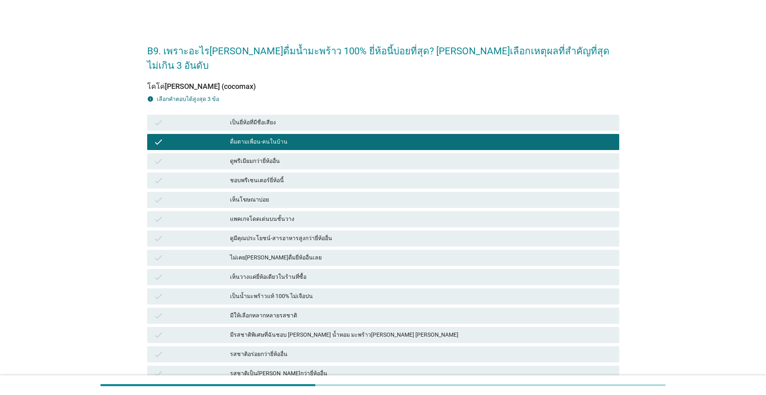
click at [281, 118] on div "เป็นยี่ห้อที่มีชื่อเสียง" at bounding box center [421, 123] width 383 height 10
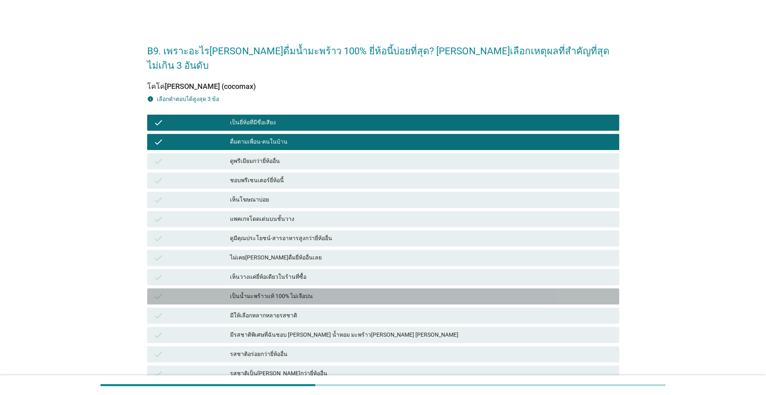
click at [289, 291] on div "เป็นน้ำมะพร้าวแท้ 100% ไม่เจือปน" at bounding box center [421, 296] width 383 height 10
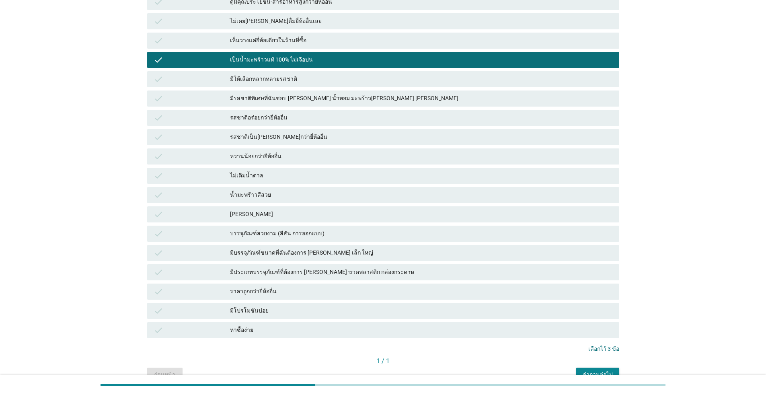
scroll to position [241, 0]
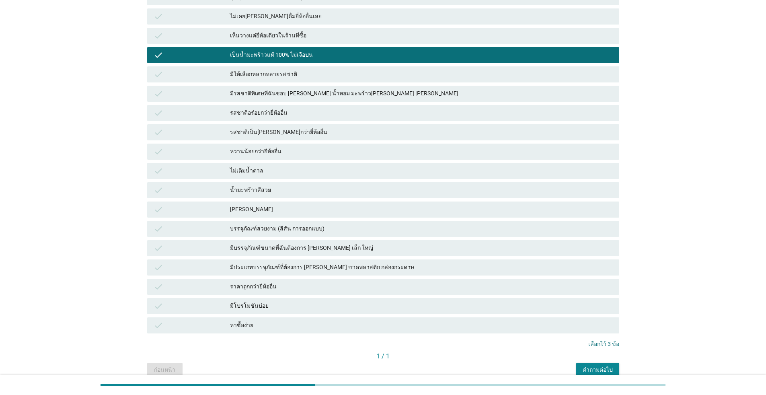
click at [395, 361] on div "คำถามต่อไป" at bounding box center [597, 369] width 30 height 8
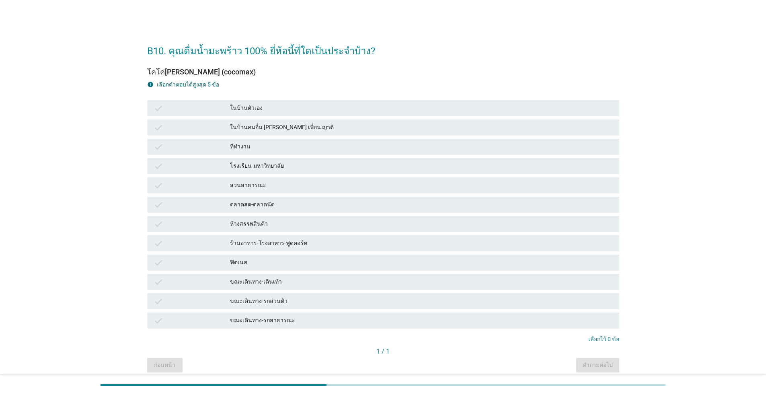
click at [269, 106] on div "ในบ้านตัวเอง" at bounding box center [421, 108] width 383 height 10
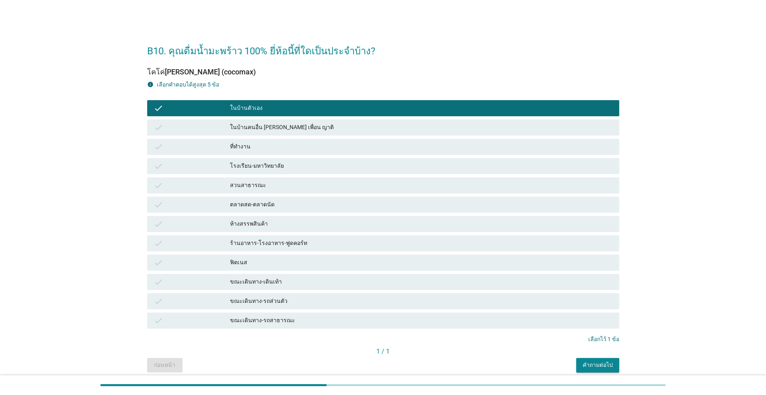
click at [291, 277] on div "ขณะเดินทาง-เดินเท้า" at bounding box center [421, 282] width 383 height 10
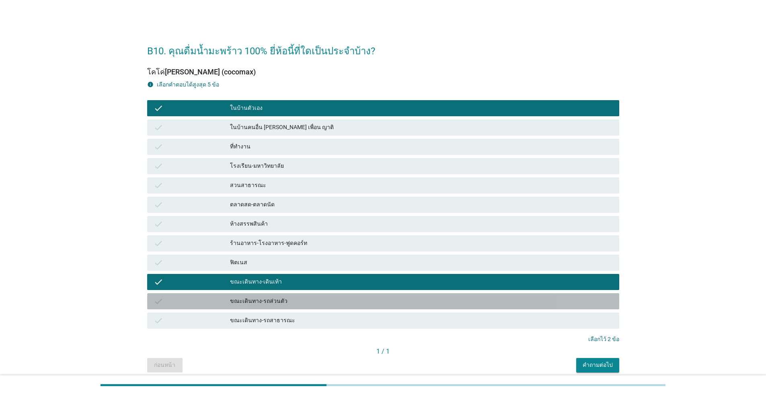
drag, startPoint x: 297, startPoint y: 300, endPoint x: 565, endPoint y: 365, distance: 276.2
click at [297, 300] on div "ขณะเดินทาง-รถส่วนตัว" at bounding box center [421, 301] width 383 height 10
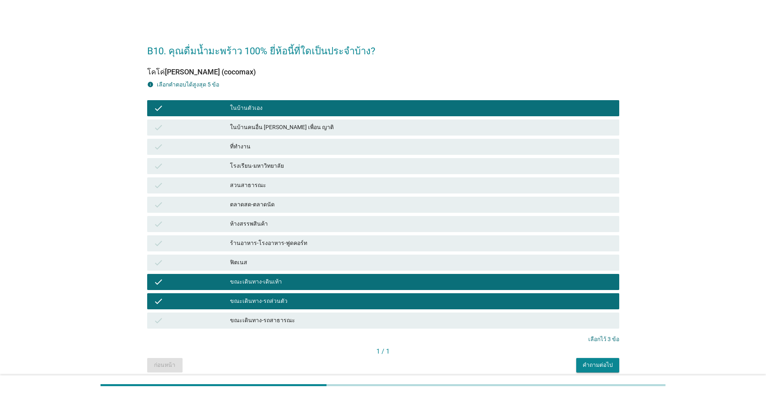
click at [395, 361] on div "คำถามต่อไป" at bounding box center [597, 364] width 30 height 8
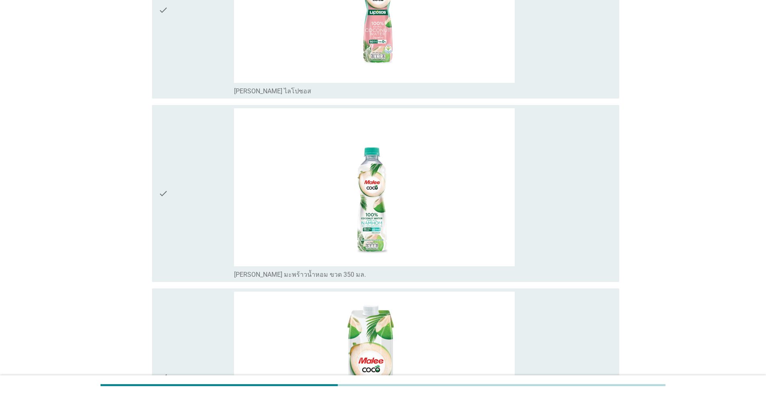
click at [173, 185] on div "check" at bounding box center [196, 193] width 76 height 170
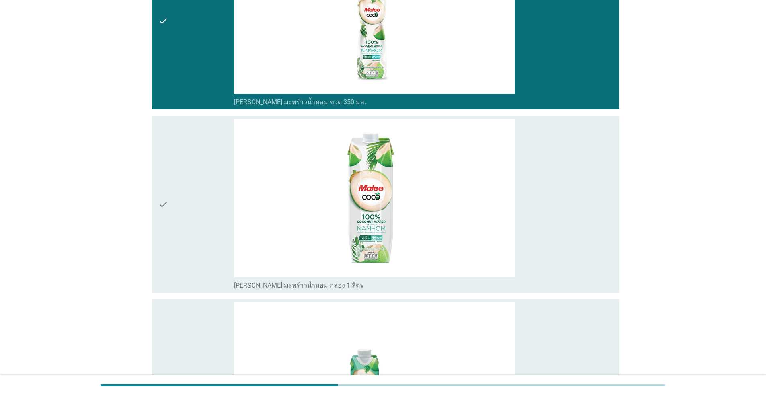
scroll to position [362, 0]
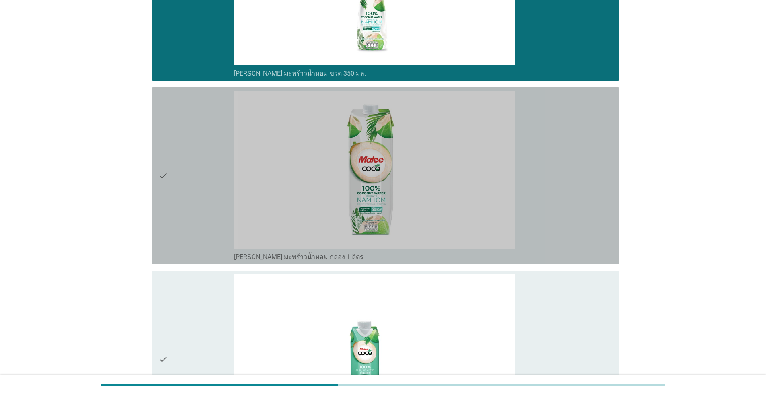
click at [173, 180] on div "check" at bounding box center [196, 175] width 76 height 170
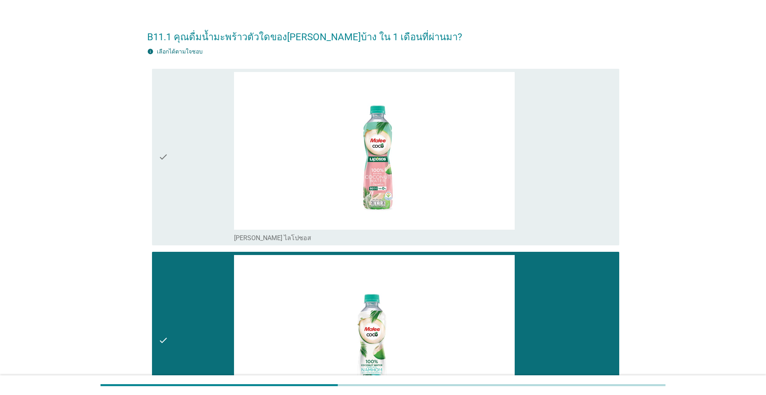
scroll to position [0, 0]
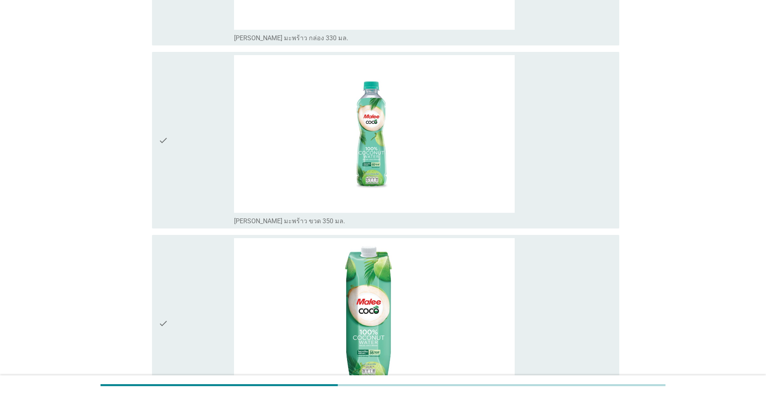
click at [184, 179] on div "check" at bounding box center [196, 140] width 76 height 170
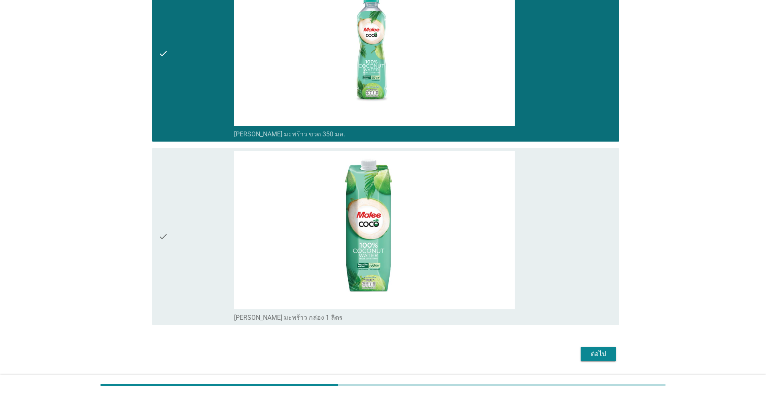
scroll to position [875, 0]
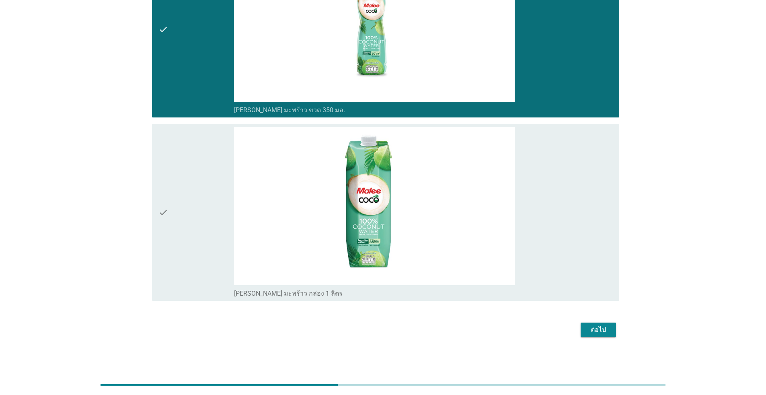
click at [395, 329] on div "ต่อไป" at bounding box center [598, 330] width 23 height 10
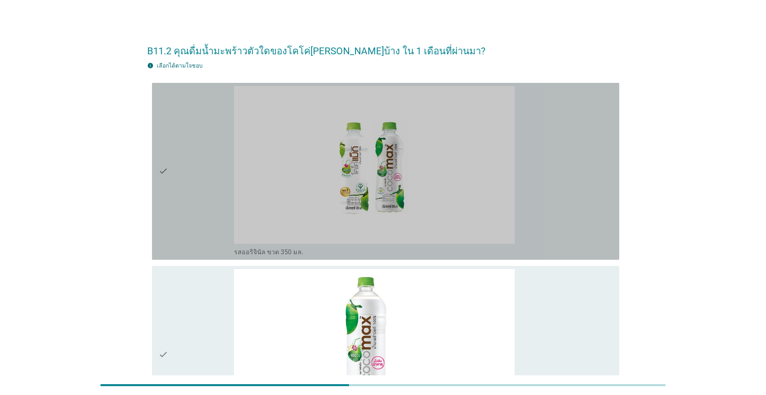
click at [194, 190] on div "check" at bounding box center [196, 171] width 76 height 170
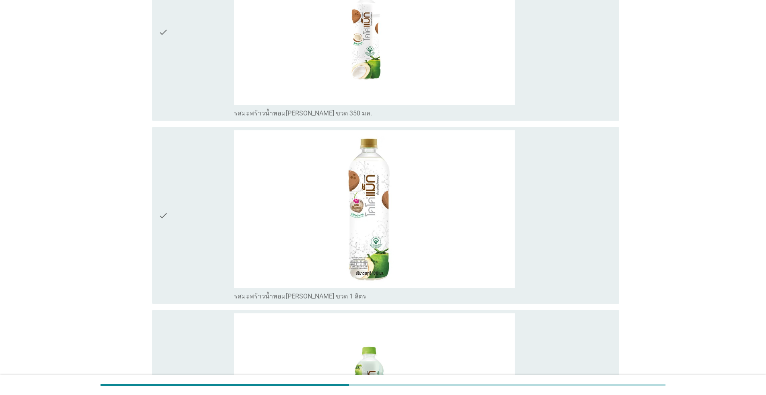
scroll to position [683, 0]
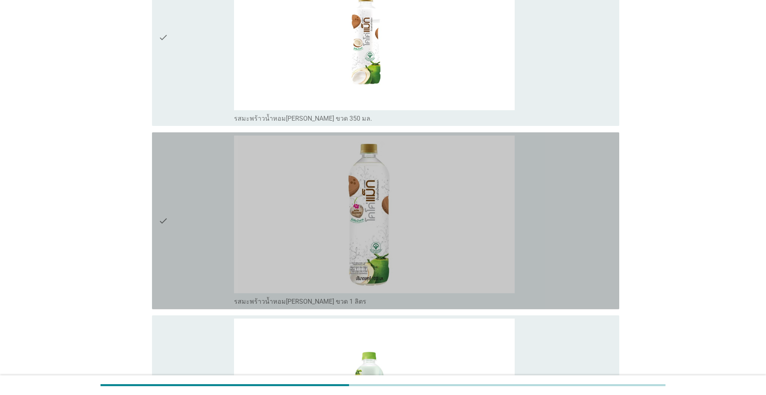
click at [200, 251] on div "check" at bounding box center [196, 220] width 76 height 170
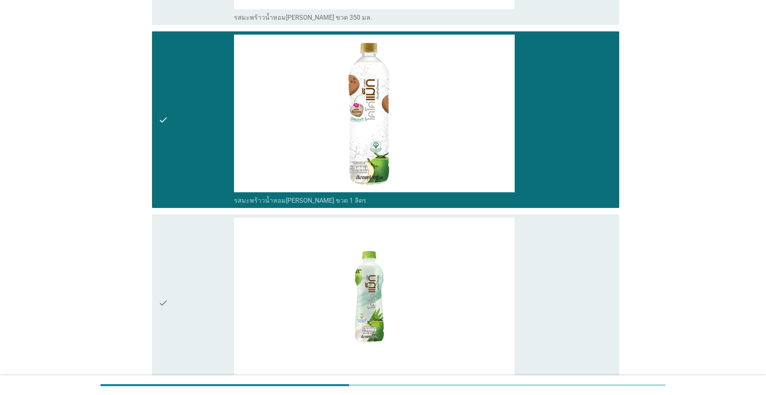
scroll to position [897, 0]
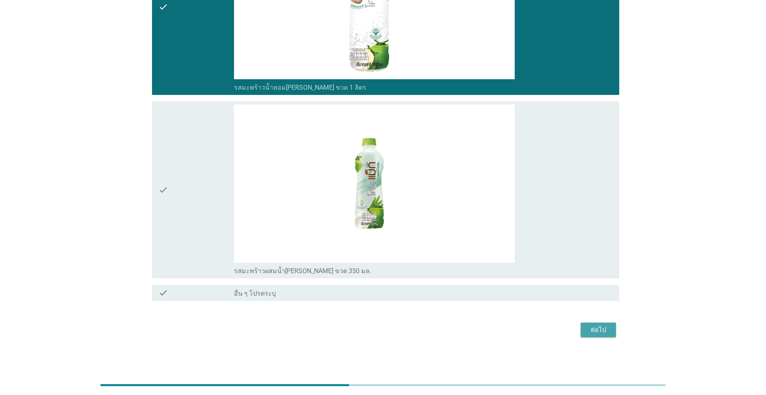
click at [395, 327] on div "ต่อไป" at bounding box center [598, 330] width 23 height 10
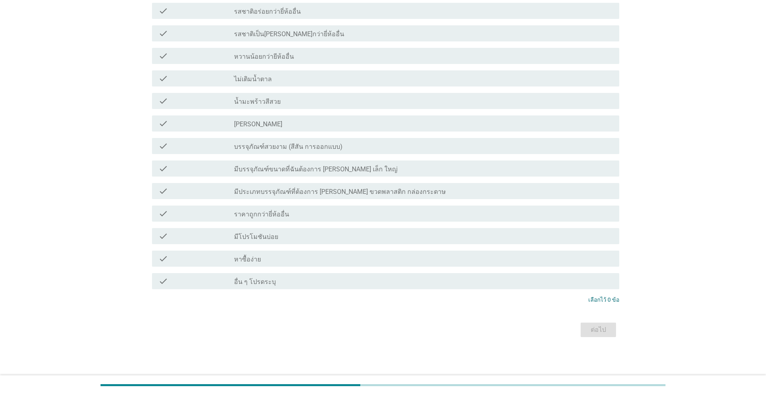
scroll to position [0, 0]
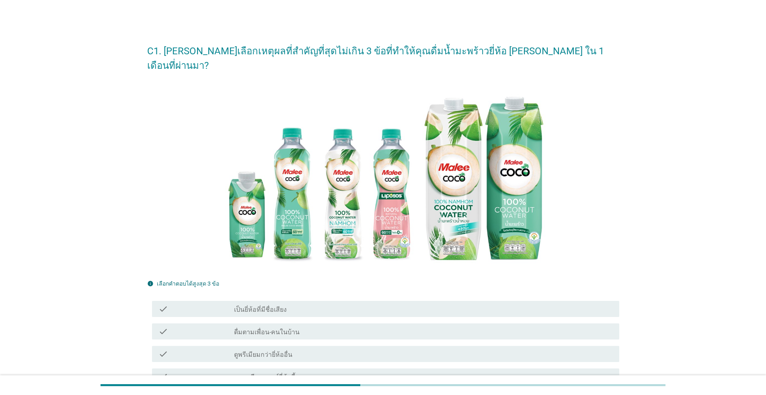
click at [303, 304] on div "check_box_outline_blank เป็นยี่ห้อที่มีชื่อเสียง" at bounding box center [423, 309] width 379 height 10
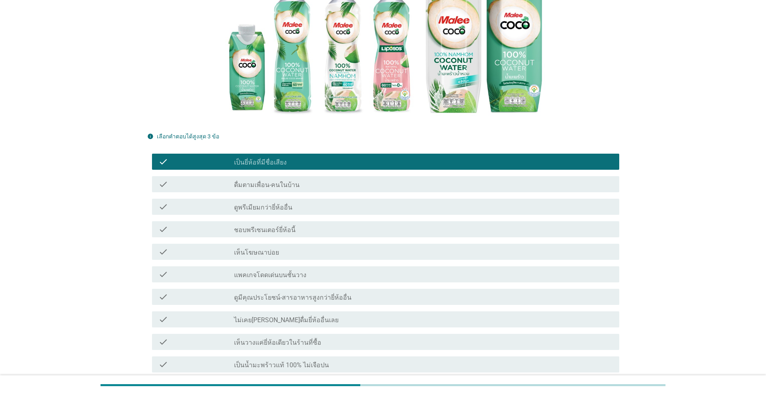
scroll to position [161, 0]
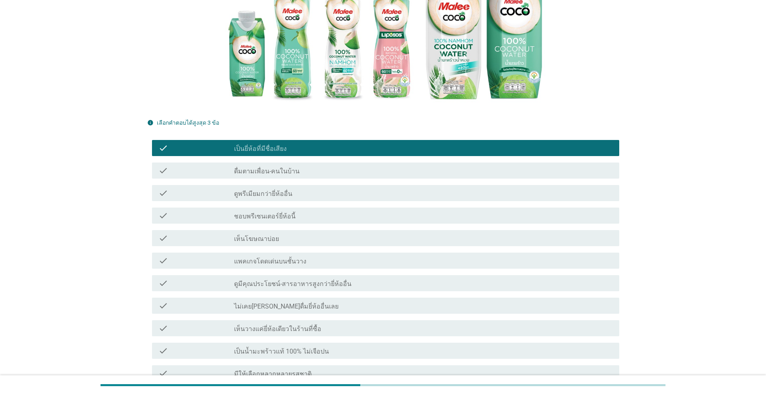
click at [309, 256] on div "check_box_outline_blank แพคเกจโดดเด่นบนชั้นวาง" at bounding box center [423, 261] width 379 height 10
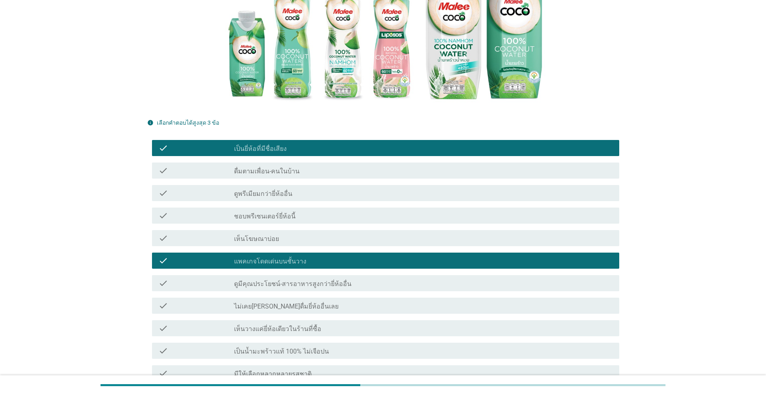
click at [342, 188] on div "check_box_outline_blank ดูพรีเมียมกว่ายี่ห้ออื่น" at bounding box center [423, 193] width 379 height 10
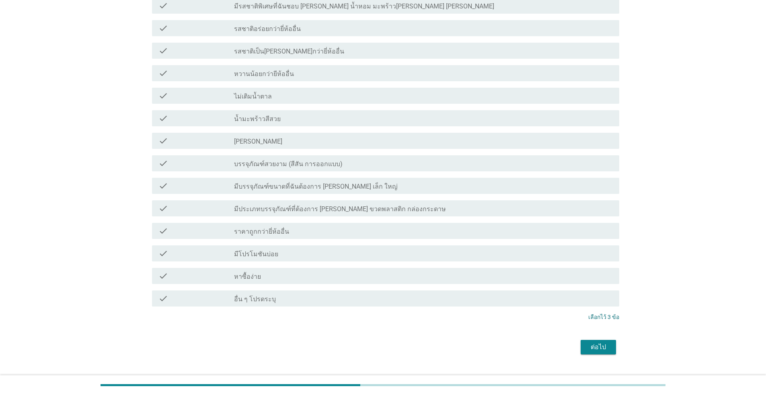
scroll to position [553, 0]
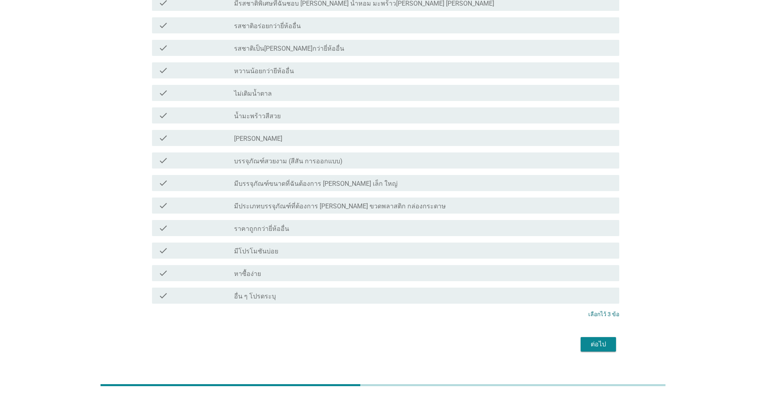
click at [395, 339] on div "ต่อไป" at bounding box center [598, 344] width 23 height 10
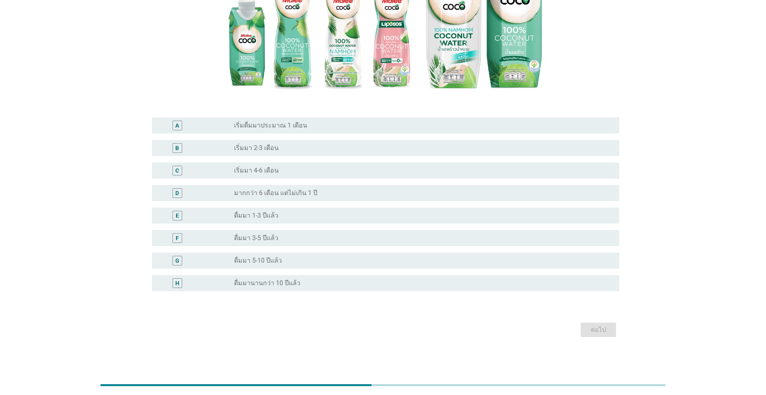
scroll to position [0, 0]
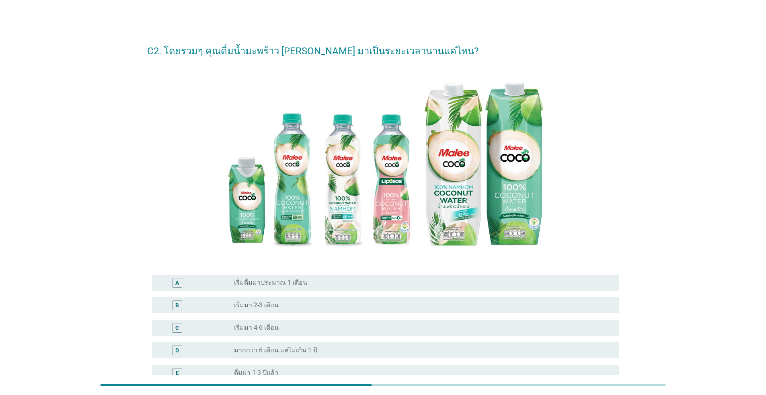
click at [305, 299] on div "B radio_button_unchecked เริ่มมา 2-3 เดือน" at bounding box center [385, 305] width 467 height 16
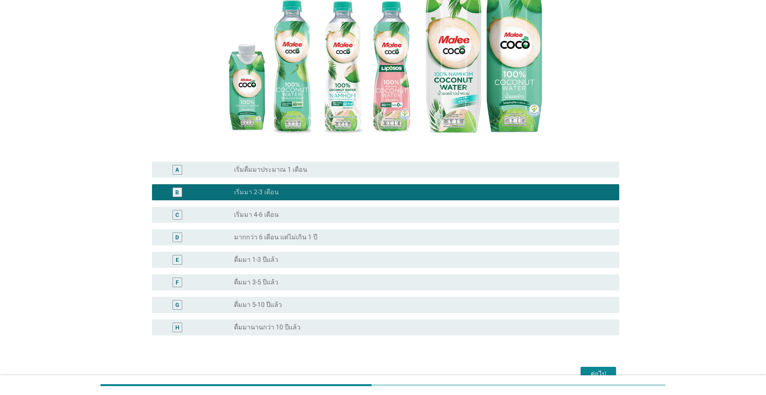
scroll to position [157, 0]
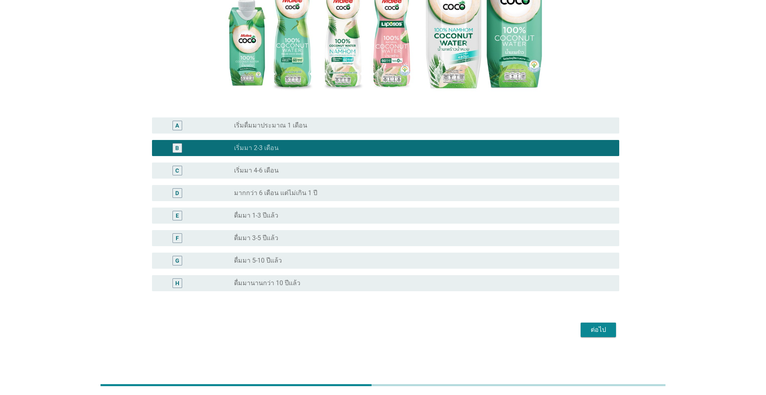
click at [395, 330] on div "ต่อไป" at bounding box center [598, 330] width 23 height 10
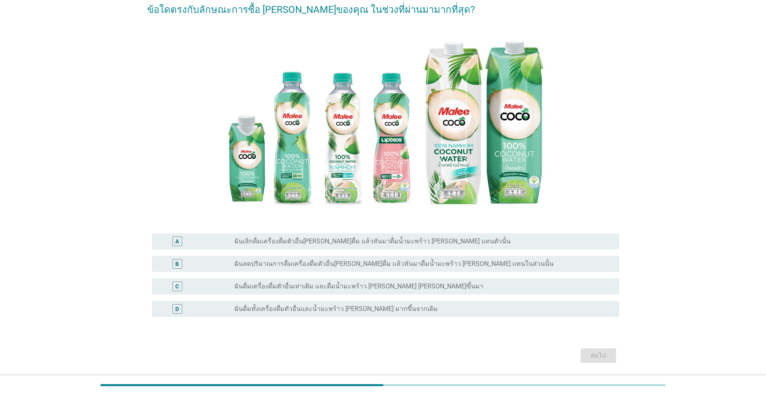
scroll to position [80, 0]
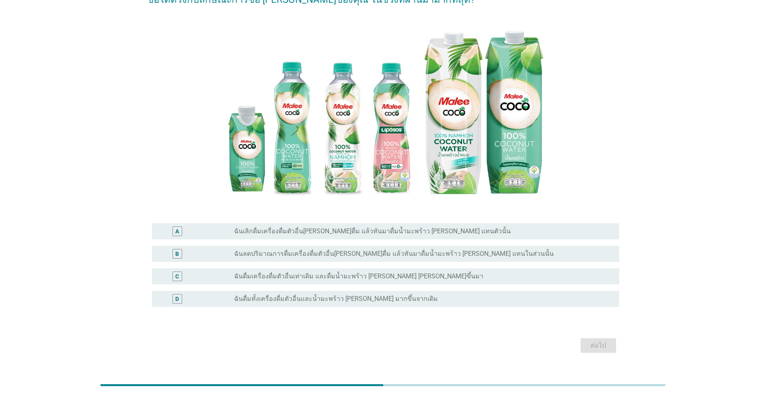
click at [319, 276] on label "ฉันดื่มเครื่องดื่มตัวอื่นเท่าเดิม และดื่มน้ำมะพร้าว [PERSON_NAME] [PERSON_NAME]…" at bounding box center [358, 276] width 249 height 8
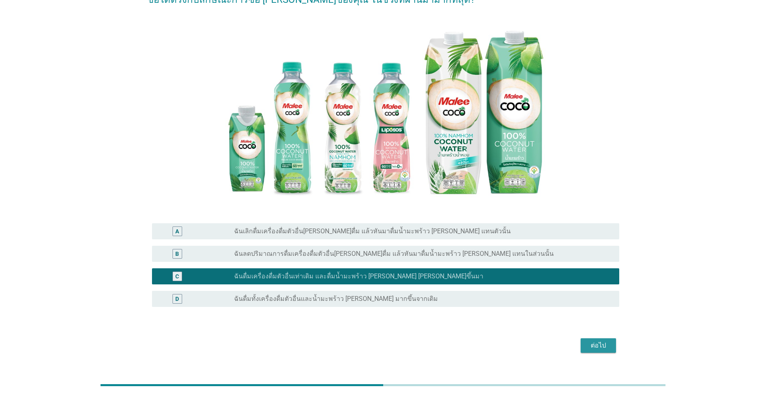
click at [395, 344] on div "ต่อไป" at bounding box center [598, 345] width 23 height 10
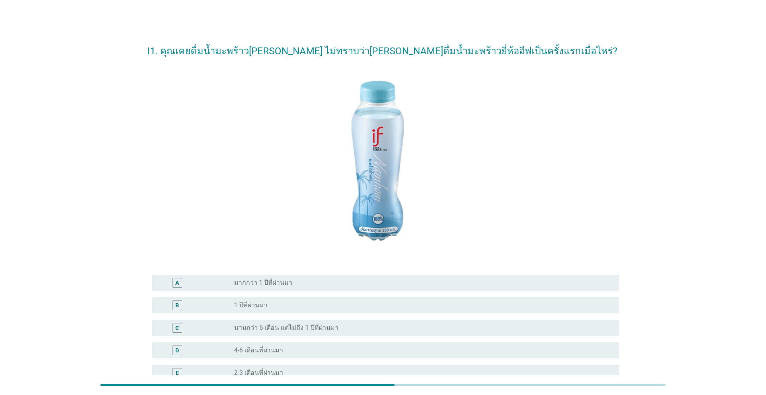
click at [321, 303] on div "radio_button_unchecked 1 ปีที่ผ่านมา" at bounding box center [420, 305] width 372 height 8
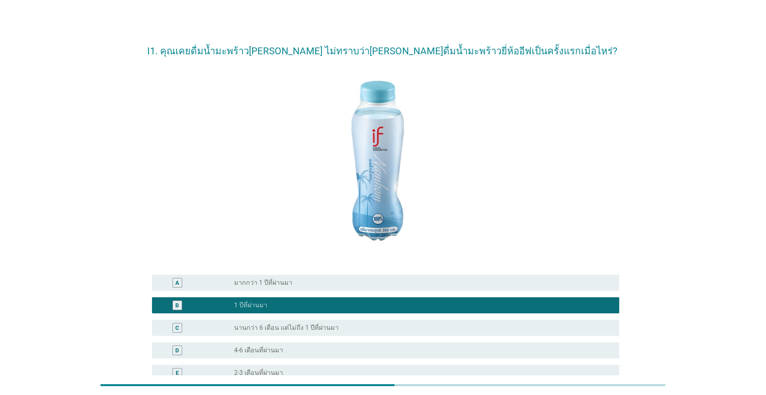
click at [395, 331] on div "radio_button_unchecked นานกว่า 6 เดือน แต่ไม่ถึง 1 ปีที่ผ่านมา" at bounding box center [420, 328] width 372 height 8
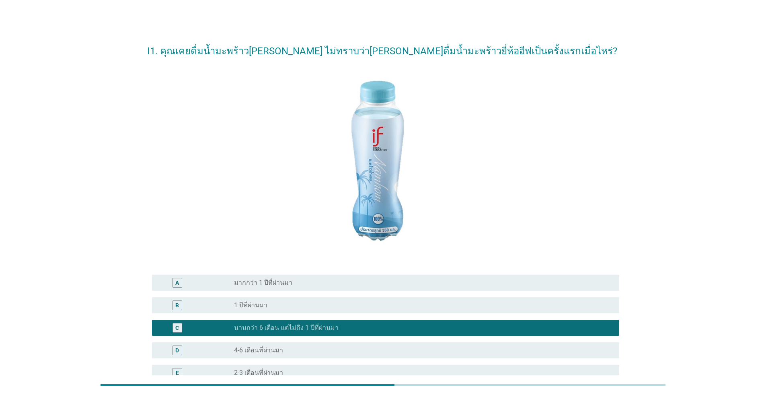
scroll to position [112, 0]
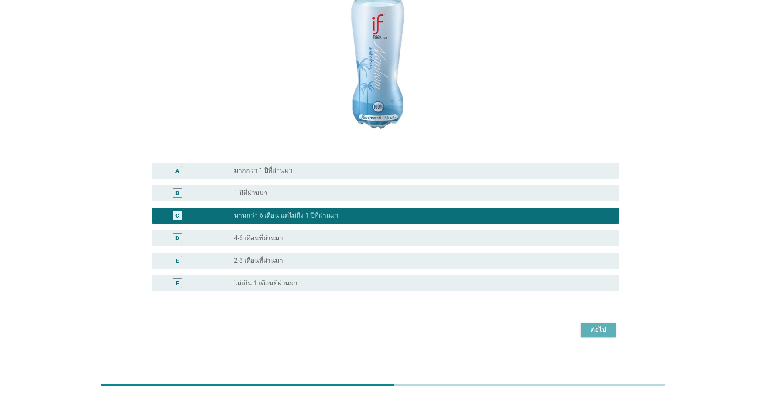
click at [395, 330] on div "ต่อไป" at bounding box center [598, 330] width 23 height 10
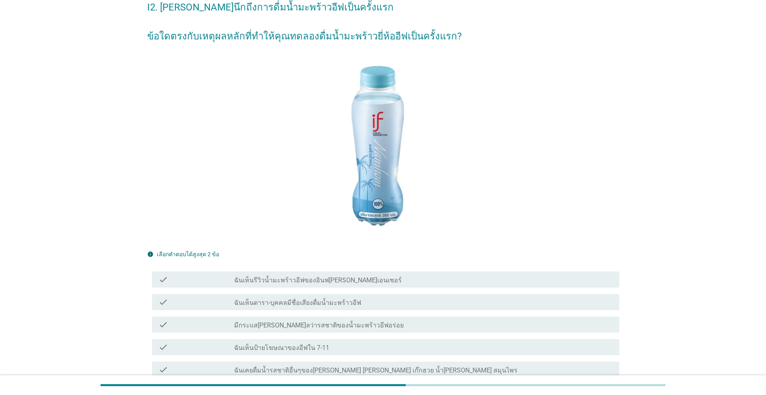
scroll to position [121, 0]
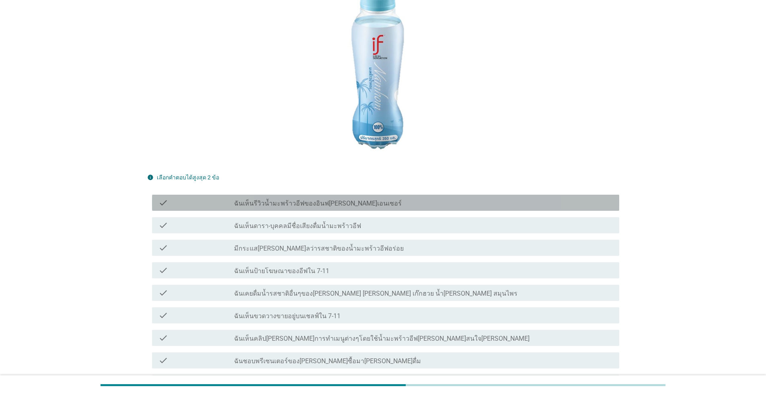
drag, startPoint x: 322, startPoint y: 200, endPoint x: 330, endPoint y: 256, distance: 56.9
click at [322, 200] on label "ฉันเห็นรีวิวน้ำมะพร้าวอีฟของอินฟ[PERSON_NAME]เอนเซอร์" at bounding box center [318, 203] width 168 height 8
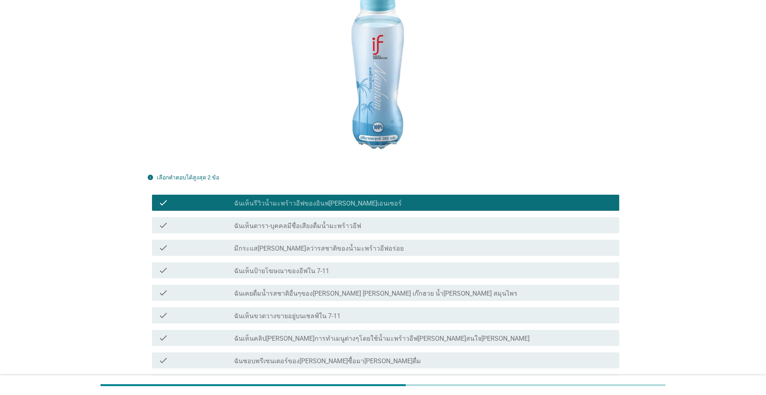
click at [326, 270] on div "check_box_outline_blank ฉันเห็นป้ายโฆษณาของอีฟใน 7-11" at bounding box center [423, 270] width 379 height 10
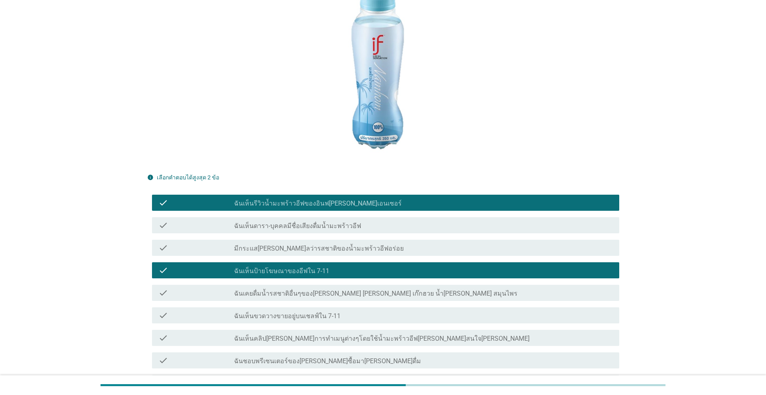
click at [335, 313] on div "check_box_outline_blank ฉันเห็นขวดวางขายอยู่บนเชลฟ์ใน 7-11" at bounding box center [423, 315] width 379 height 10
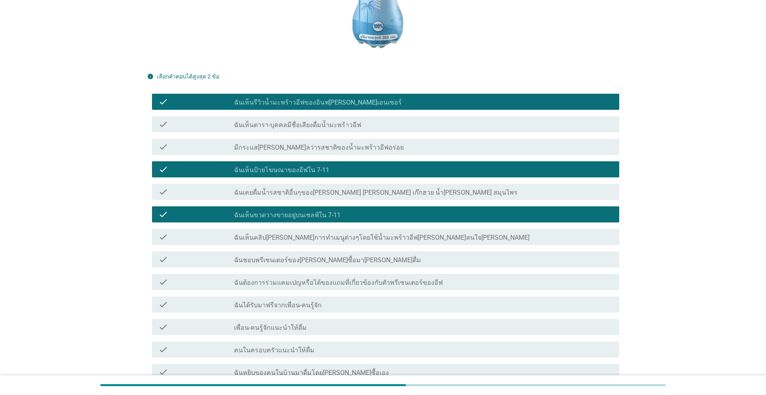
scroll to position [241, 0]
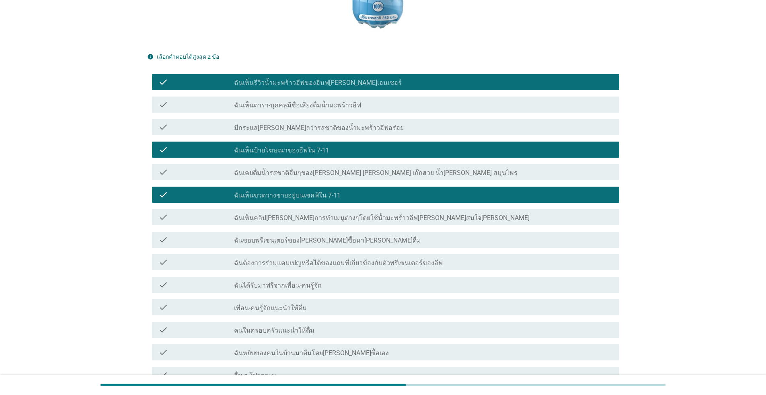
click at [351, 74] on div "check check_box ฉันเห็นรีวิวน้ำมะพร้าวอีฟของอินฟ[PERSON_NAME]เอนเซอร์" at bounding box center [383, 82] width 472 height 23
click at [351, 80] on div "check_box ฉันเห็นรีวิวน้ำมะพร้าวอีฟของอินฟ[PERSON_NAME]เอนเซอร์" at bounding box center [423, 82] width 379 height 10
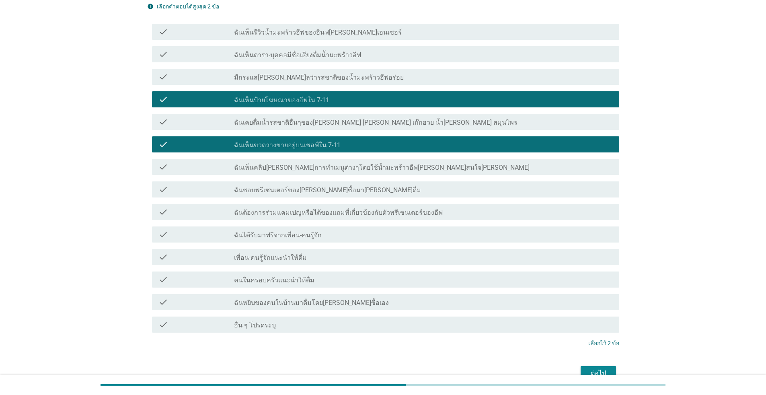
scroll to position [335, 0]
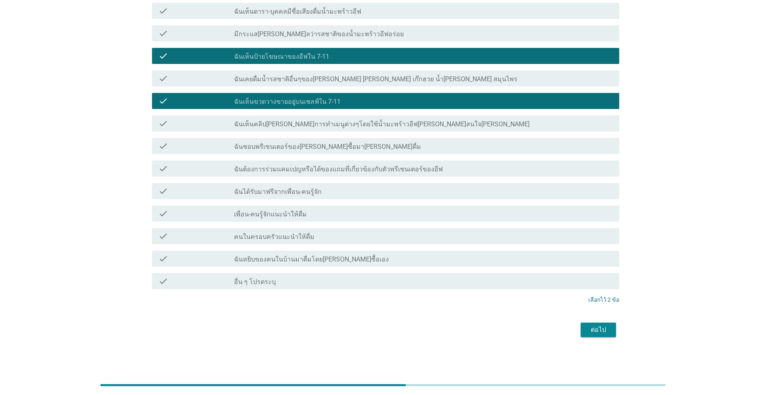
click at [395, 330] on div "ต่อไป" at bounding box center [598, 330] width 23 height 10
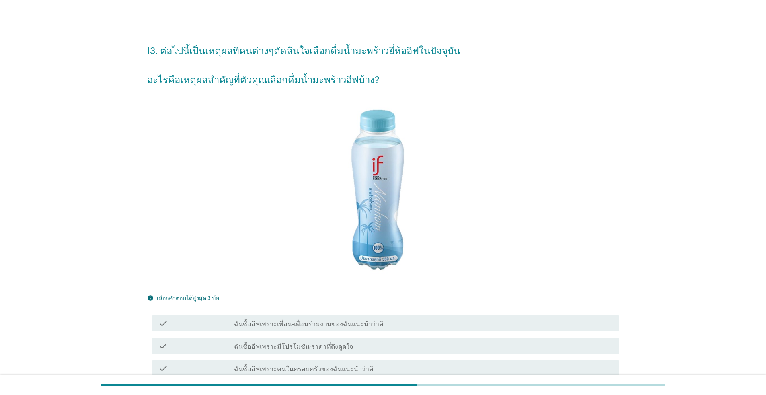
scroll to position [201, 0]
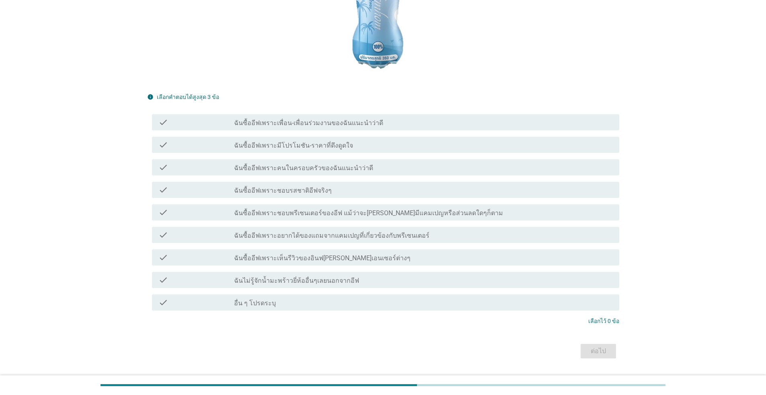
click at [306, 260] on label "ฉันซื้ออีฟเพราะเห็นรีวิวของอินฟ[PERSON_NAME]เอนเซอร์ต่างๆ" at bounding box center [322, 258] width 176 height 8
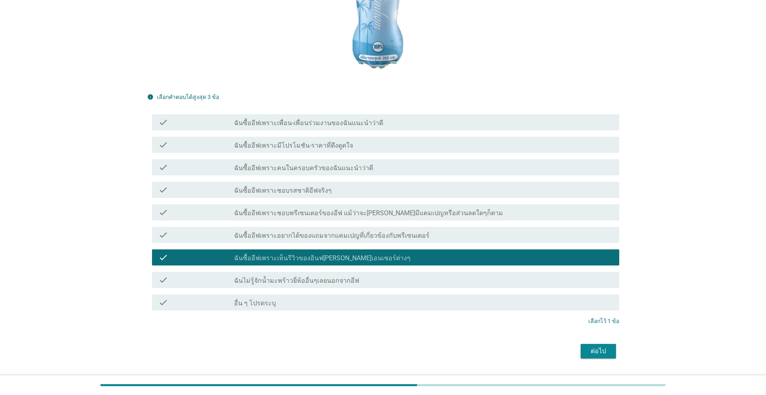
click at [330, 150] on div "check check_box_outline_blank ฉันซื้ออีฟเพราะมีโปรโมชัน-ราคาที่ดึงดูดใจ" at bounding box center [385, 145] width 467 height 16
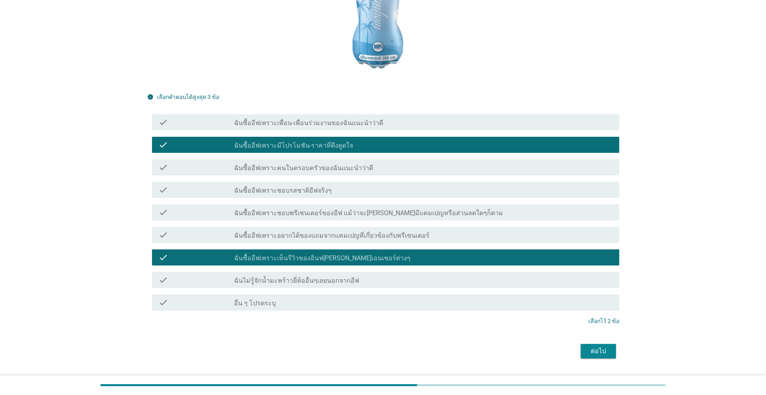
click at [340, 126] on label "ฉันซื้ออีฟเพราะเพื่อน-เพื่อนร่วมงานของฉันแนะนำว่าดี" at bounding box center [308, 123] width 149 height 8
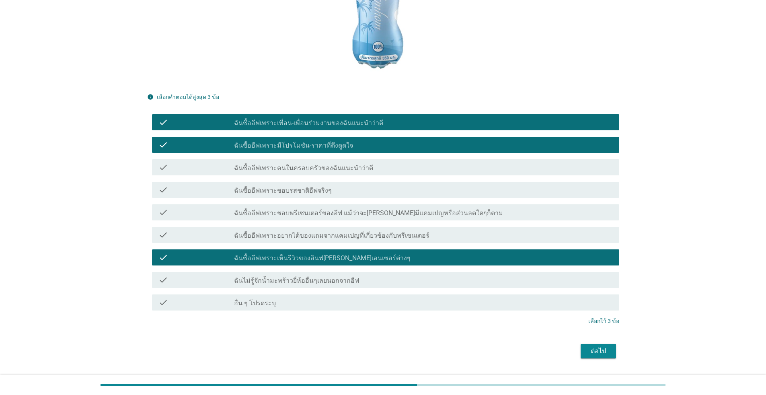
click at [395, 354] on div "ต่อไป" at bounding box center [598, 351] width 23 height 10
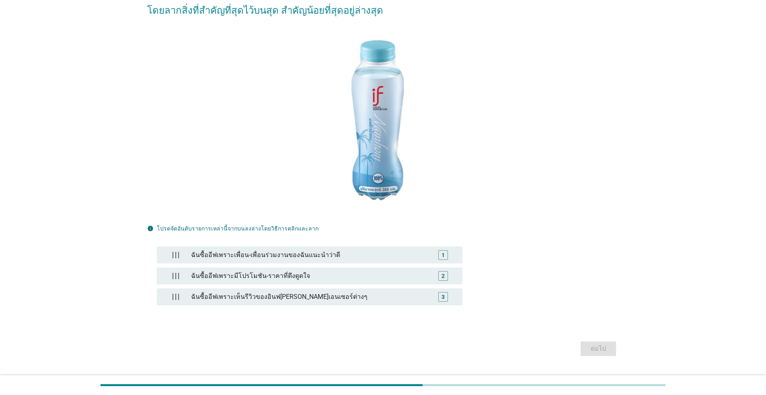
scroll to position [88, 0]
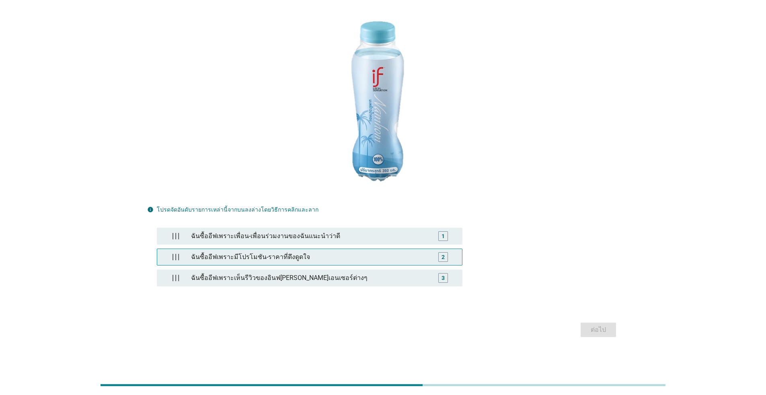
click at [248, 261] on div "ฉันซื้ออีฟเพราะมีโปรโมชัน-ราคาที่ดึงดูดใจ" at bounding box center [309, 257] width 243 height 16
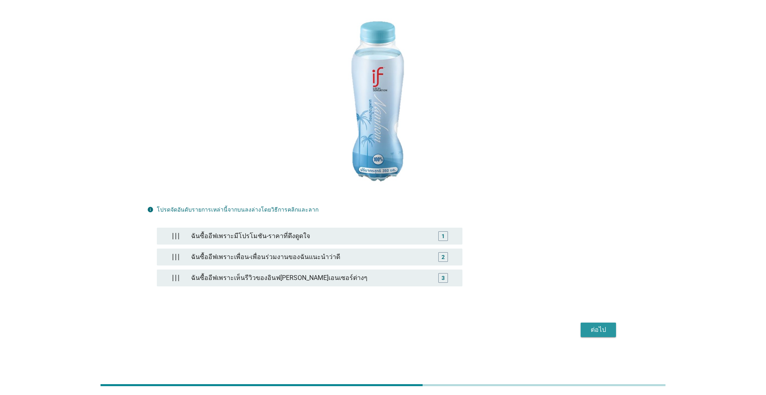
click at [395, 328] on button "ต่อไป" at bounding box center [597, 329] width 35 height 14
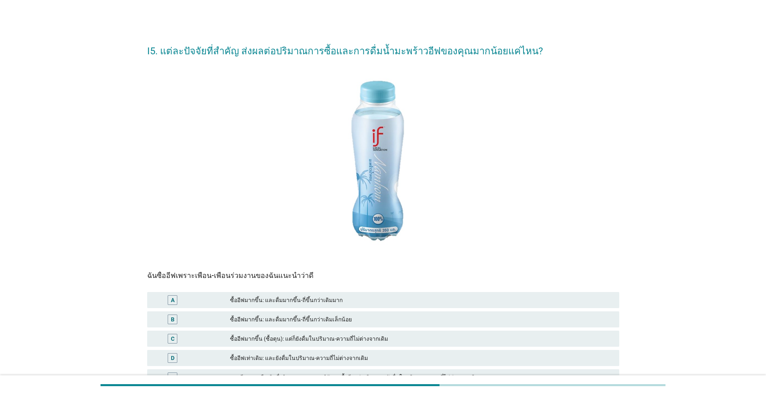
scroll to position [40, 0]
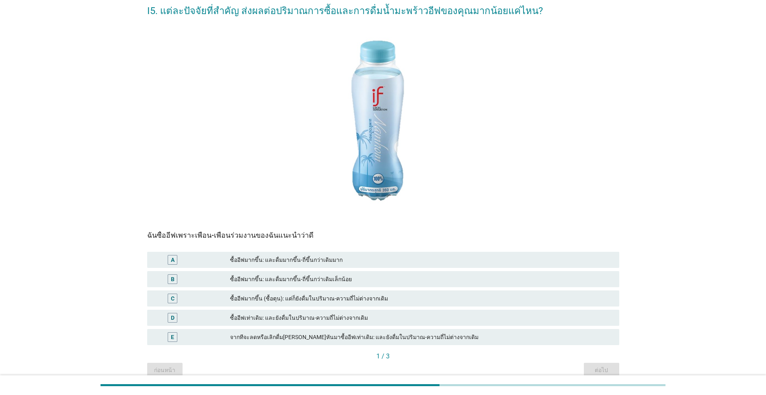
click at [301, 312] on div "D ซื้ออีฟเท่าเดิม: และยังดื่มในปริมาณ-ความถี่ไม่ต่างจากเดิม" at bounding box center [383, 317] width 472 height 16
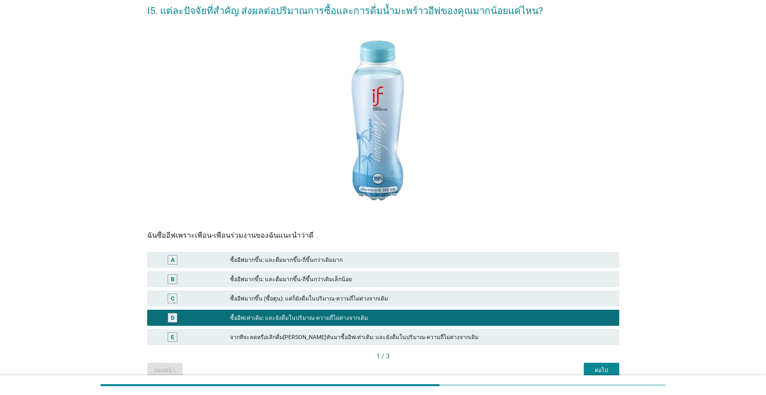
click at [395, 361] on button "ต่อไป" at bounding box center [601, 370] width 35 height 14
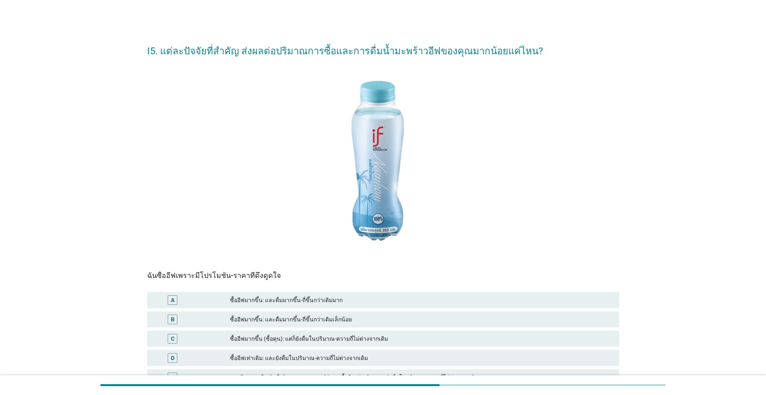
click at [340, 322] on div "ซื้ออีฟมากขึ้น: และดื่มมากขึ้น-ถี่ขึ้นกว่าเดิมเล็กน้อย" at bounding box center [421, 319] width 383 height 10
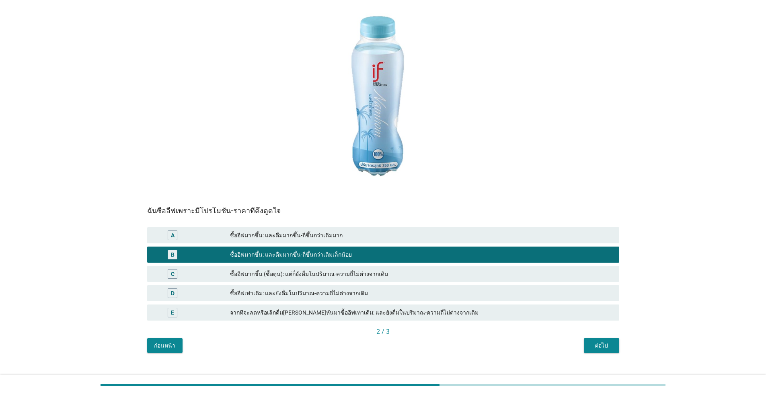
scroll to position [78, 0]
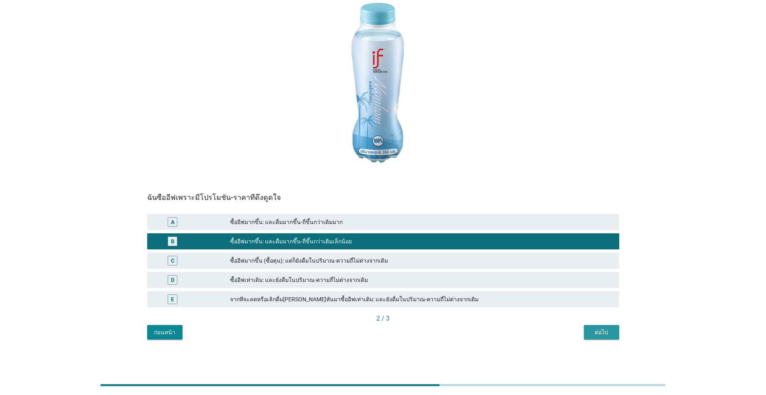
click at [395, 334] on div "ต่อไป" at bounding box center [601, 332] width 23 height 8
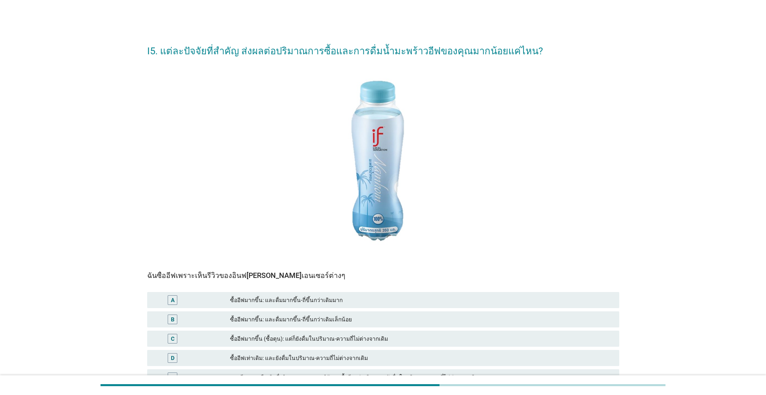
click at [296, 322] on div "ซื้ออีฟมากขึ้น: และดื่มมากขึ้น-ถี่ขึ้นกว่าเดิมเล็กน้อย" at bounding box center [421, 319] width 383 height 10
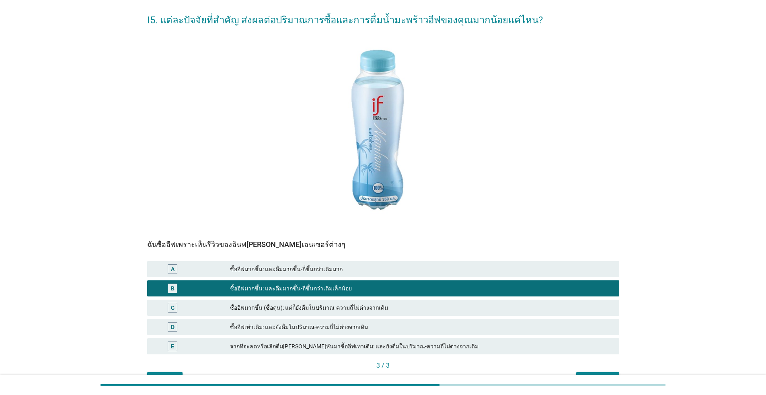
scroll to position [78, 0]
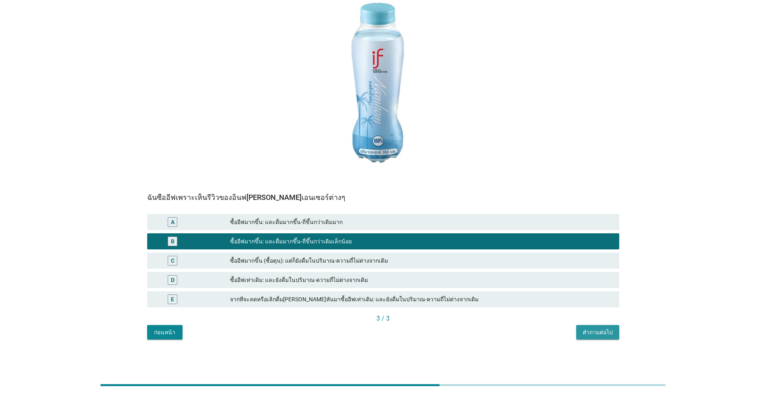
click at [395, 333] on div "คำถามต่อไป" at bounding box center [597, 332] width 30 height 8
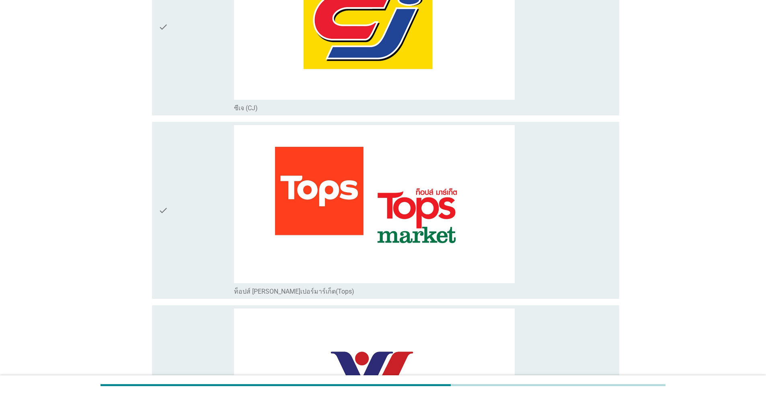
scroll to position [764, 0]
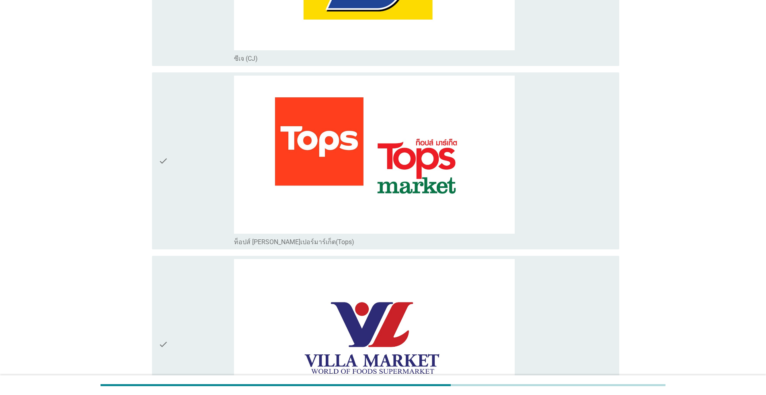
drag, startPoint x: 168, startPoint y: 190, endPoint x: 190, endPoint y: 226, distance: 41.5
click at [169, 190] on div "check" at bounding box center [196, 161] width 76 height 170
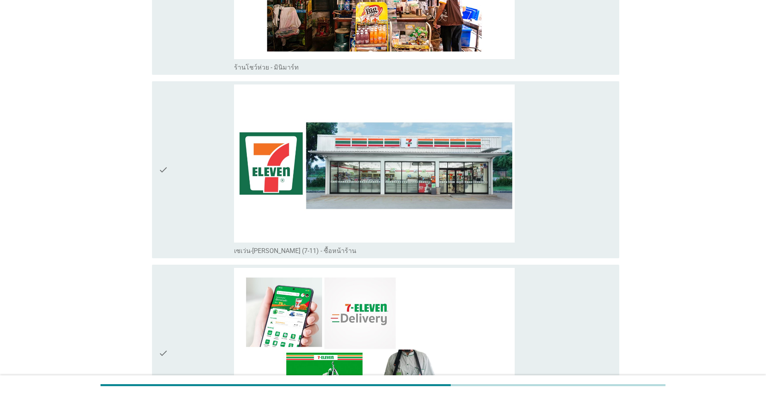
click at [188, 194] on div "check" at bounding box center [196, 169] width 76 height 170
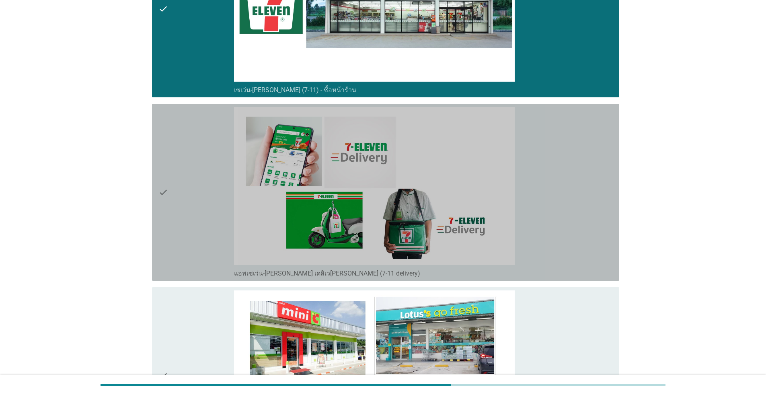
click at [192, 227] on div "check" at bounding box center [196, 192] width 76 height 170
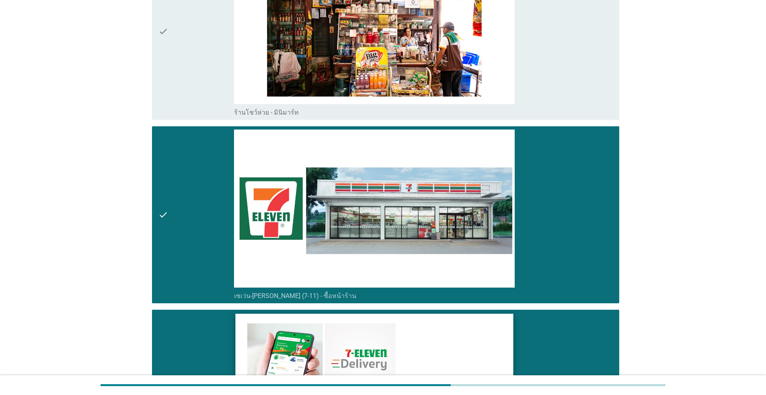
scroll to position [2193, 0]
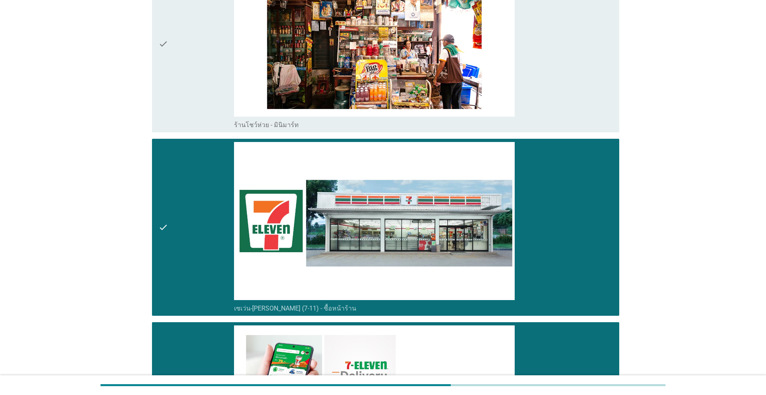
drag, startPoint x: 201, startPoint y: 354, endPoint x: 641, endPoint y: 318, distance: 441.9
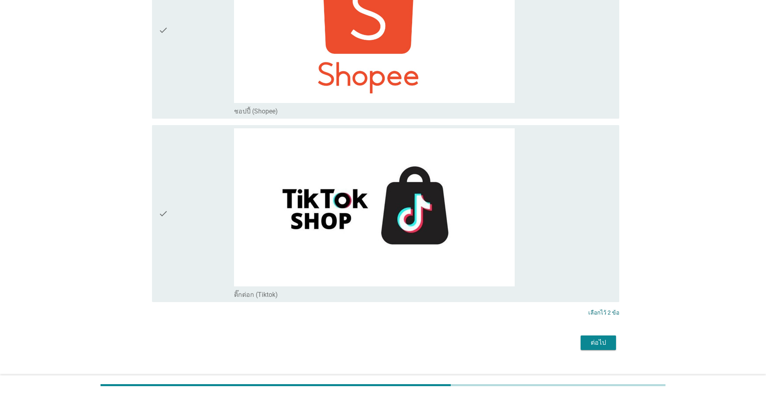
scroll to position [3318, 0]
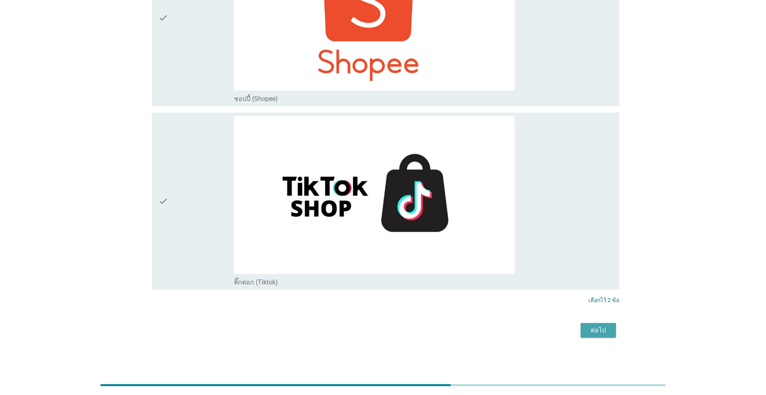
click at [395, 330] on div "ต่อไป" at bounding box center [598, 330] width 23 height 10
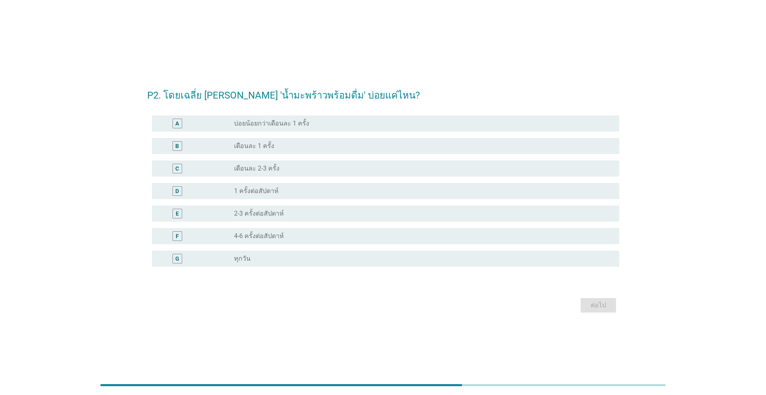
click at [268, 189] on label "1 ครั้งต่อสัปดาห์" at bounding box center [256, 191] width 45 height 8
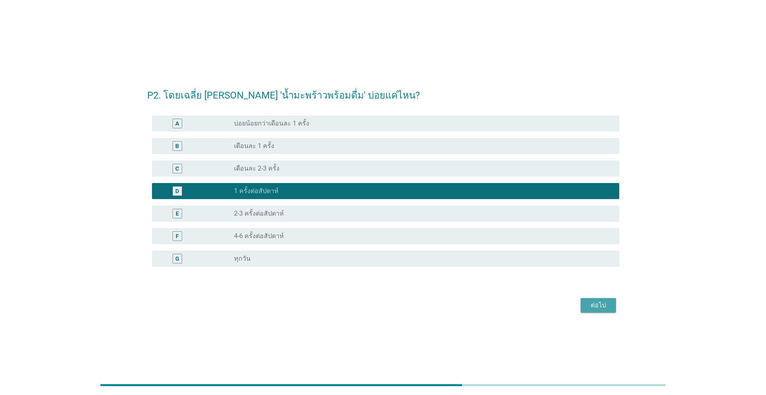
click at [395, 308] on div "ต่อไป" at bounding box center [598, 305] width 23 height 10
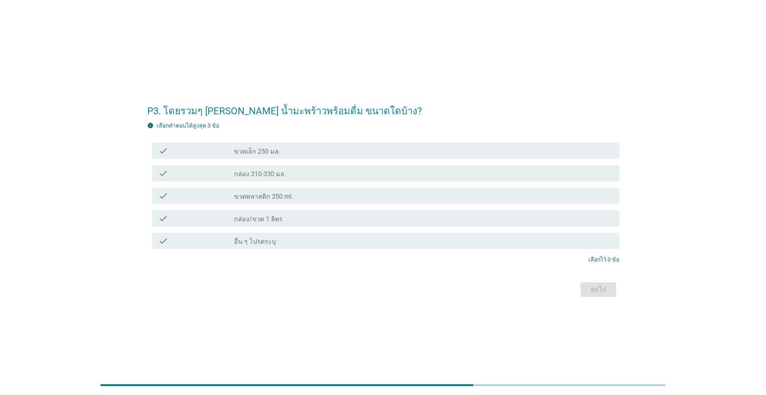
click at [277, 197] on label "ขวดพลาสติก 350 ml." at bounding box center [263, 197] width 59 height 8
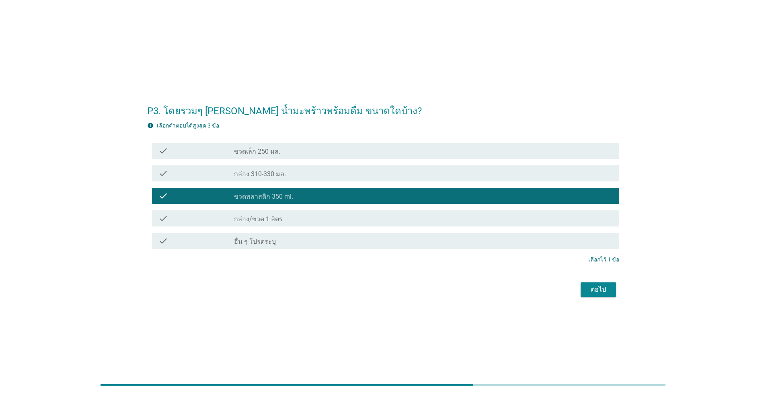
click at [278, 214] on div "check_box_outline_blank กล่อง/ขวด 1 ลิตร" at bounding box center [423, 218] width 379 height 10
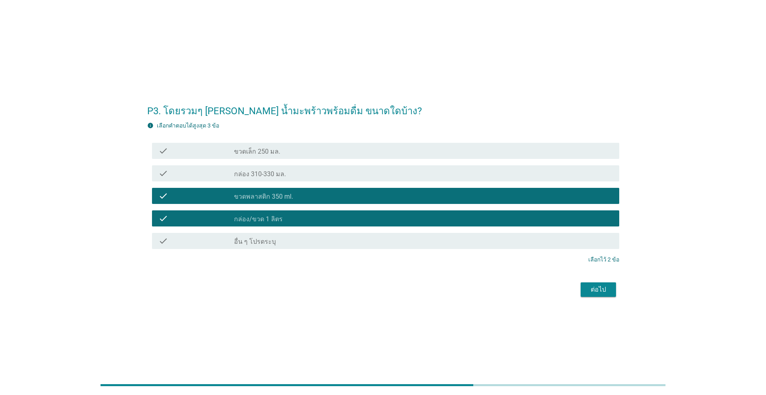
click at [395, 288] on div "ต่อไป" at bounding box center [598, 290] width 23 height 10
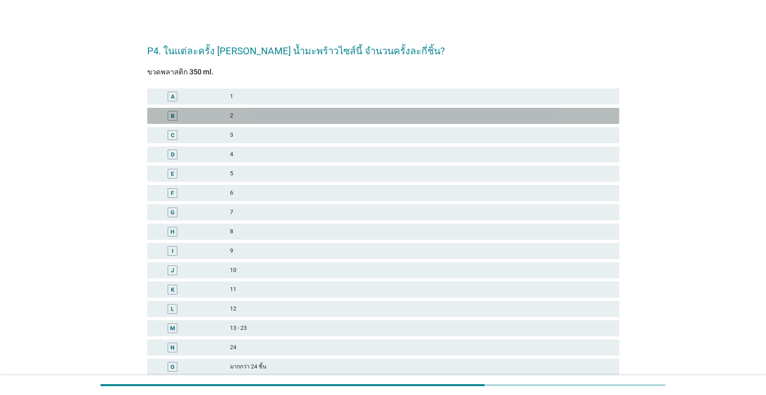
click at [259, 115] on div "2" at bounding box center [421, 116] width 383 height 10
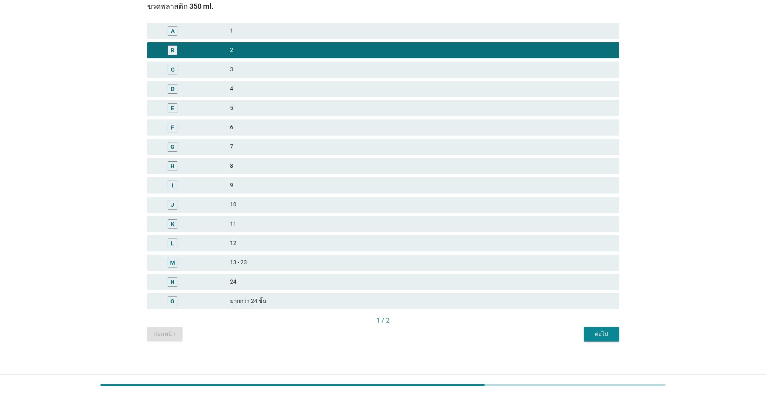
scroll to position [67, 0]
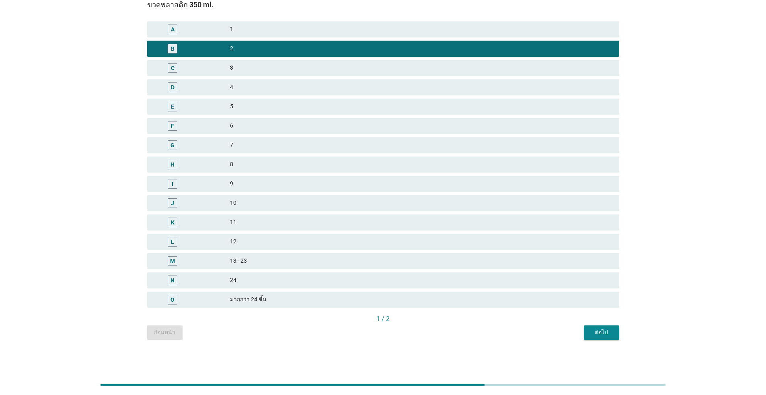
click at [395, 331] on div "ต่อไป" at bounding box center [601, 332] width 23 height 8
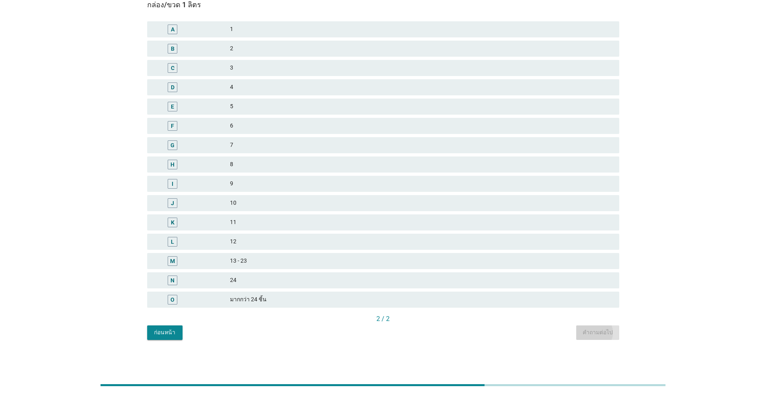
scroll to position [0, 0]
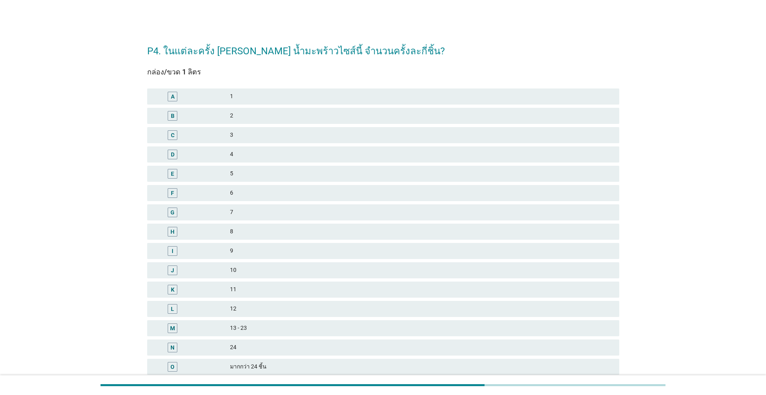
click at [248, 115] on div "2" at bounding box center [421, 116] width 383 height 10
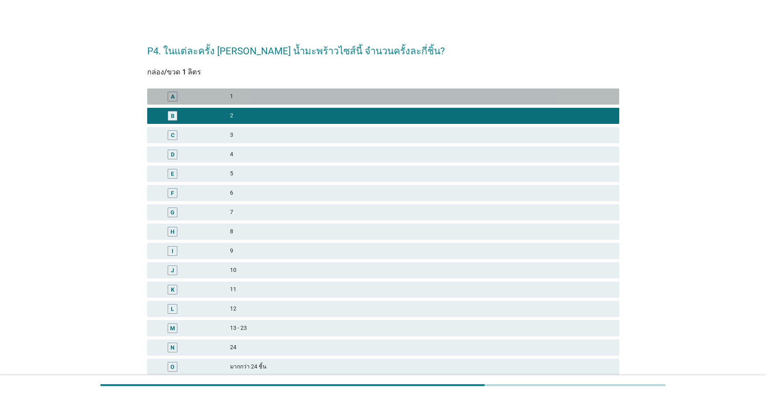
click at [291, 104] on div "A 1" at bounding box center [383, 96] width 472 height 16
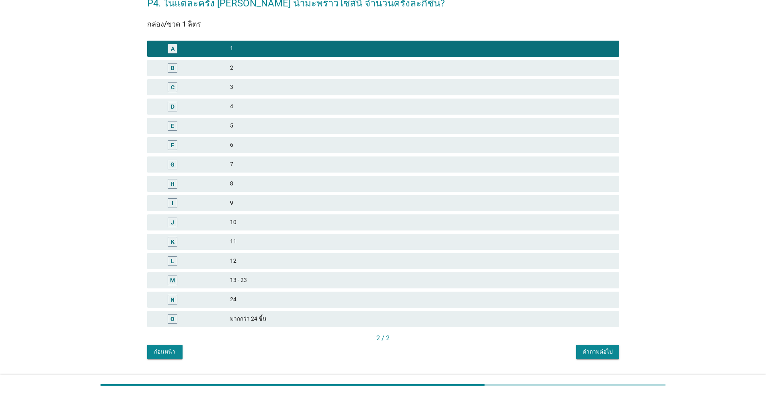
scroll to position [67, 0]
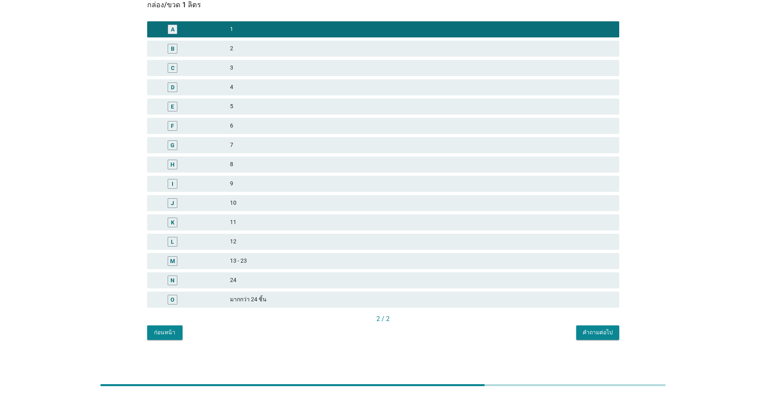
click at [395, 332] on div "คำถามต่อไป" at bounding box center [597, 332] width 30 height 8
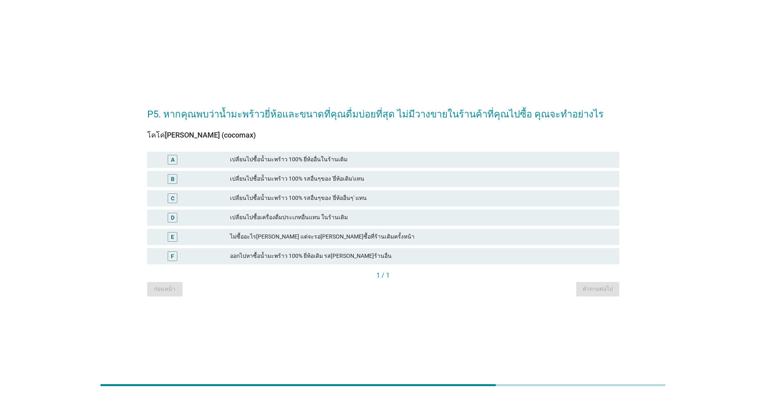
click at [234, 177] on div "เปลี่ยนไปซื้อน้ำมะพร้าว 100% รสอื่นๆของ 'ยี่ห้อเดิม'แทน" at bounding box center [421, 179] width 383 height 10
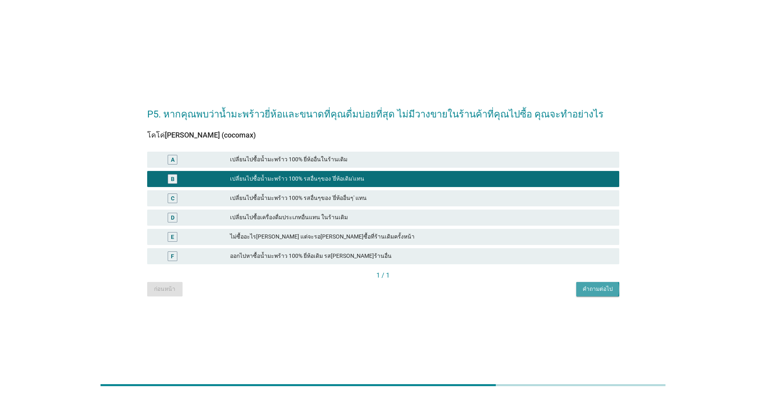
click at [395, 289] on div "คำถามต่อไป" at bounding box center [597, 289] width 30 height 8
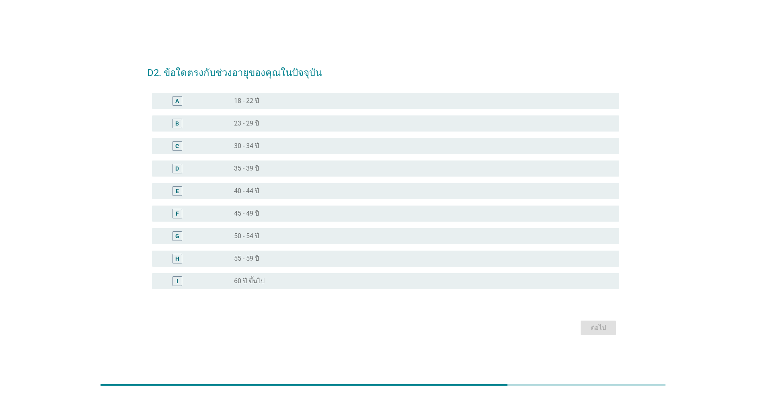
click at [257, 210] on label "45 - 49 ปี" at bounding box center [246, 213] width 25 height 8
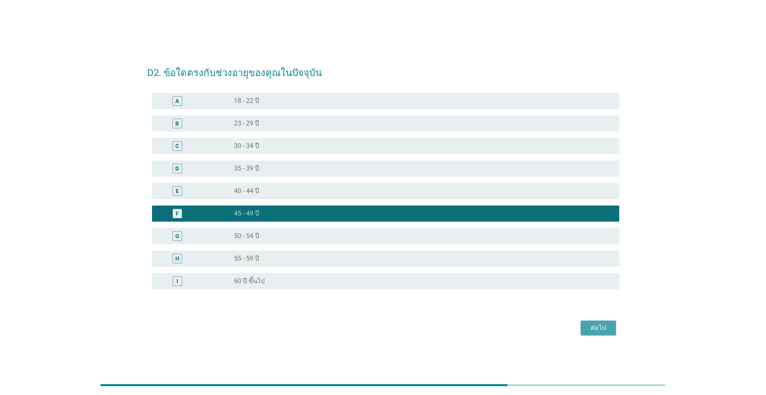
click at [395, 324] on div "ต่อไป" at bounding box center [598, 328] width 23 height 10
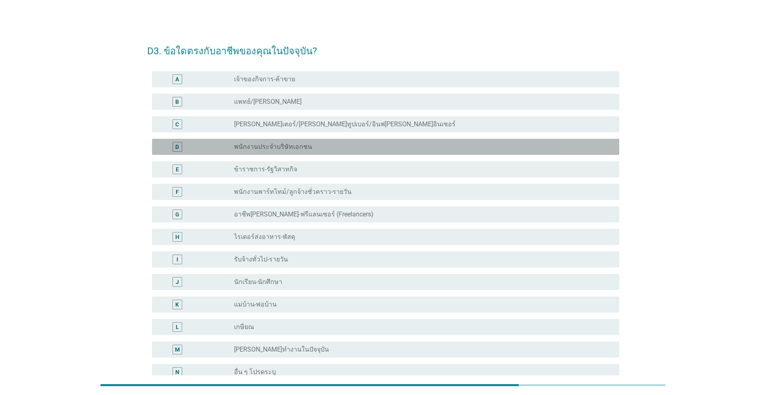
click at [256, 146] on label "พนักงานประจำบริษัทเอกชน" at bounding box center [273, 147] width 78 height 8
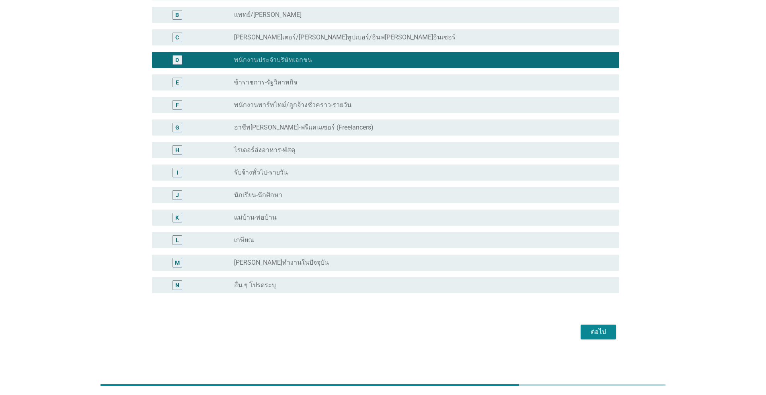
scroll to position [88, 0]
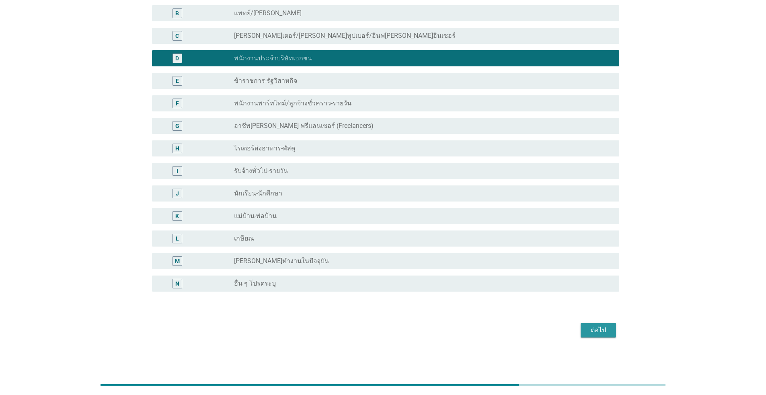
click at [395, 328] on div "ต่อไป" at bounding box center [598, 330] width 23 height 10
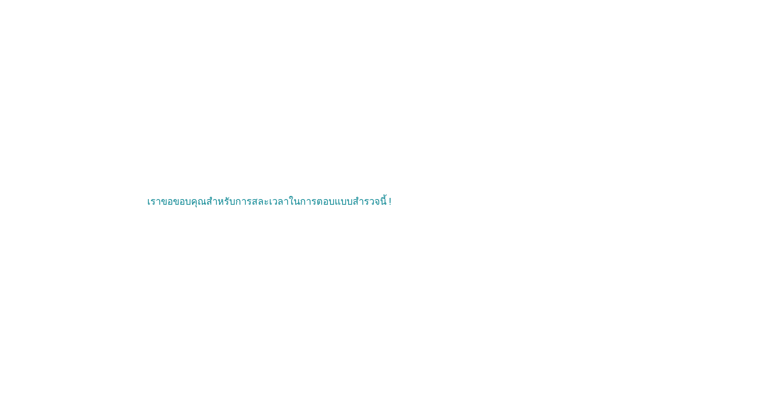
scroll to position [0, 0]
